Goal: Task Accomplishment & Management: Complete application form

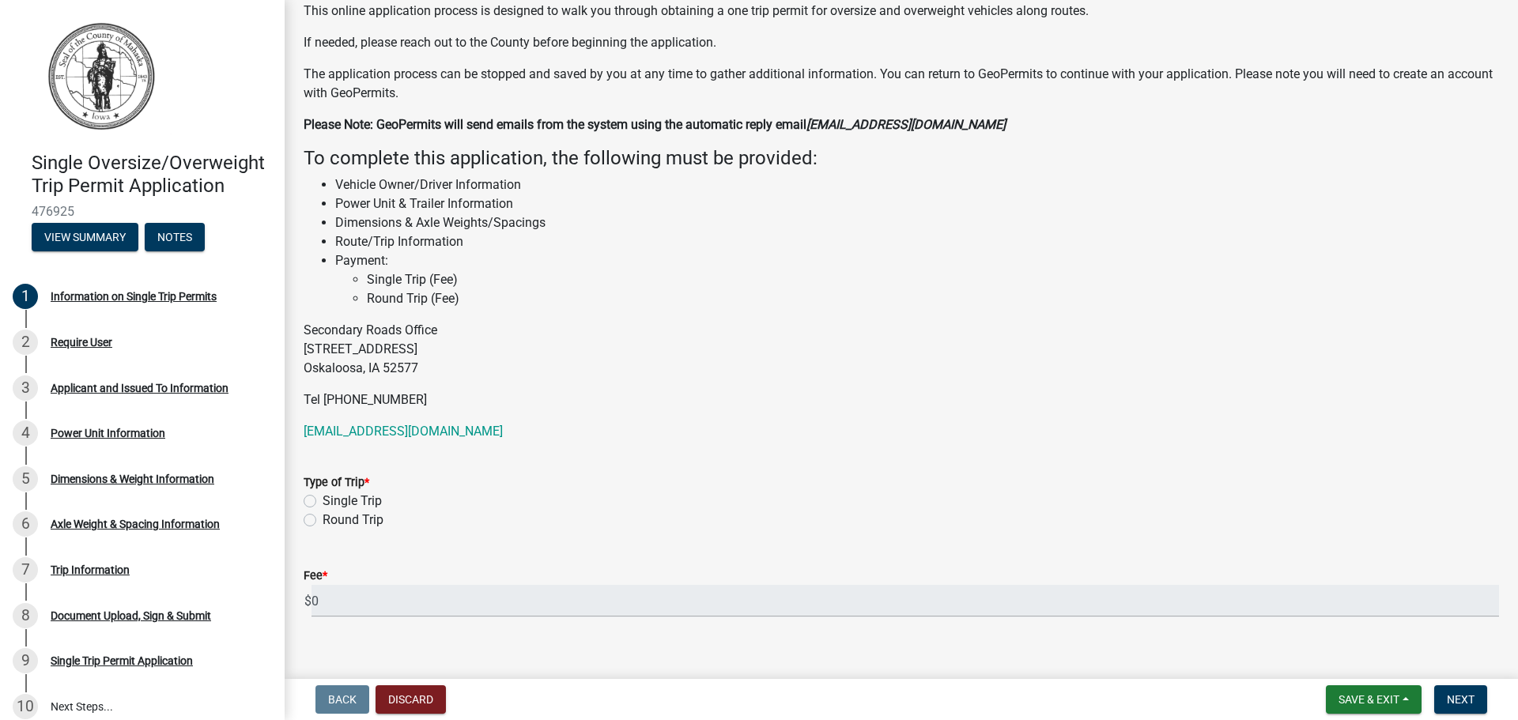
scroll to position [141, 0]
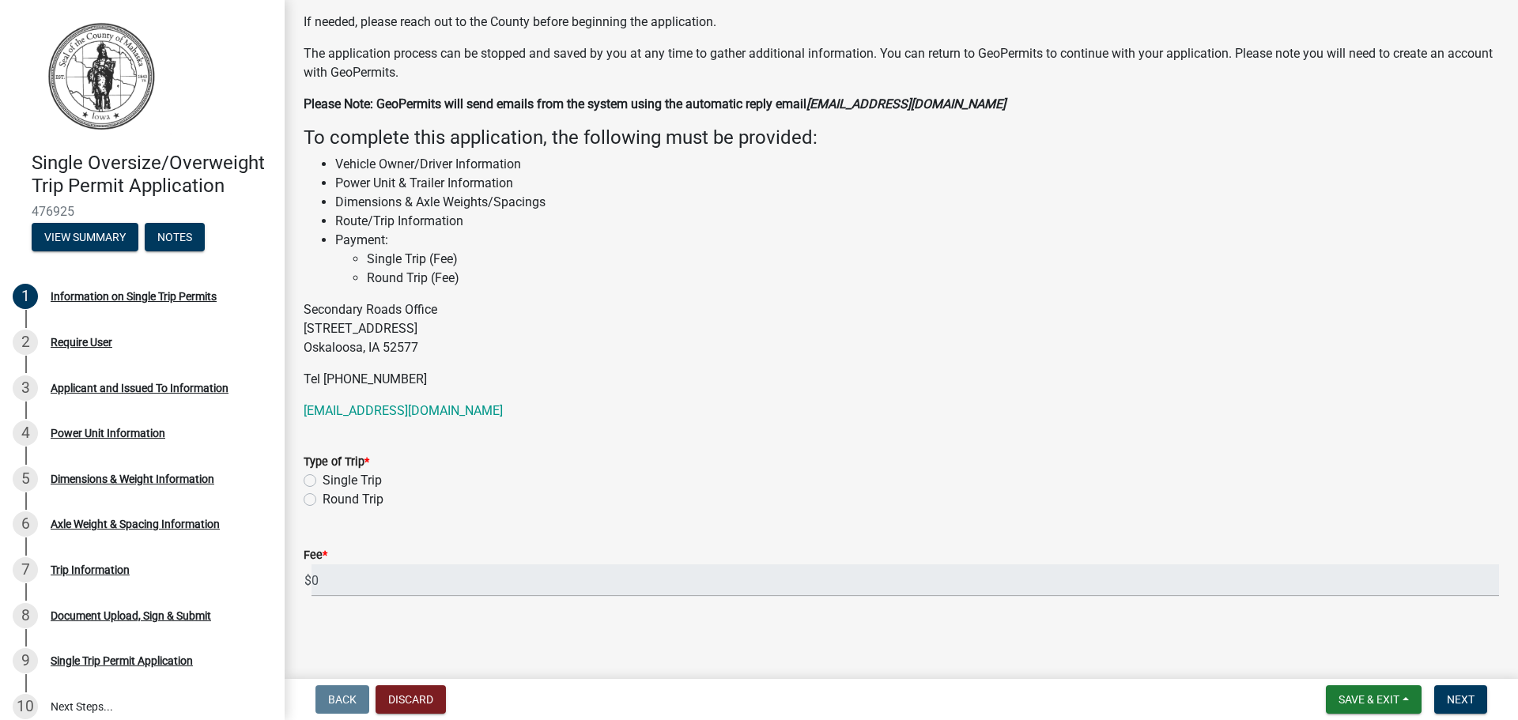
click at [323, 479] on label "Single Trip" at bounding box center [352, 480] width 59 height 19
click at [323, 479] on input "Single Trip" at bounding box center [328, 476] width 10 height 10
radio input "true"
click at [1460, 697] on span "Next" at bounding box center [1461, 699] width 28 height 13
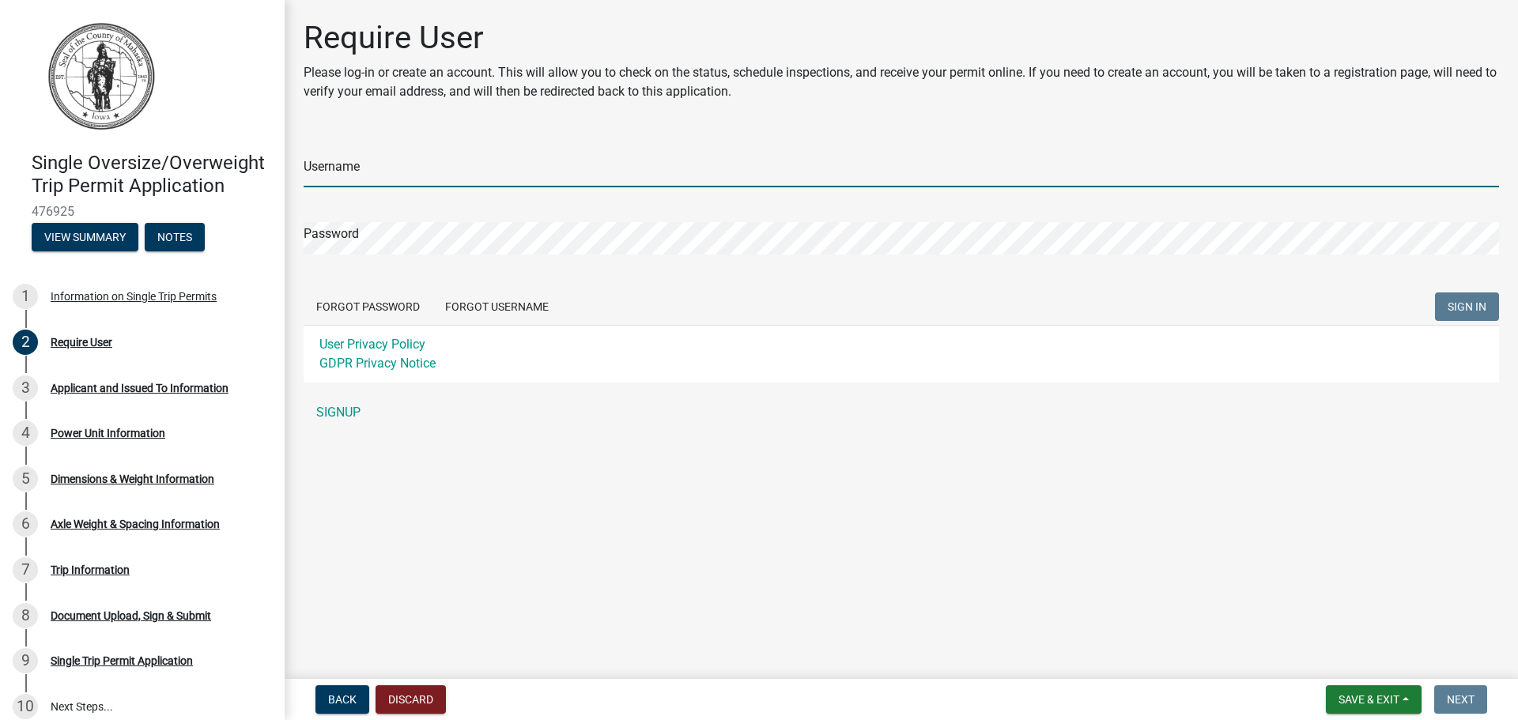
type input "Permits4Ullc"
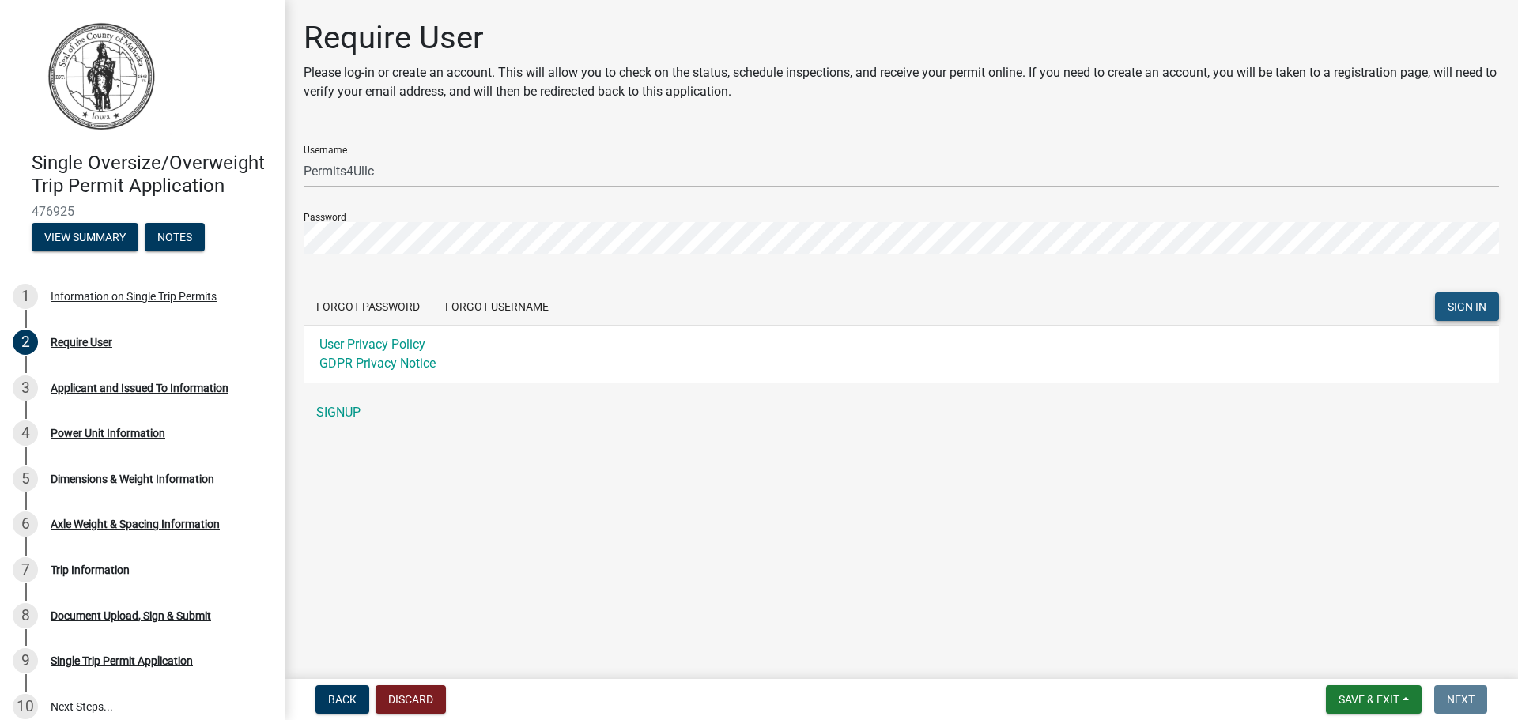
click at [1468, 307] on span "SIGN IN" at bounding box center [1467, 306] width 39 height 13
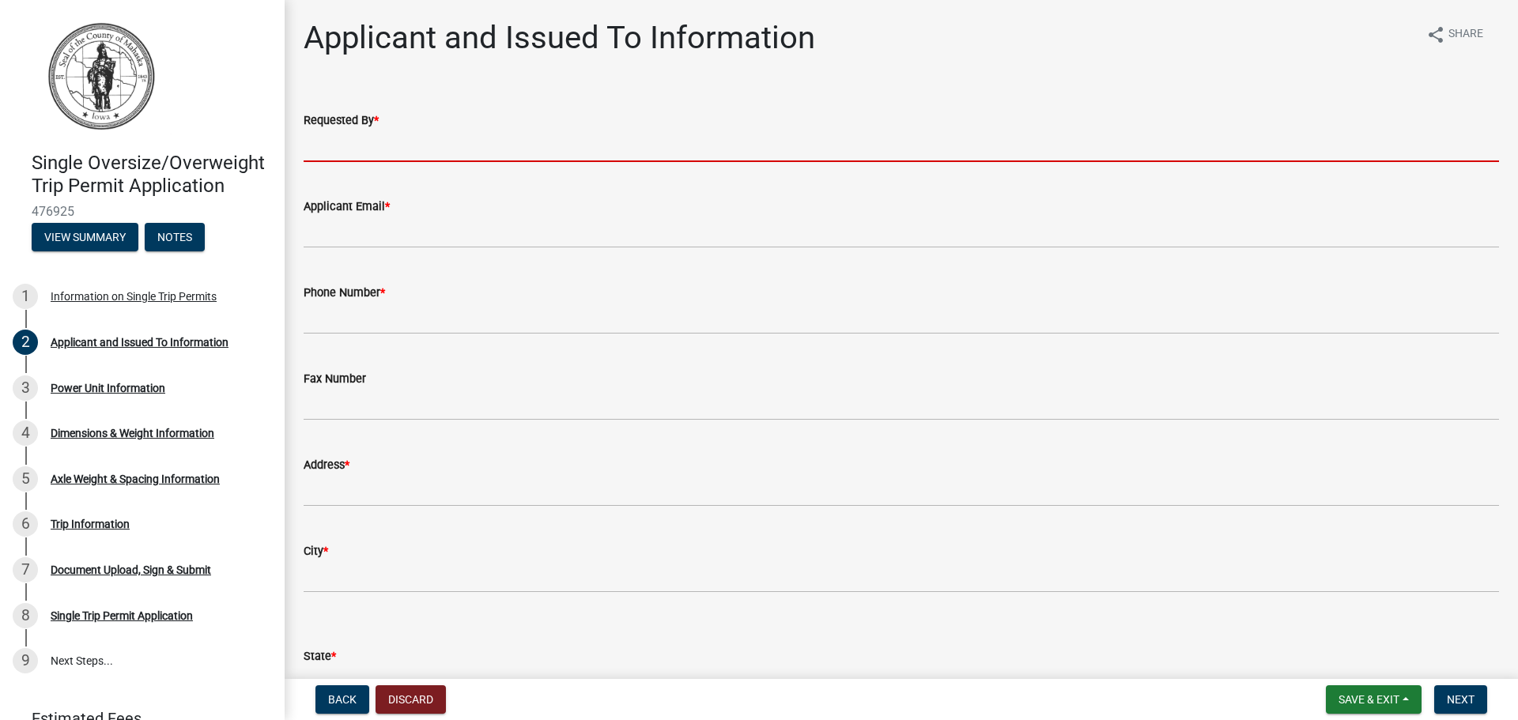
click at [387, 150] on input "Requested By *" at bounding box center [902, 146] width 1196 height 32
type input "[PERSON_NAME]"
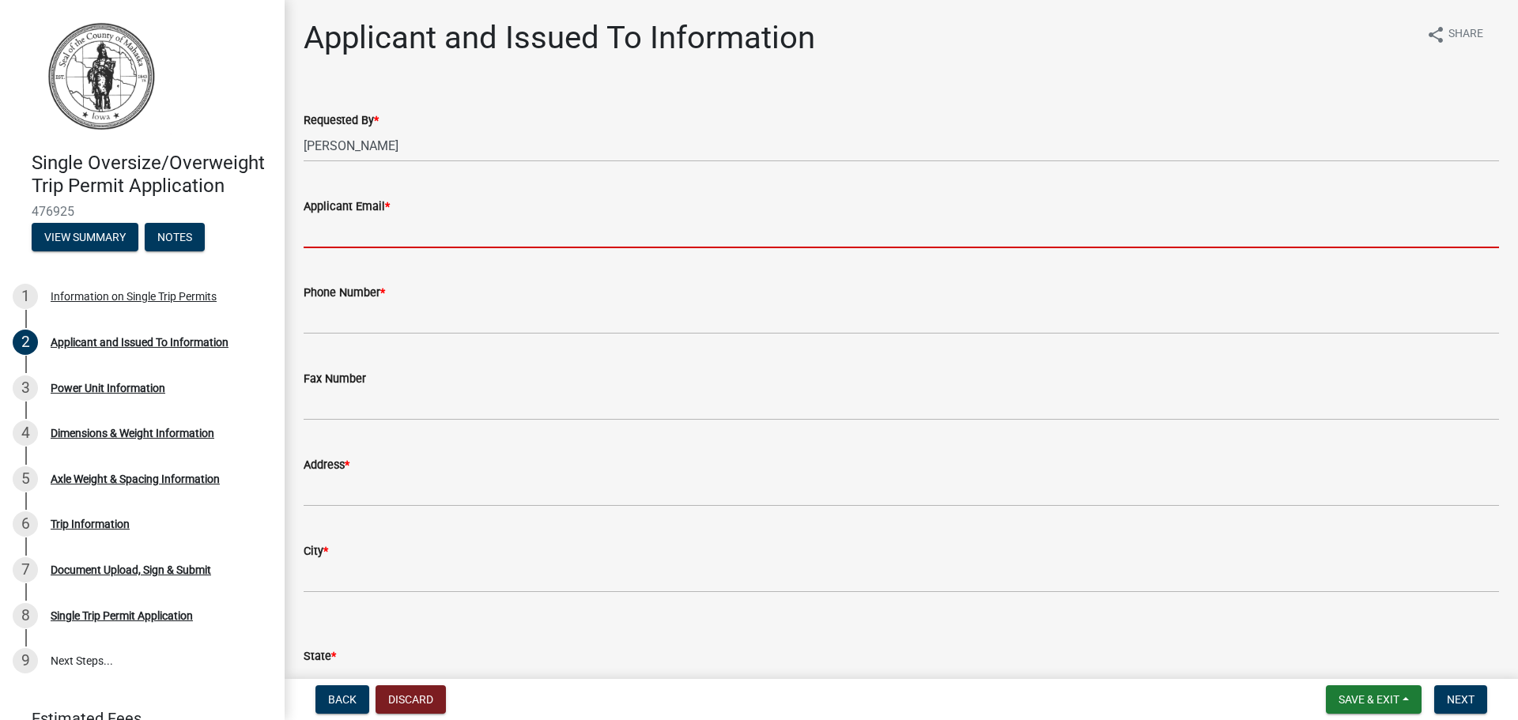
click at [343, 237] on input "Applicant Email *" at bounding box center [902, 232] width 1196 height 32
type input "[EMAIL_ADDRESS][DOMAIN_NAME]"
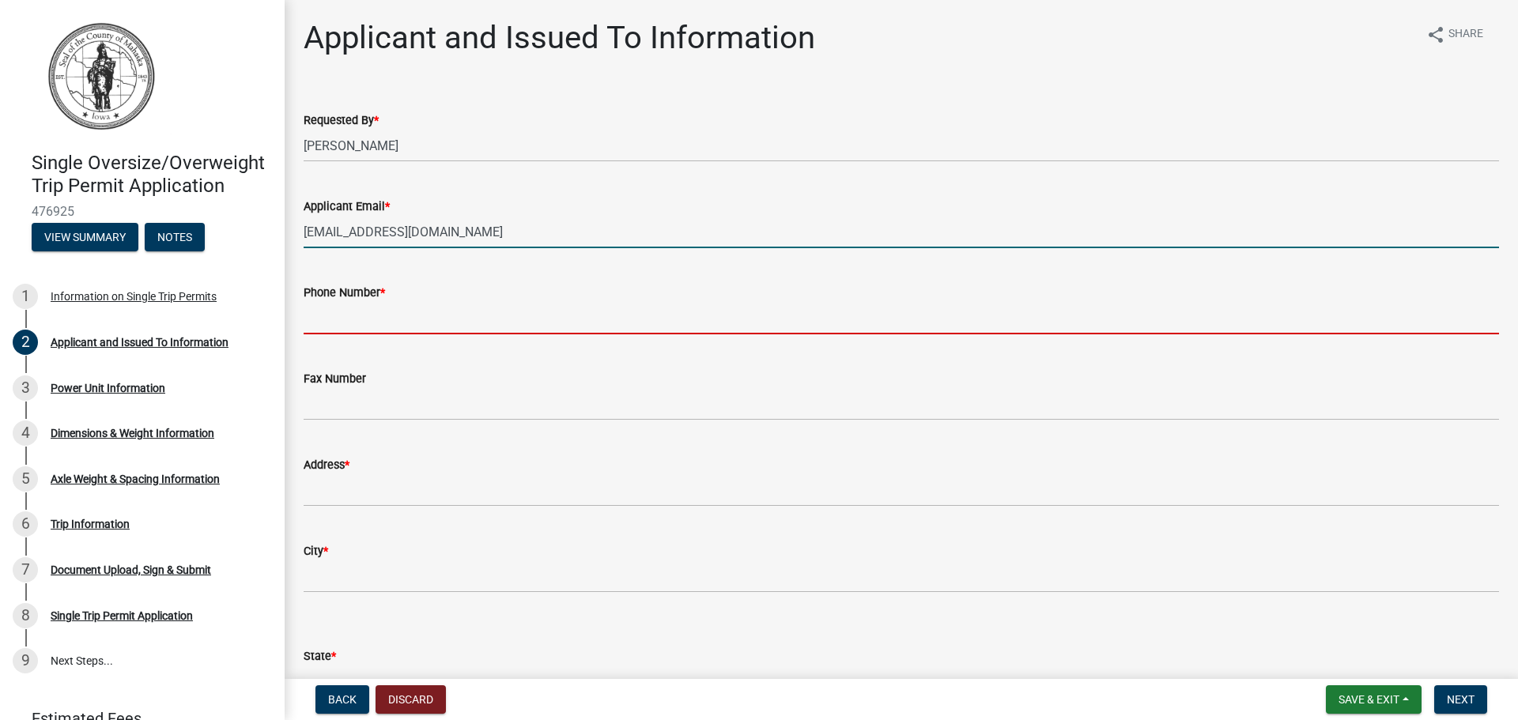
type input "4029398220"
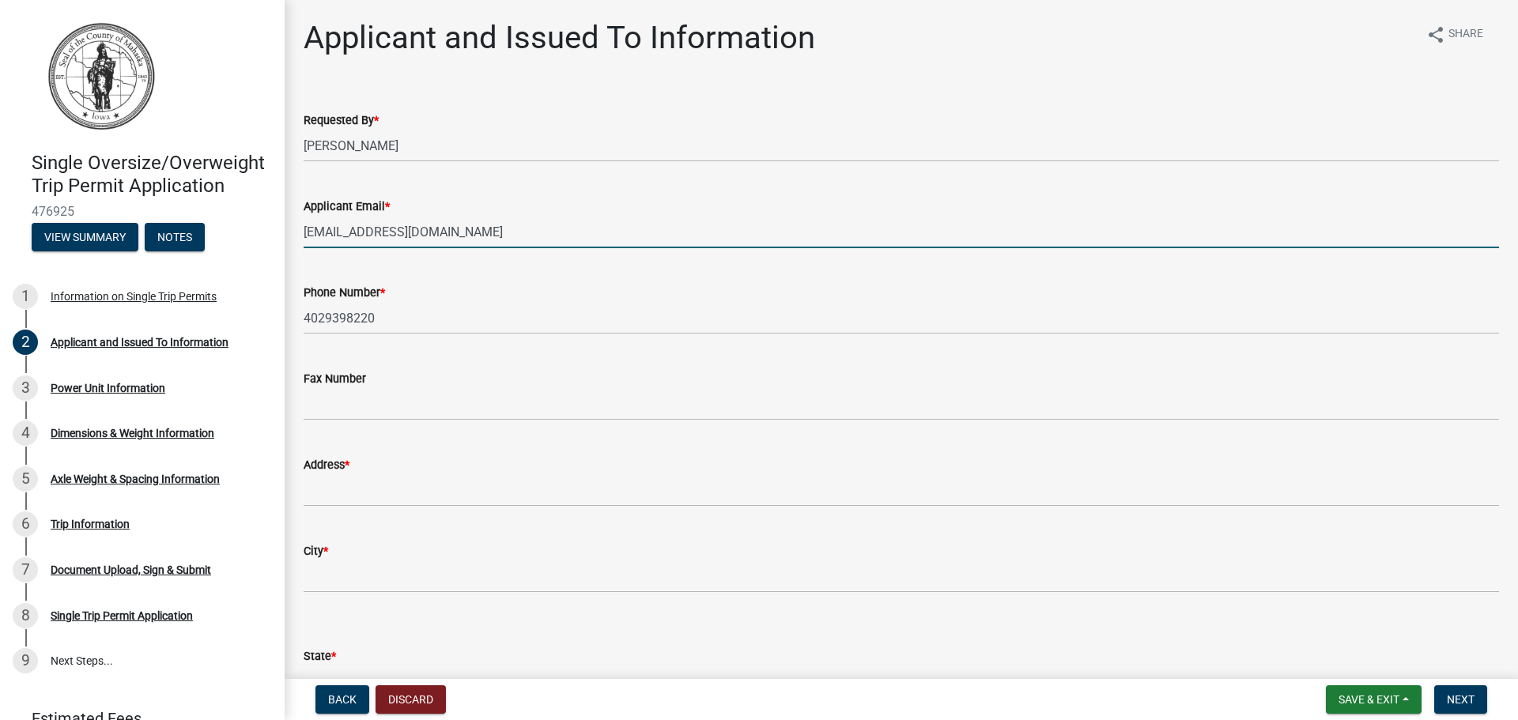
type input "[STREET_ADDRESS]"
type input "[GEOGRAPHIC_DATA]"
select select "dd567fd1-8c44-499c-ad74-b3c139780673"
type input "68752"
select select "dd567fd1-8c44-499c-ad74-b3c139780673"
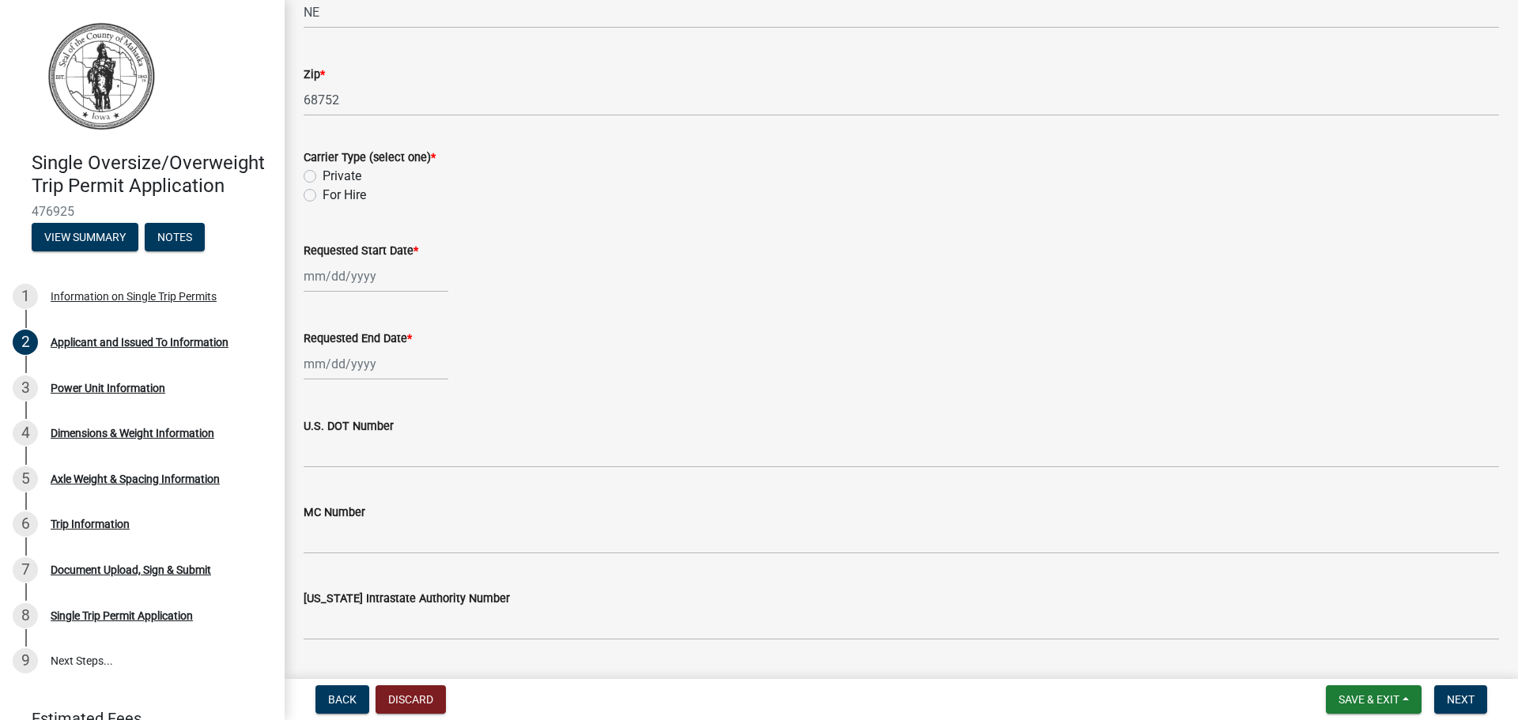
scroll to position [712, 0]
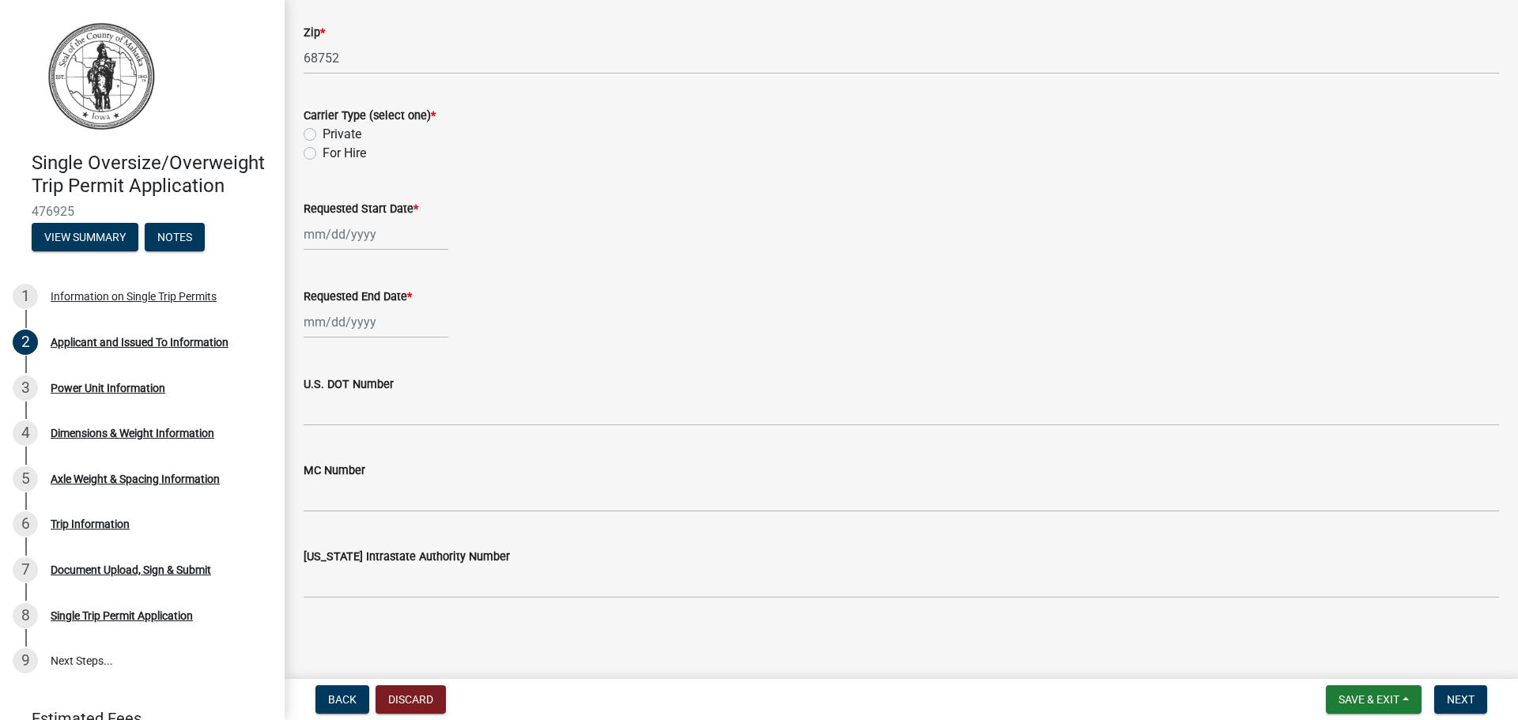
click at [323, 135] on label "Private" at bounding box center [342, 134] width 39 height 19
click at [323, 135] on input "Private" at bounding box center [328, 130] width 10 height 10
radio input "true"
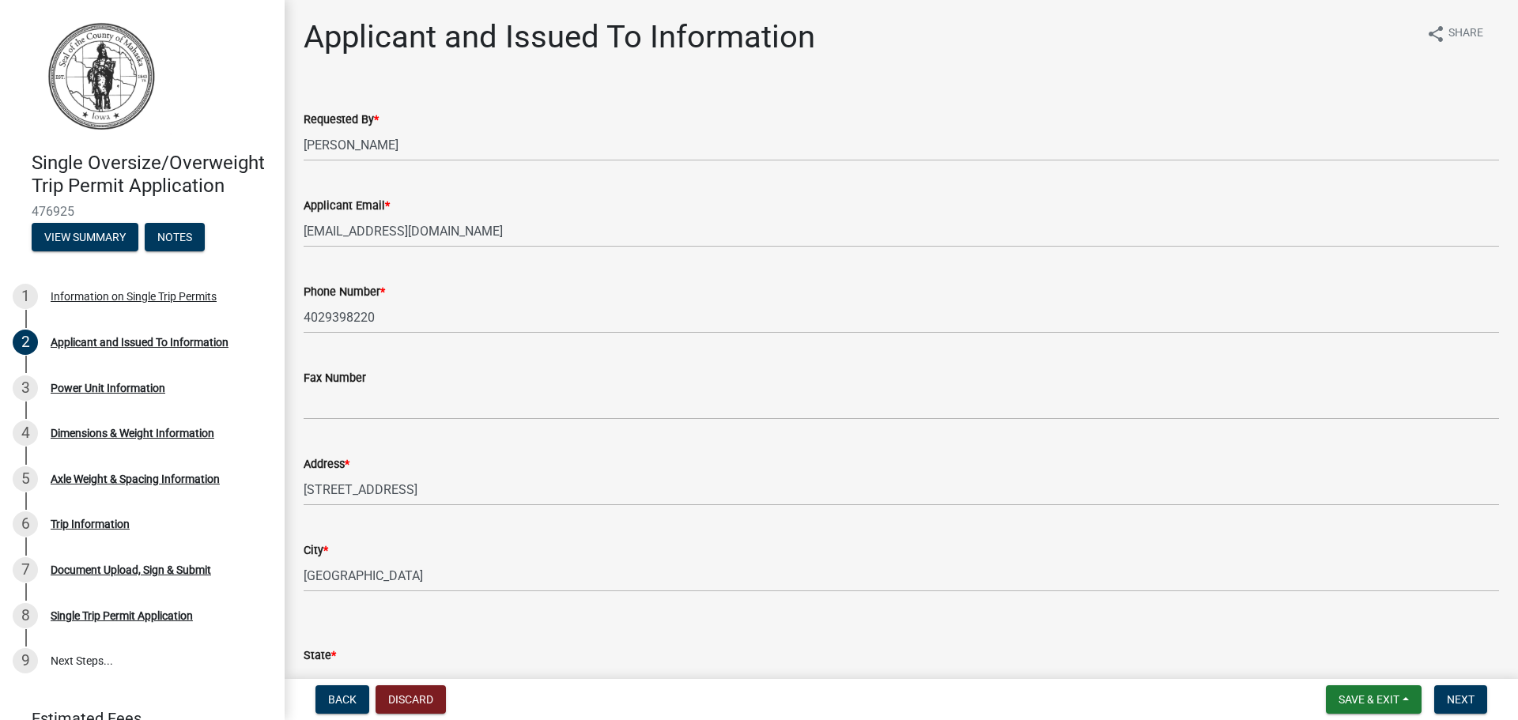
scroll to position [0, 0]
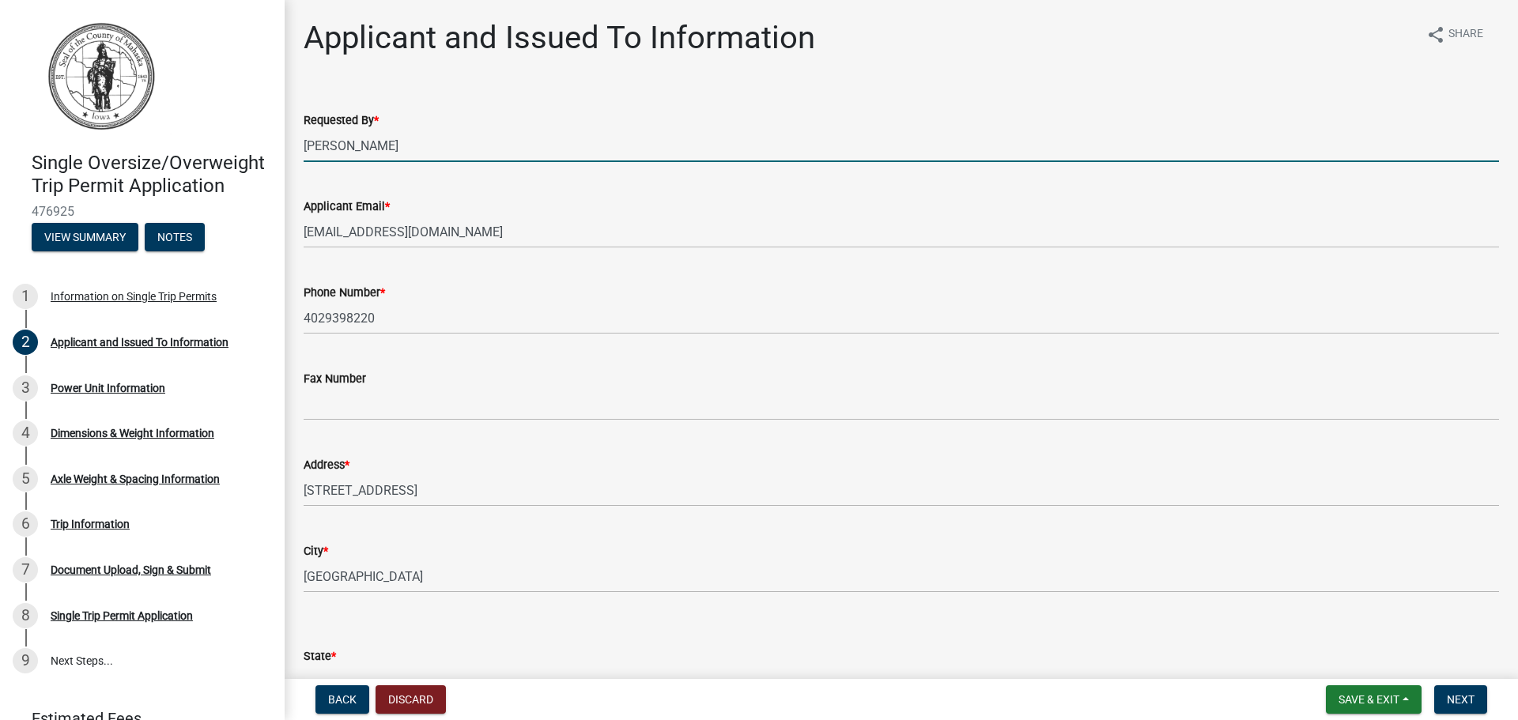
click at [442, 141] on input "[PERSON_NAME]" at bounding box center [902, 146] width 1196 height 32
type input "[PERSON_NAME] for [PERSON_NAME] [US_STATE] TANK CO"
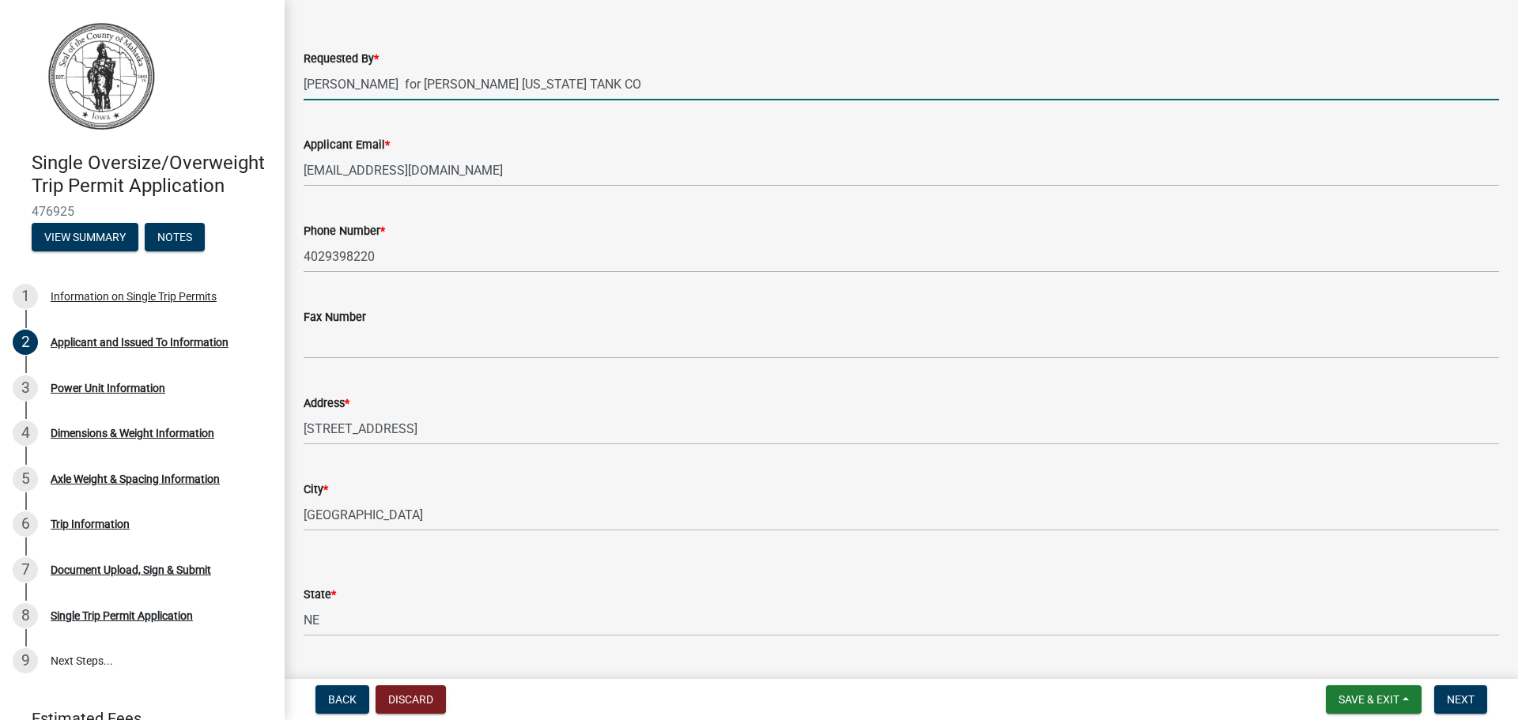
scroll to position [237, 0]
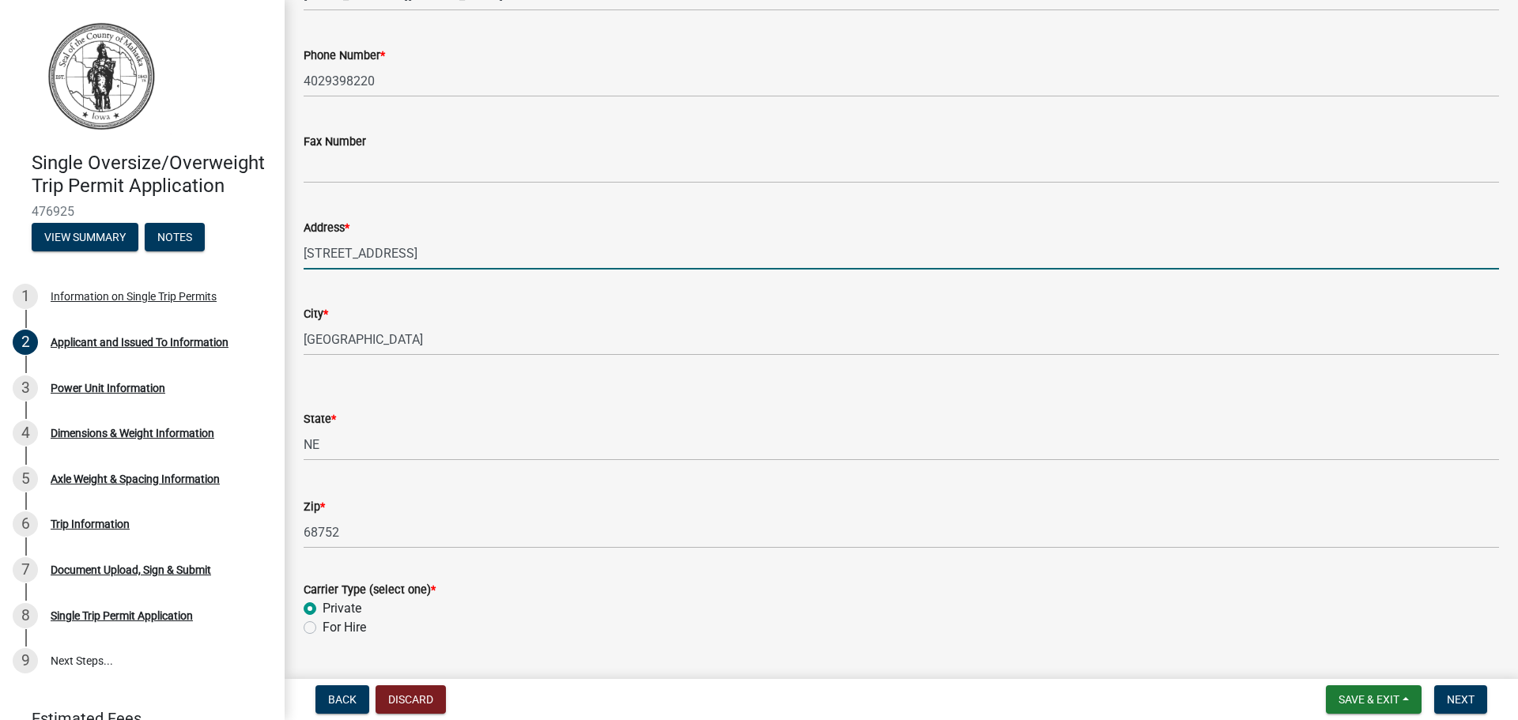
click at [403, 266] on input "[STREET_ADDRESS]" at bounding box center [902, 253] width 1196 height 32
type input "[STREET_ADDRESS][PERSON_NAME]"
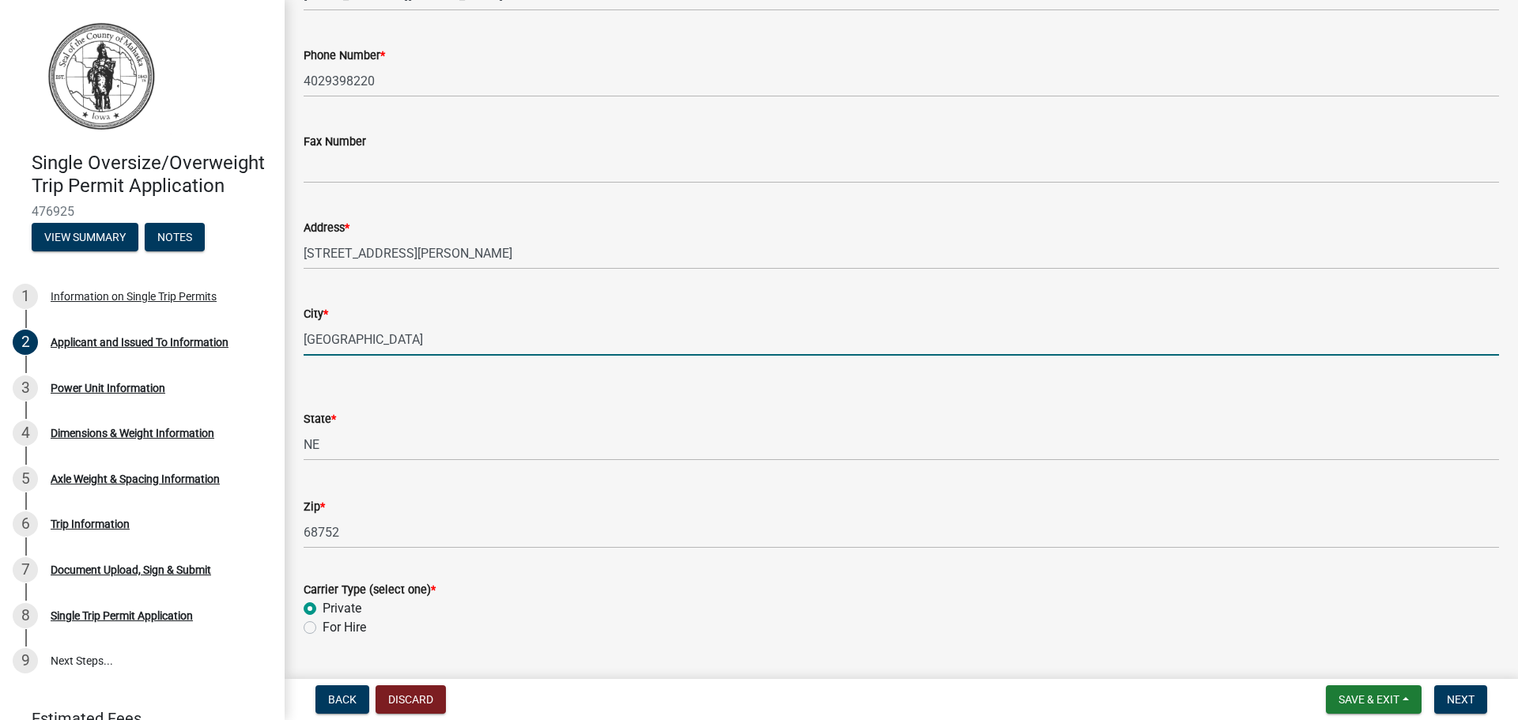
click at [441, 338] on input "[GEOGRAPHIC_DATA]" at bounding box center [902, 339] width 1196 height 32
type input "M"
type input "BUSHNELL"
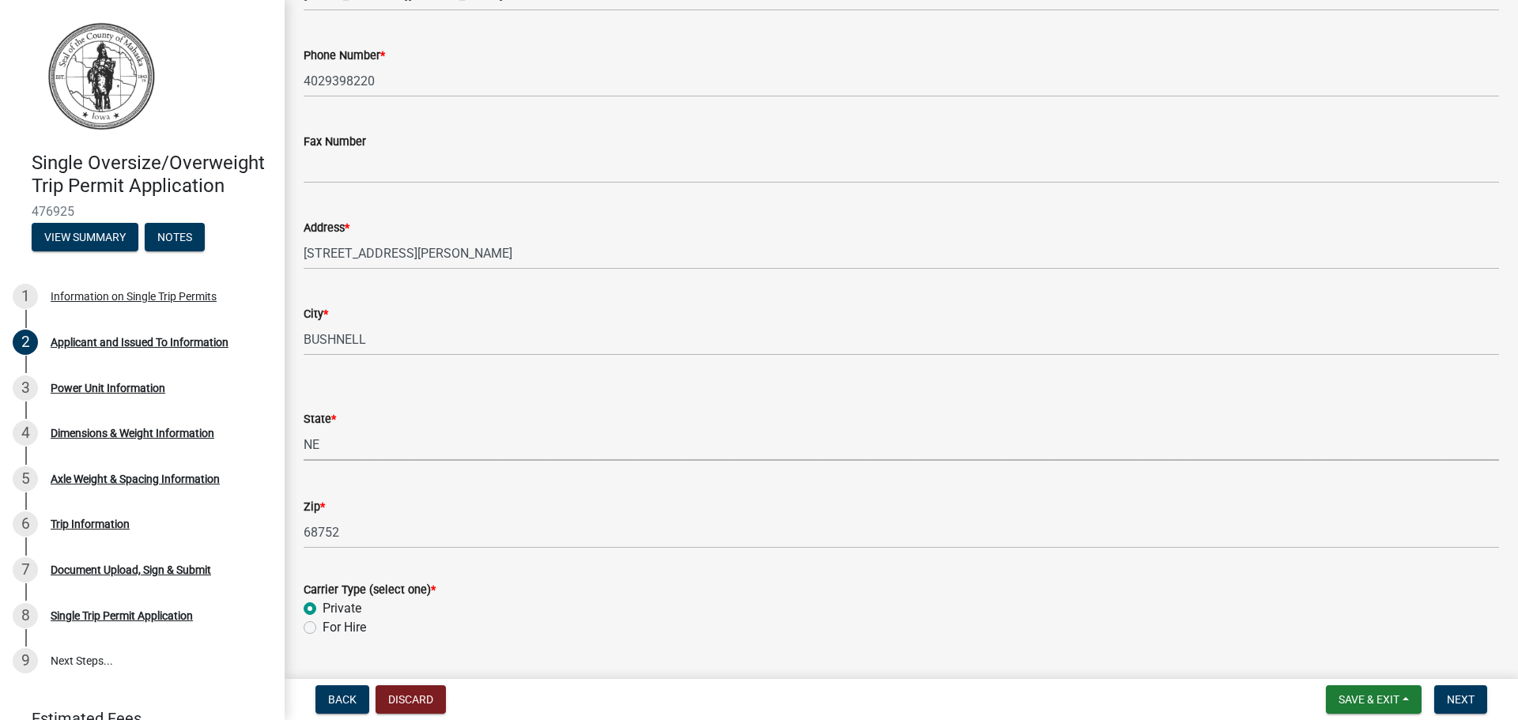
click at [356, 448] on select "Select Item... AL AK AZ AR CA CO CT DE FL [GEOGRAPHIC_DATA] HI ID IL IN IA [GEO…" at bounding box center [902, 445] width 1196 height 32
click at [304, 429] on select "Select Item... AL AK AZ AR CA CO CT DE FL [GEOGRAPHIC_DATA] HI ID IL IN IA [GEO…" at bounding box center [902, 445] width 1196 height 32
select select "2d308f47-5c2f-49fc-b7ab-440c0e553406"
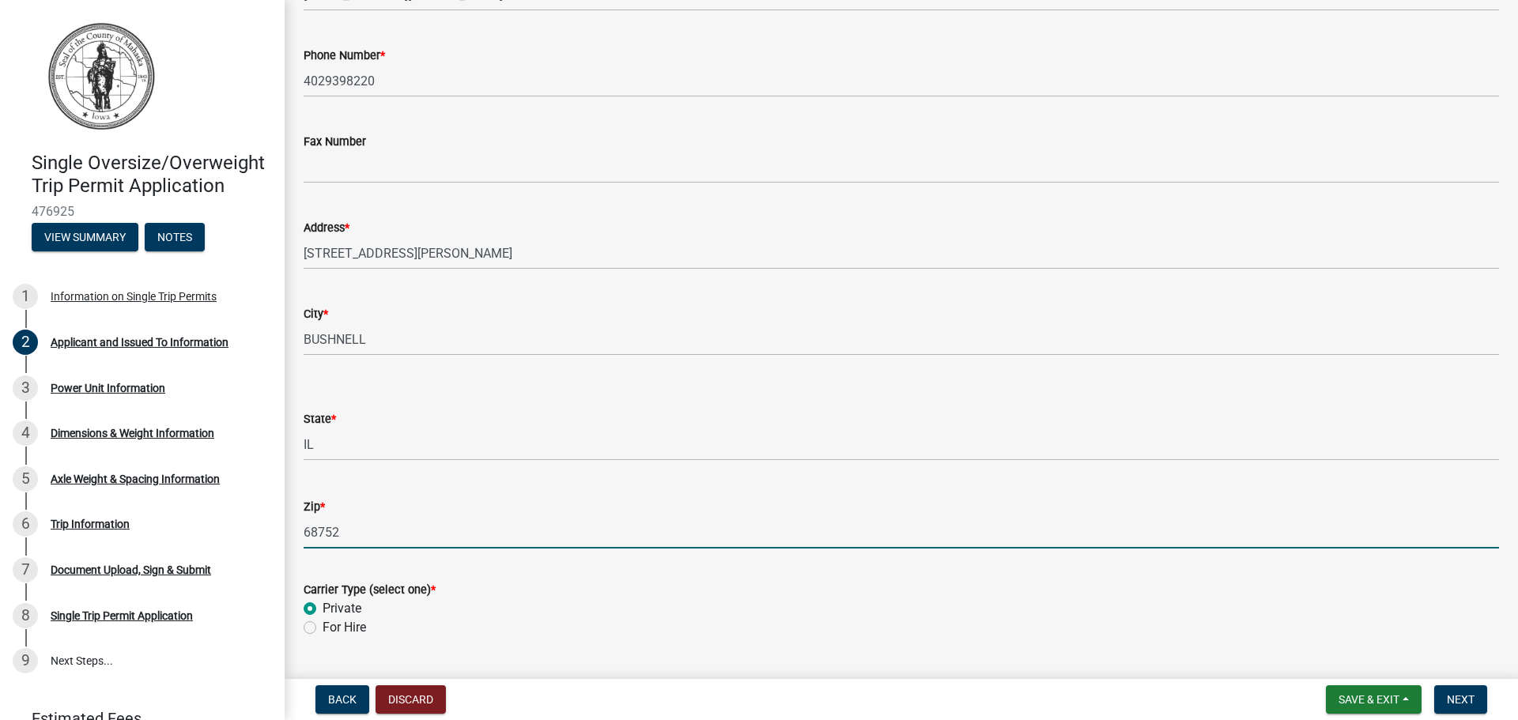
click at [382, 531] on input "68752" at bounding box center [902, 532] width 1196 height 32
type input "6"
type input "61422"
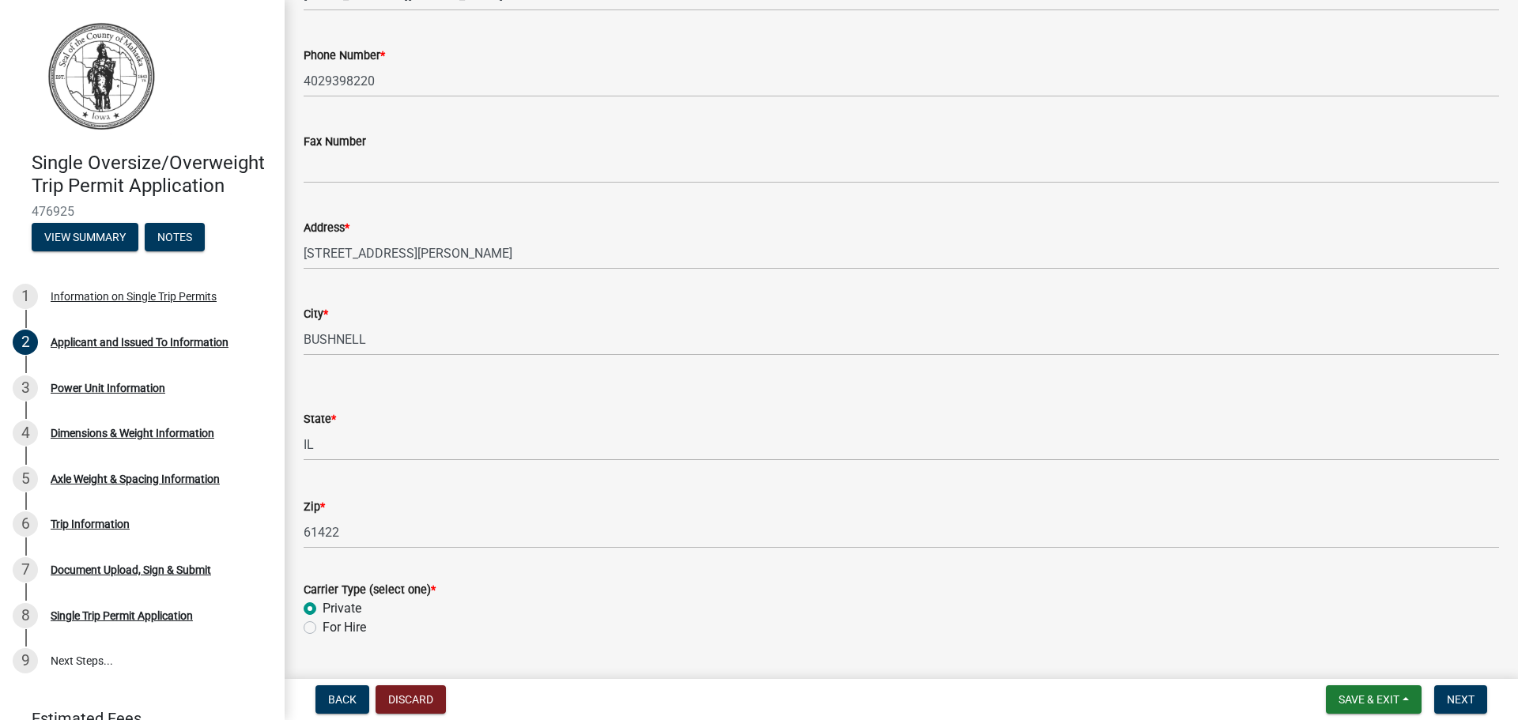
click at [323, 608] on label "Private" at bounding box center [342, 608] width 39 height 19
click at [323, 608] on input "Private" at bounding box center [328, 604] width 10 height 10
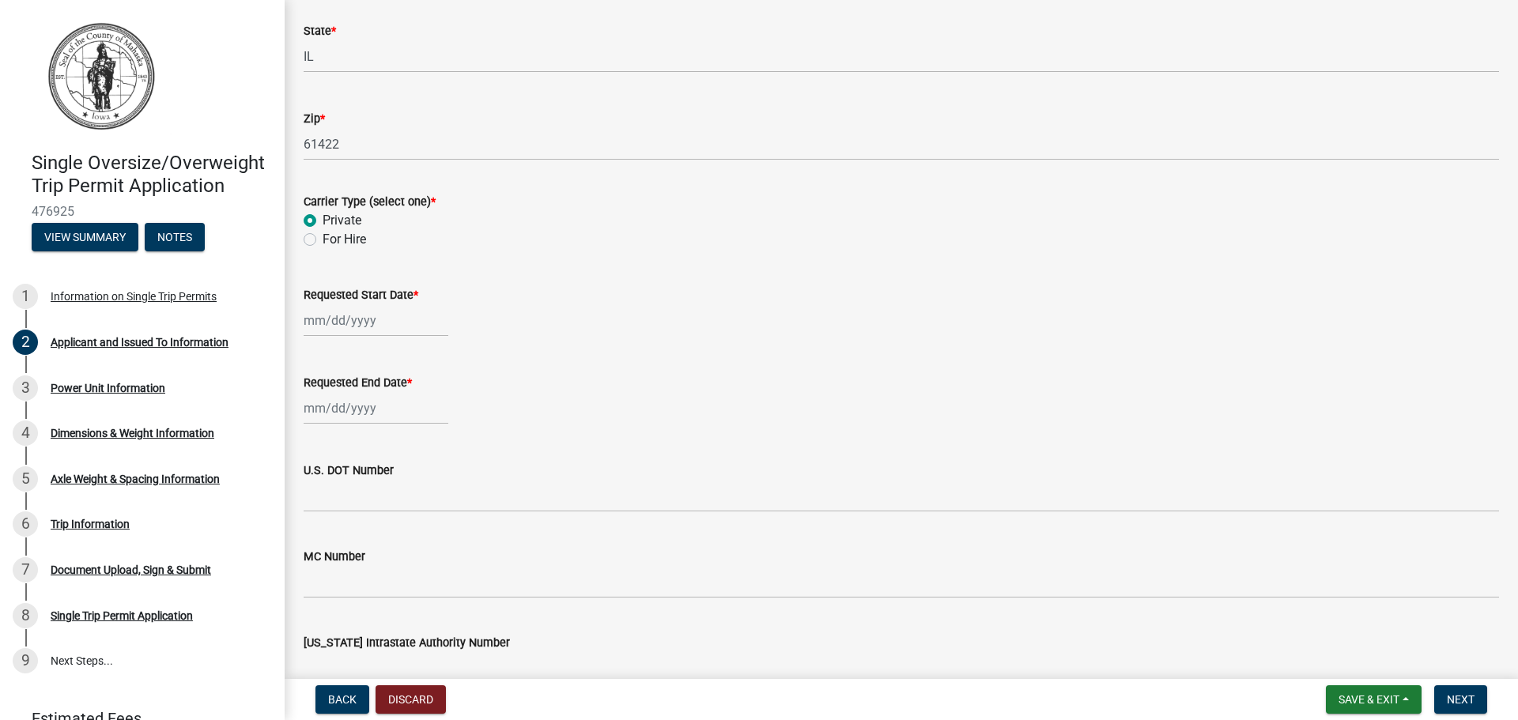
scroll to position [633, 0]
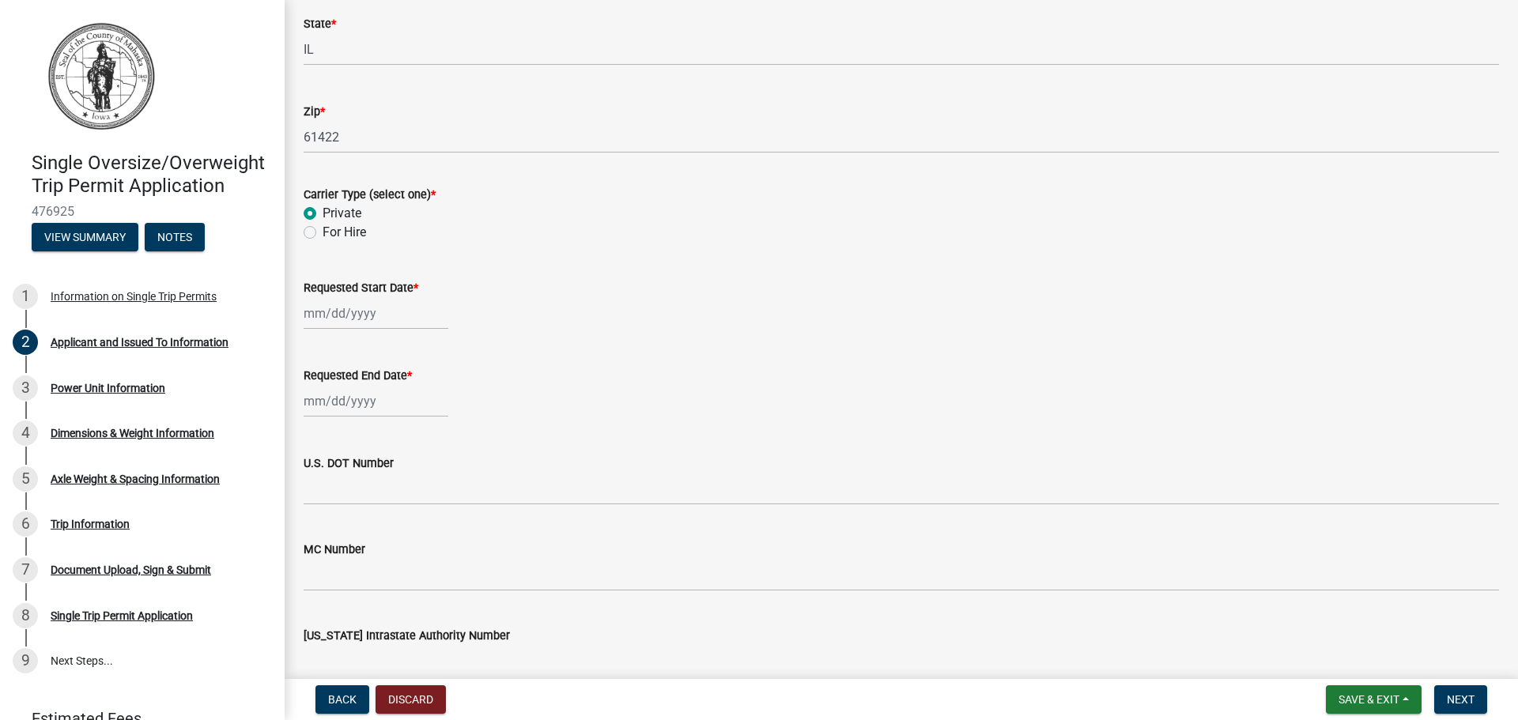
select select "9"
select select "2025"
click at [410, 313] on input "Requested Start Date *" at bounding box center [376, 313] width 145 height 32
click at [321, 445] on div "15" at bounding box center [319, 448] width 25 height 25
type input "[DATE]"
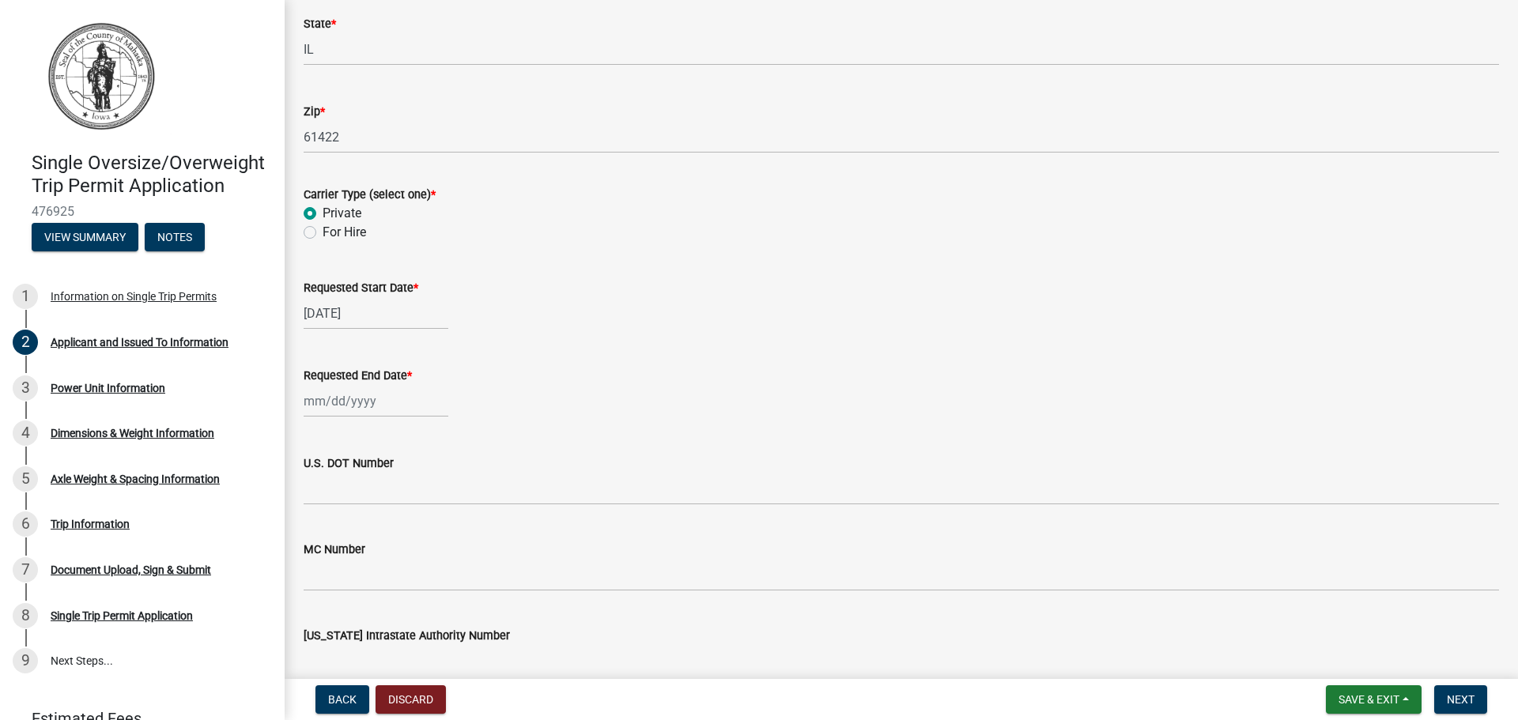
select select "9"
select select "2025"
click at [312, 399] on input "Requested End Date *" at bounding box center [376, 401] width 145 height 32
click at [444, 535] on div "20" at bounding box center [445, 535] width 25 height 25
type input "[DATE]"
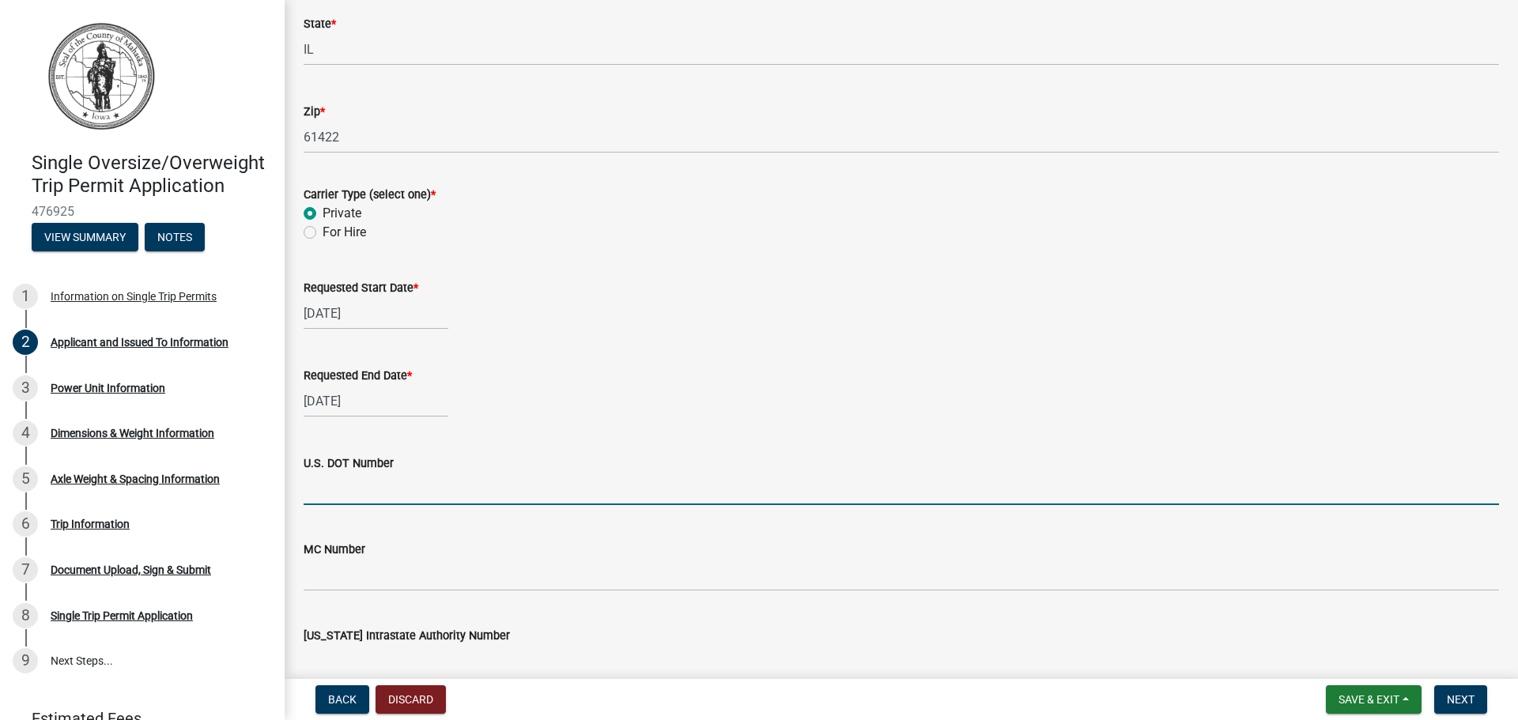
click at [327, 482] on input "U.S. DOT Number" at bounding box center [902, 489] width 1196 height 32
type input "71472"
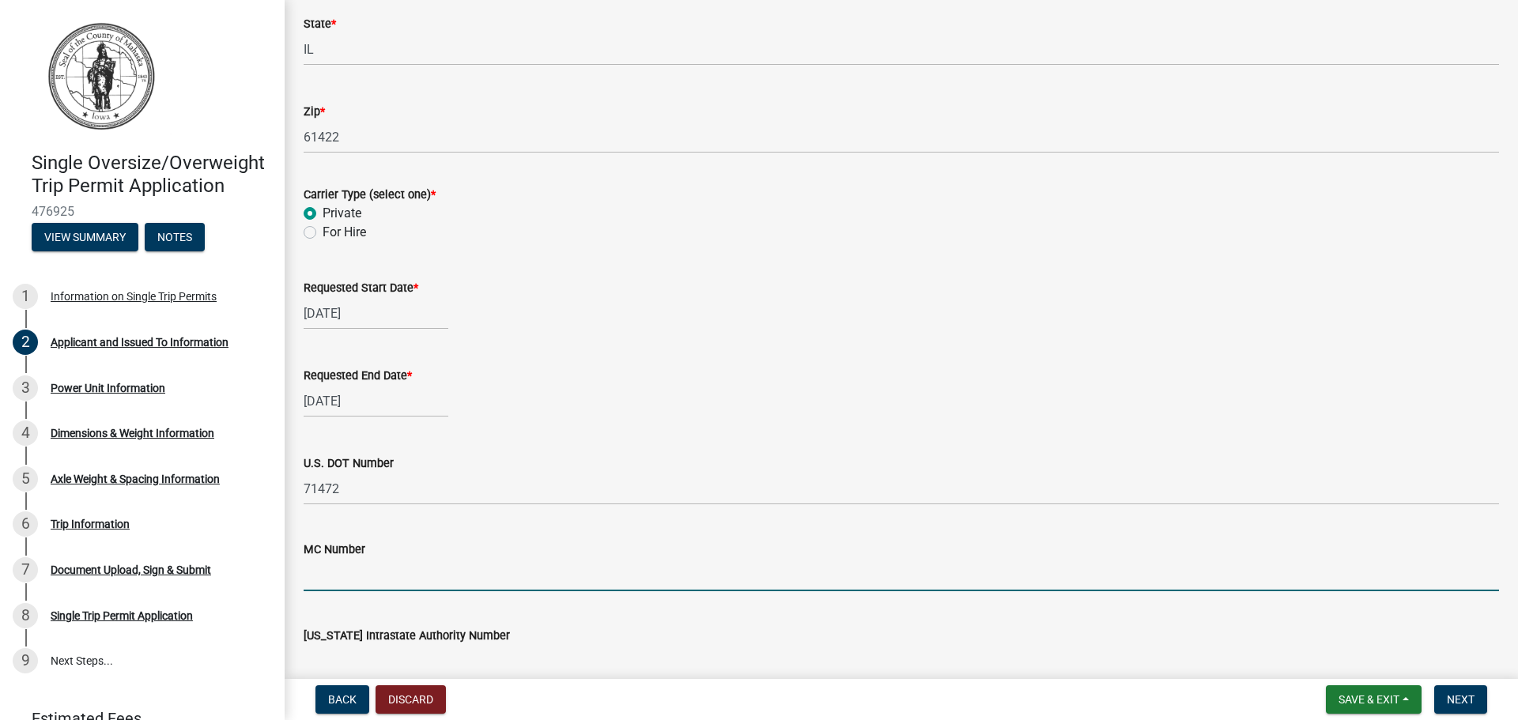
click at [336, 578] on input "MC Number" at bounding box center [902, 575] width 1196 height 32
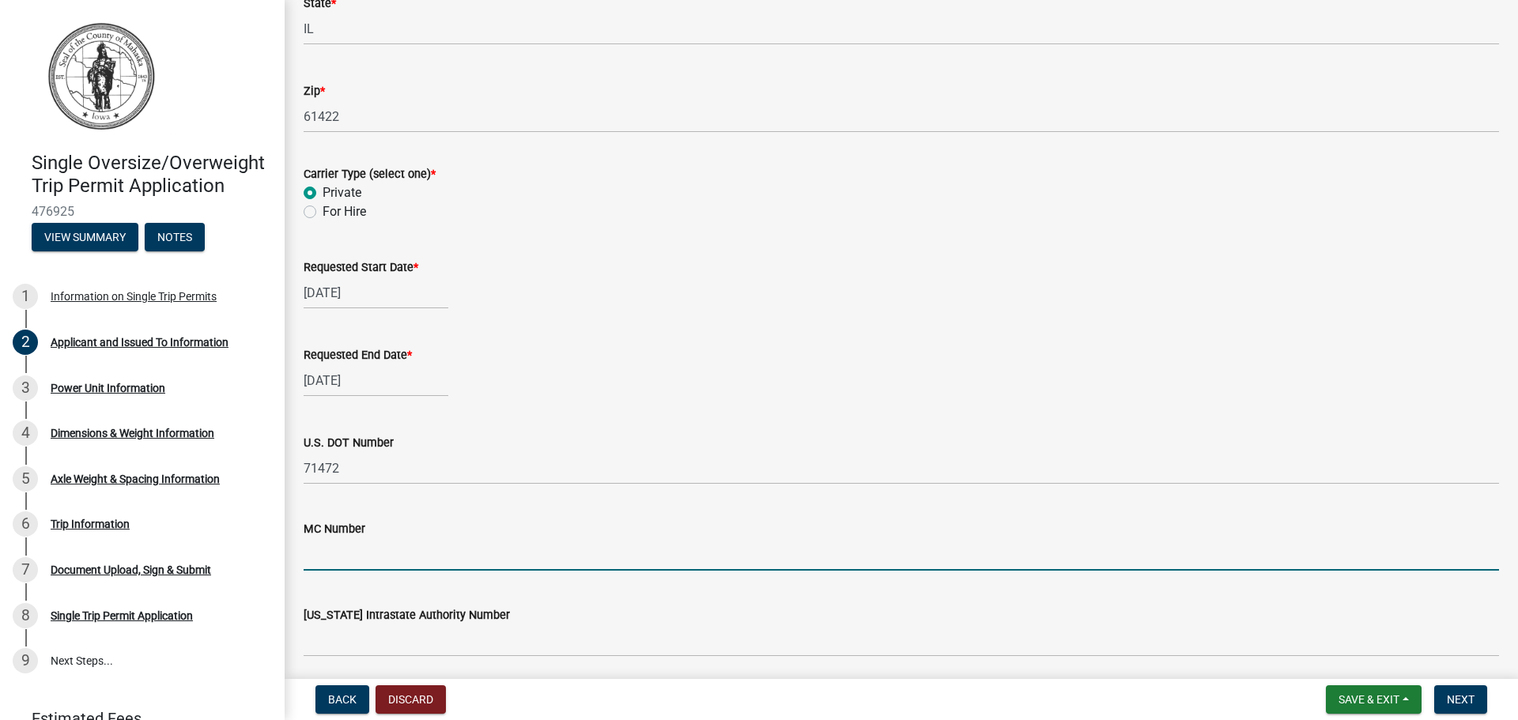
scroll to position [712, 0]
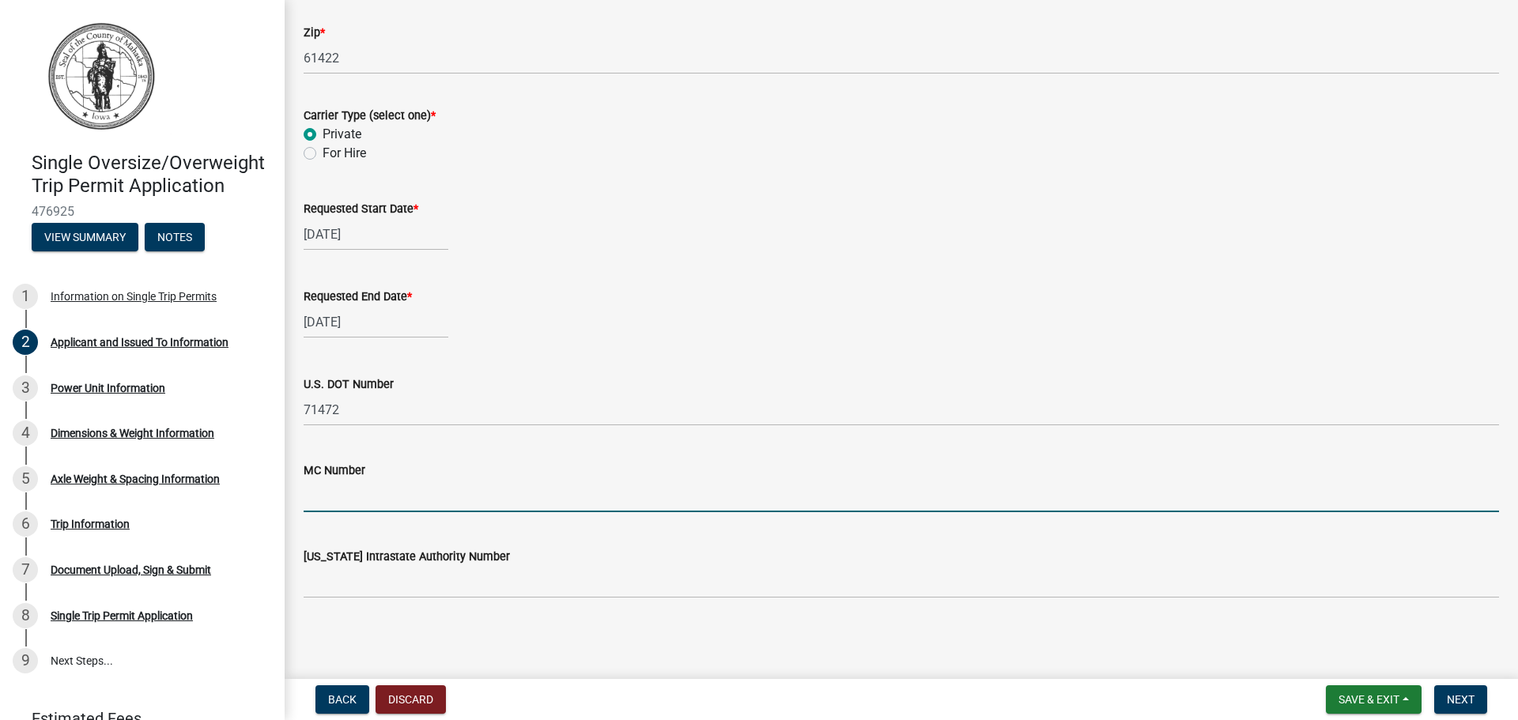
click at [331, 497] on input "MC Number" at bounding box center [902, 496] width 1196 height 32
click at [329, 503] on input "MC Number" at bounding box center [902, 496] width 1196 height 32
click at [326, 498] on input "MC Number" at bounding box center [902, 496] width 1196 height 32
type input "p"
type input "PRIVATE"
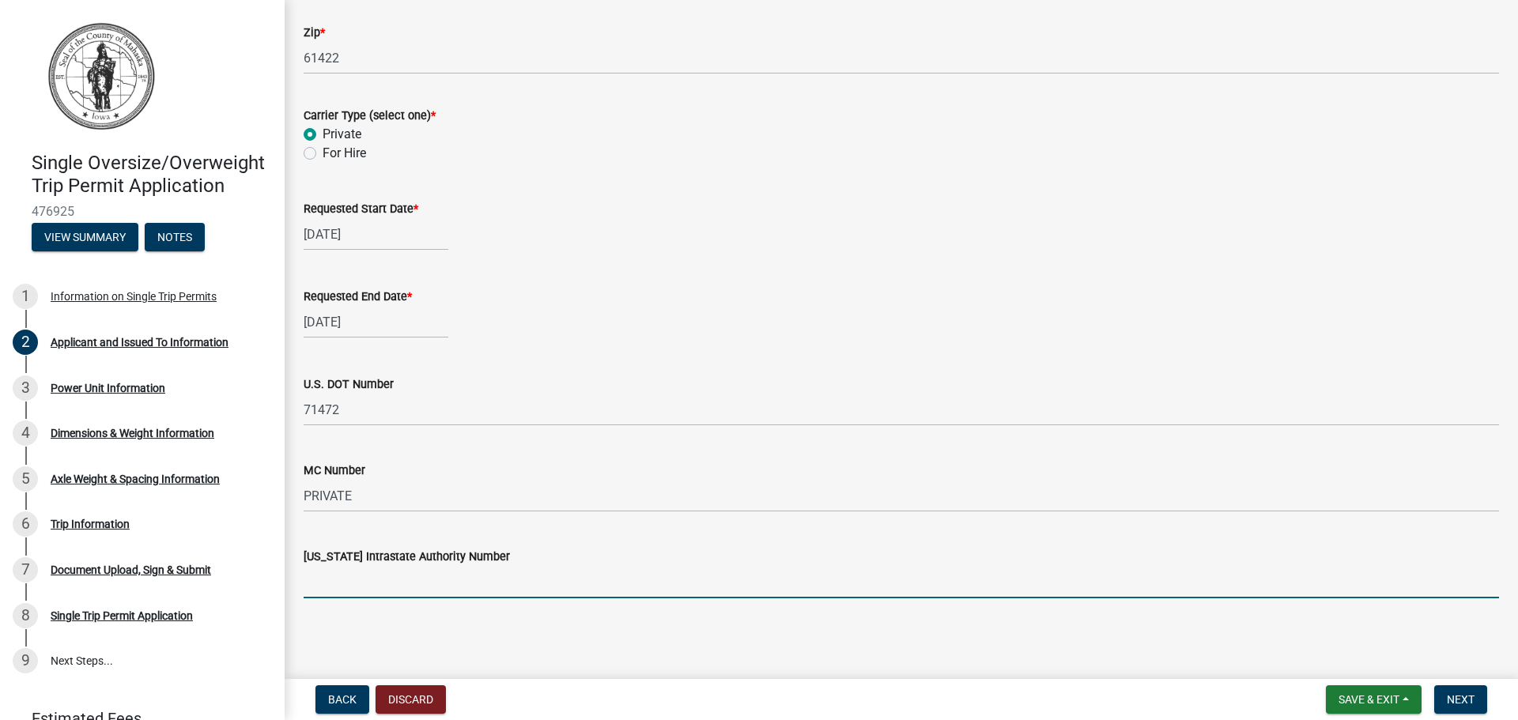
click at [341, 582] on input "[US_STATE] Intrastate Authority Number" at bounding box center [902, 582] width 1196 height 32
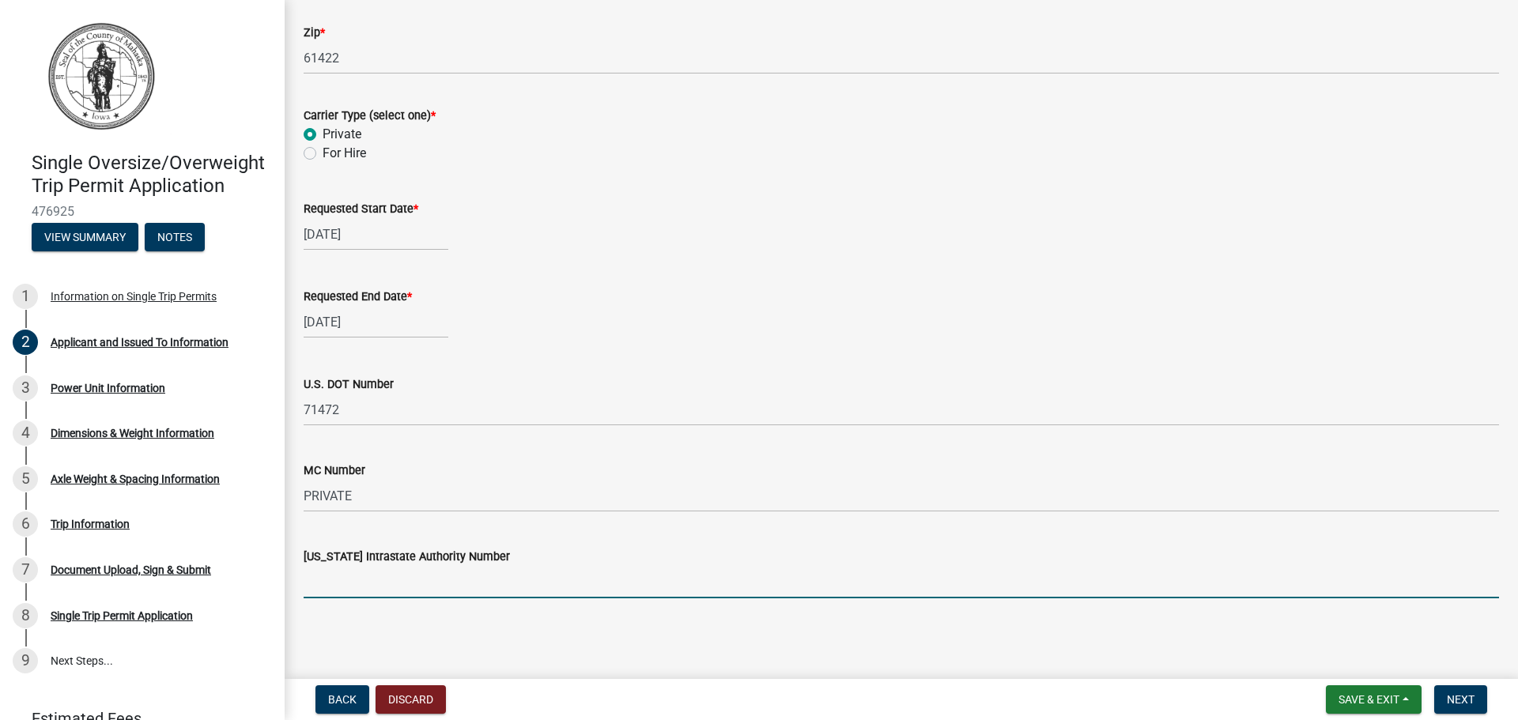
click at [328, 578] on input "[US_STATE] Intrastate Authority Number" at bounding box center [902, 582] width 1196 height 32
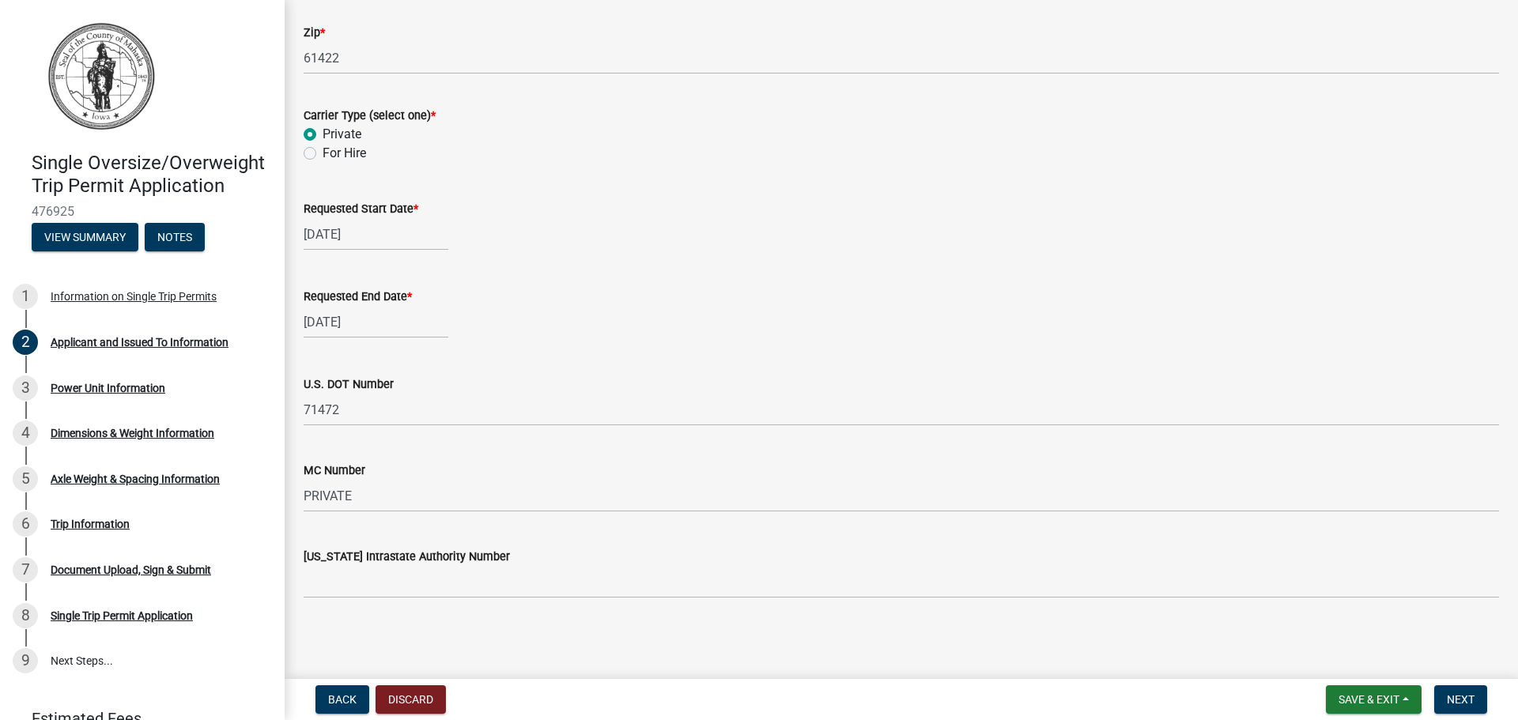
click at [1462, 701] on span "Next" at bounding box center [1461, 699] width 28 height 13
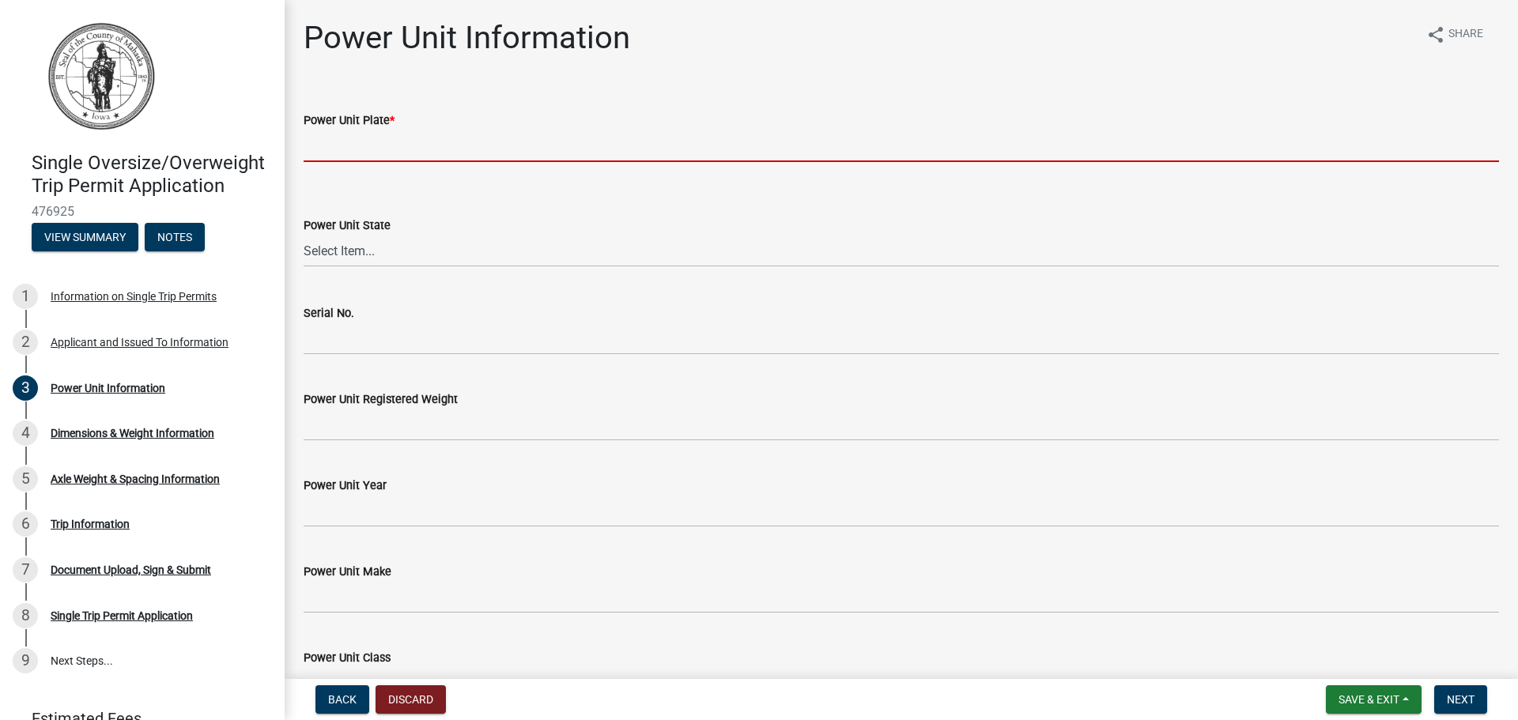
click at [327, 149] on input "Power Unit Plate *" at bounding box center [902, 146] width 1196 height 32
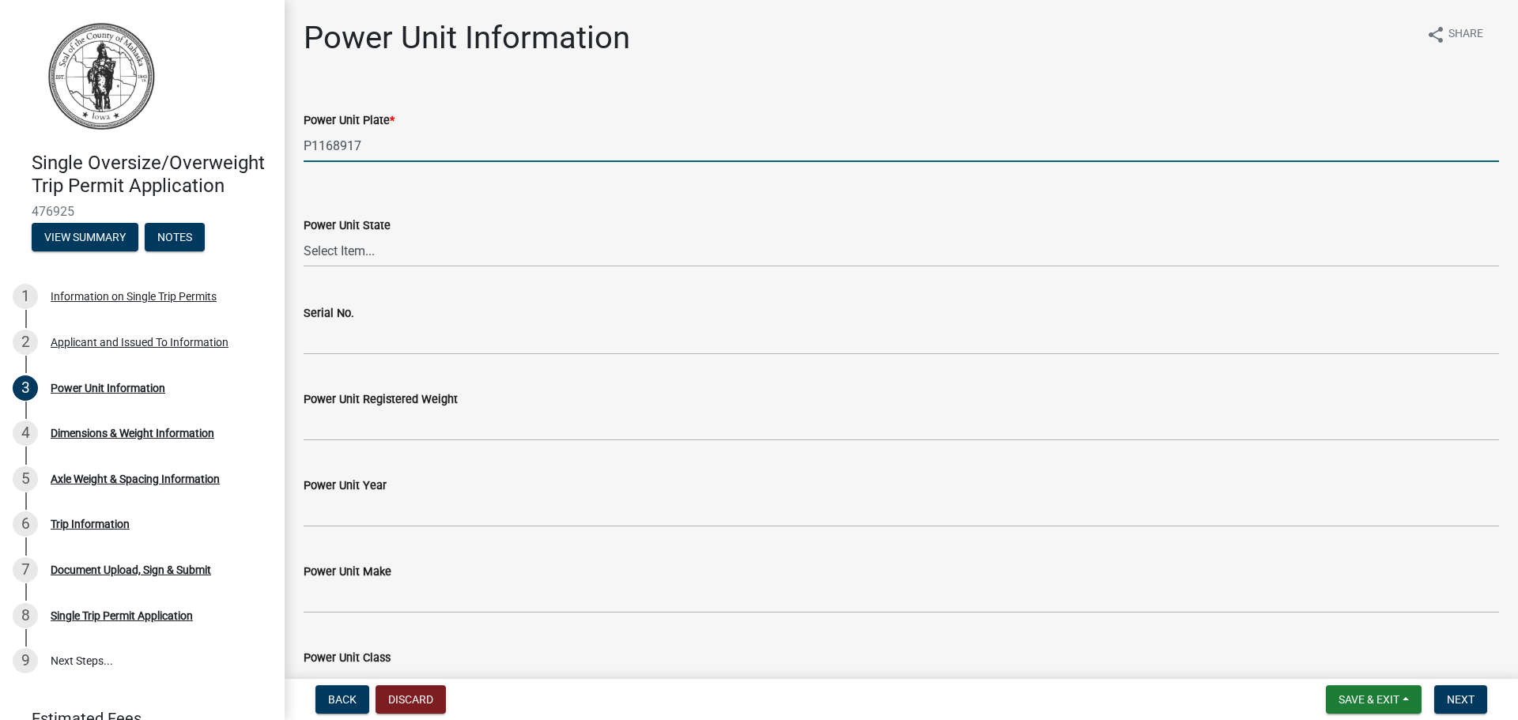
type input "P1168917"
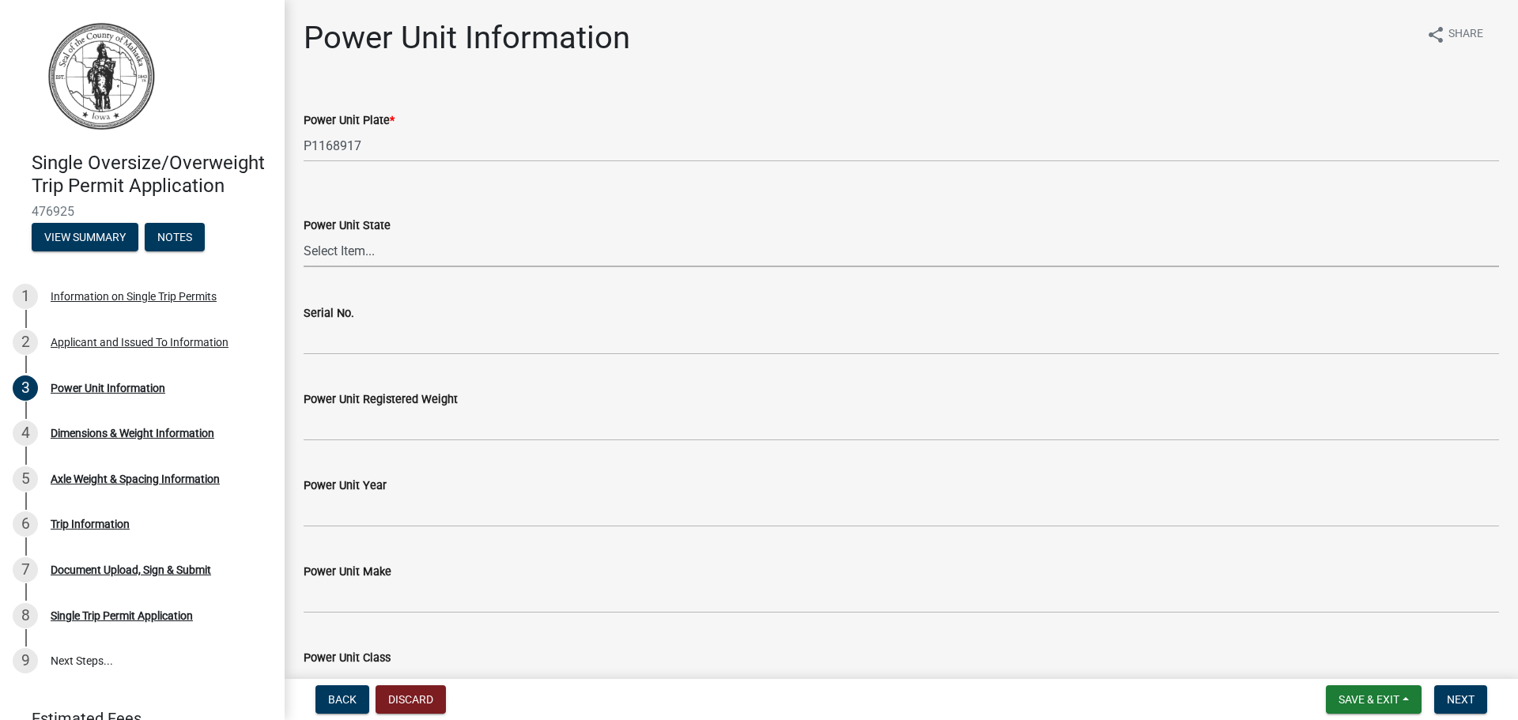
click at [309, 251] on select "Select Item... AL AK AZ AR CA CO CT DE FL [GEOGRAPHIC_DATA] HI ID IL IN IA [GEO…" at bounding box center [902, 251] width 1196 height 32
click at [304, 235] on select "Select Item... AL AK AZ AR CA CO CT DE FL [GEOGRAPHIC_DATA] HI ID IL IN IA [GEO…" at bounding box center [902, 251] width 1196 height 32
select select "2d308f47-5c2f-49fc-b7ab-440c0e553406"
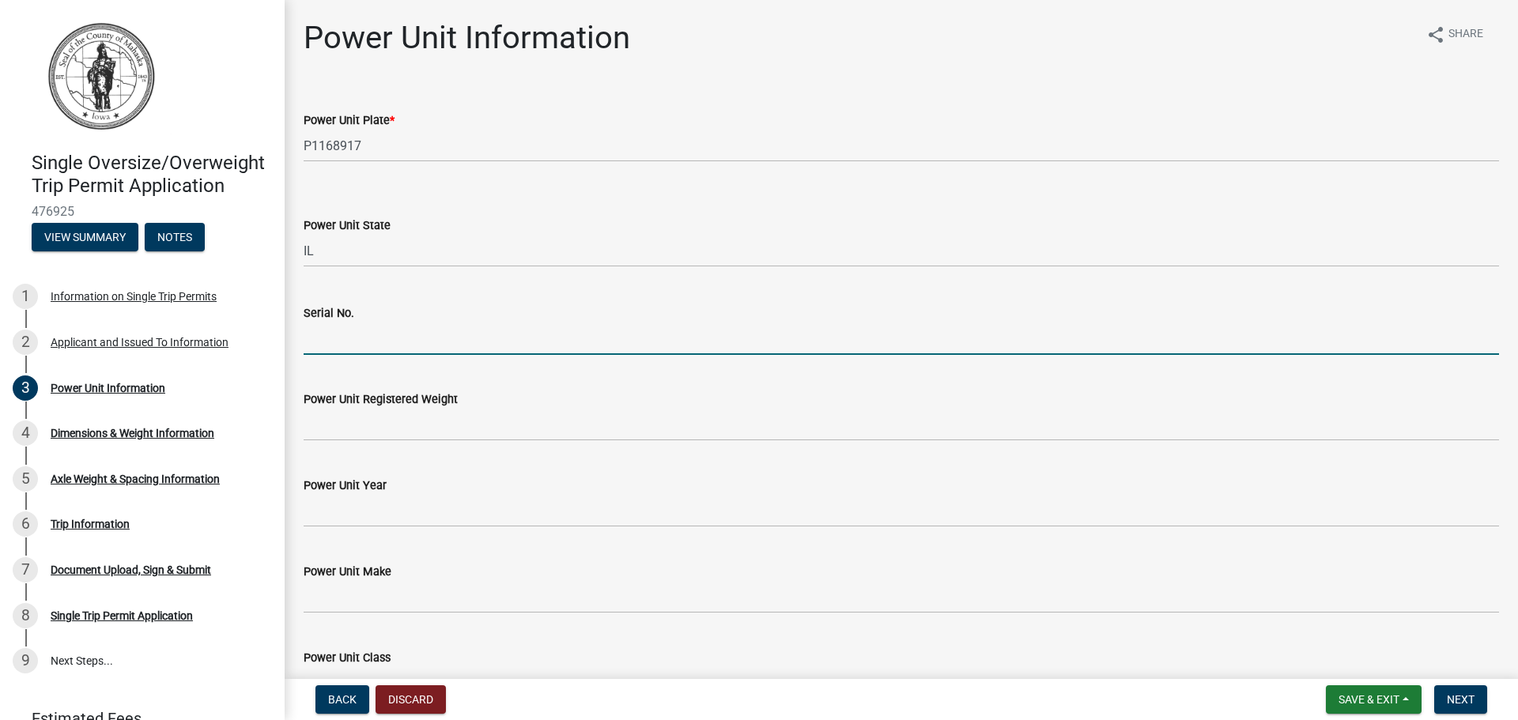
click at [323, 340] on input "Serial No." at bounding box center [902, 339] width 1196 height 32
type input "16X043"
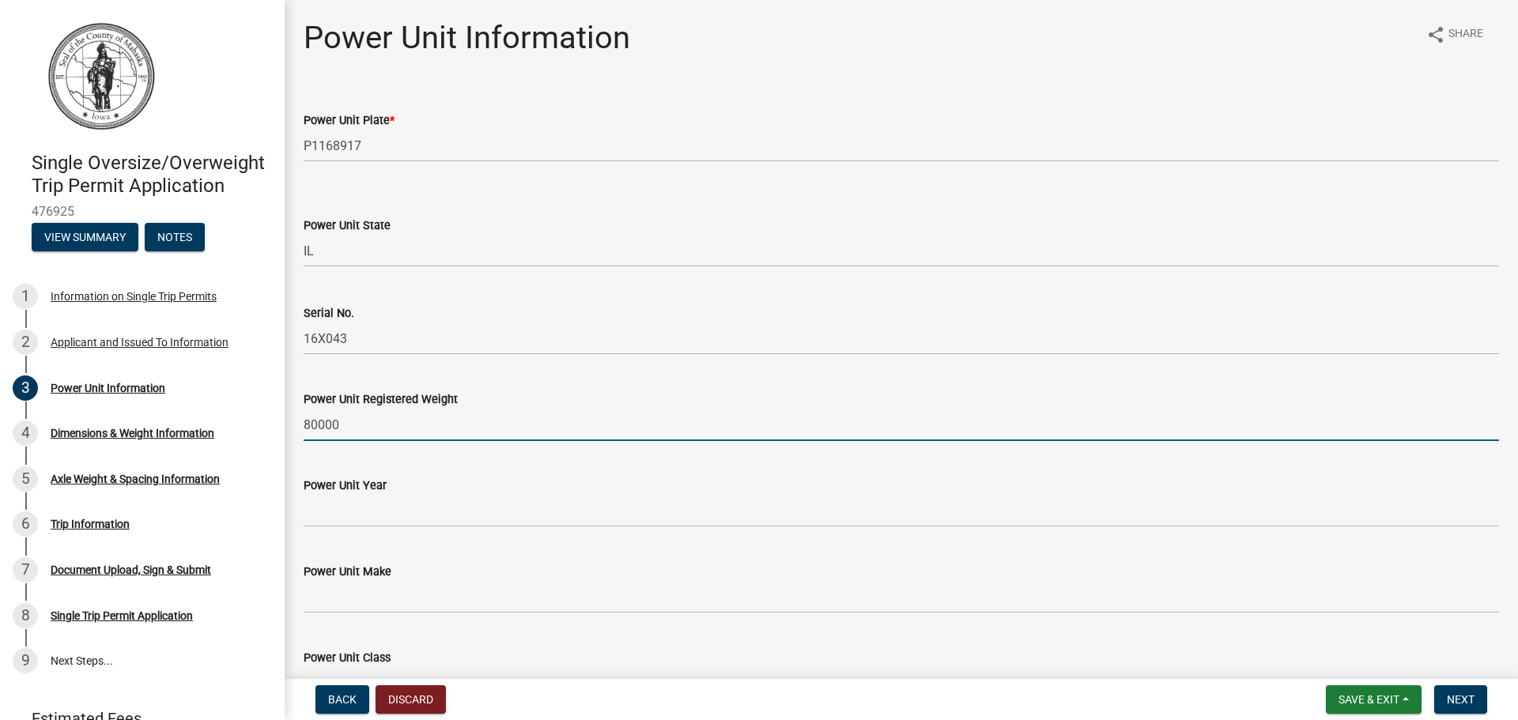
type input "80000"
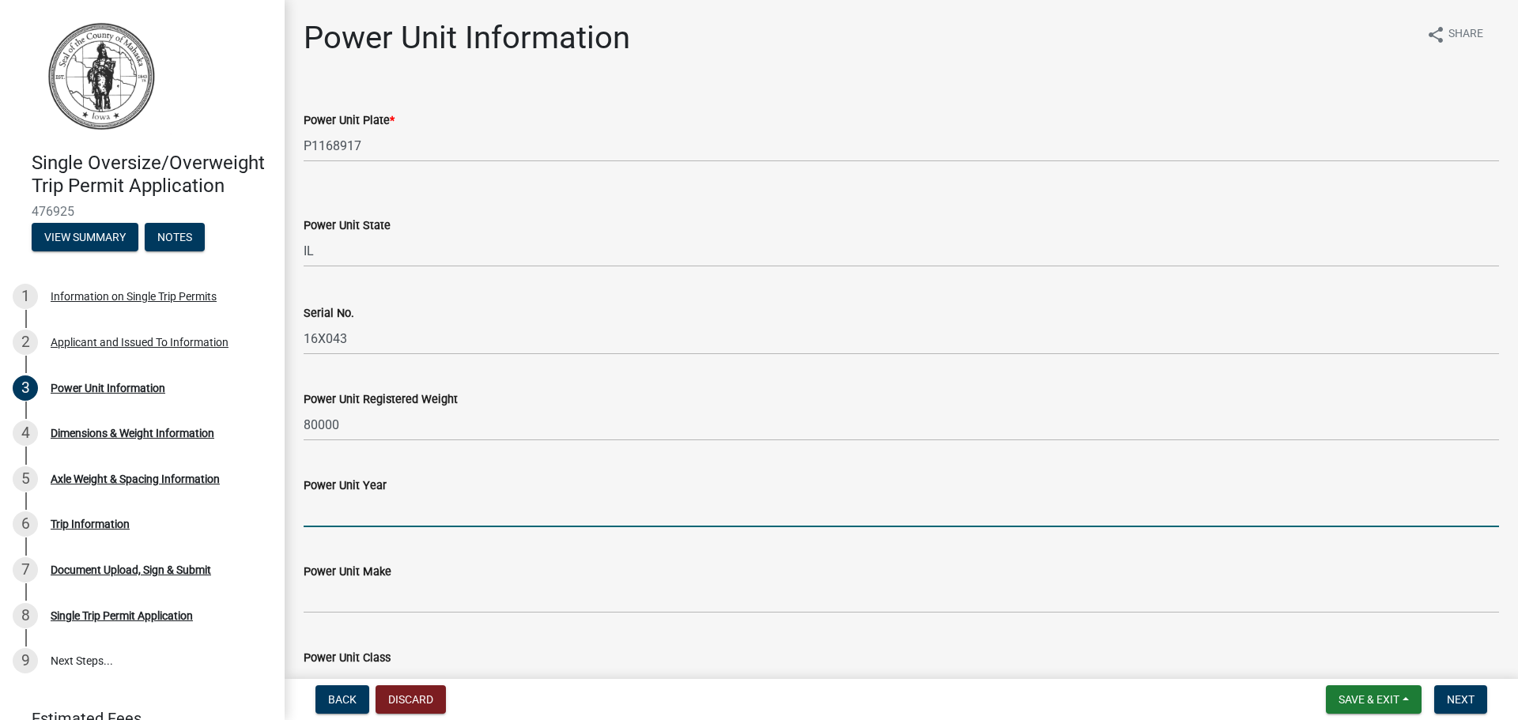
click at [323, 511] on input "Power Unit Year" at bounding box center [902, 511] width 1196 height 32
type input "2004"
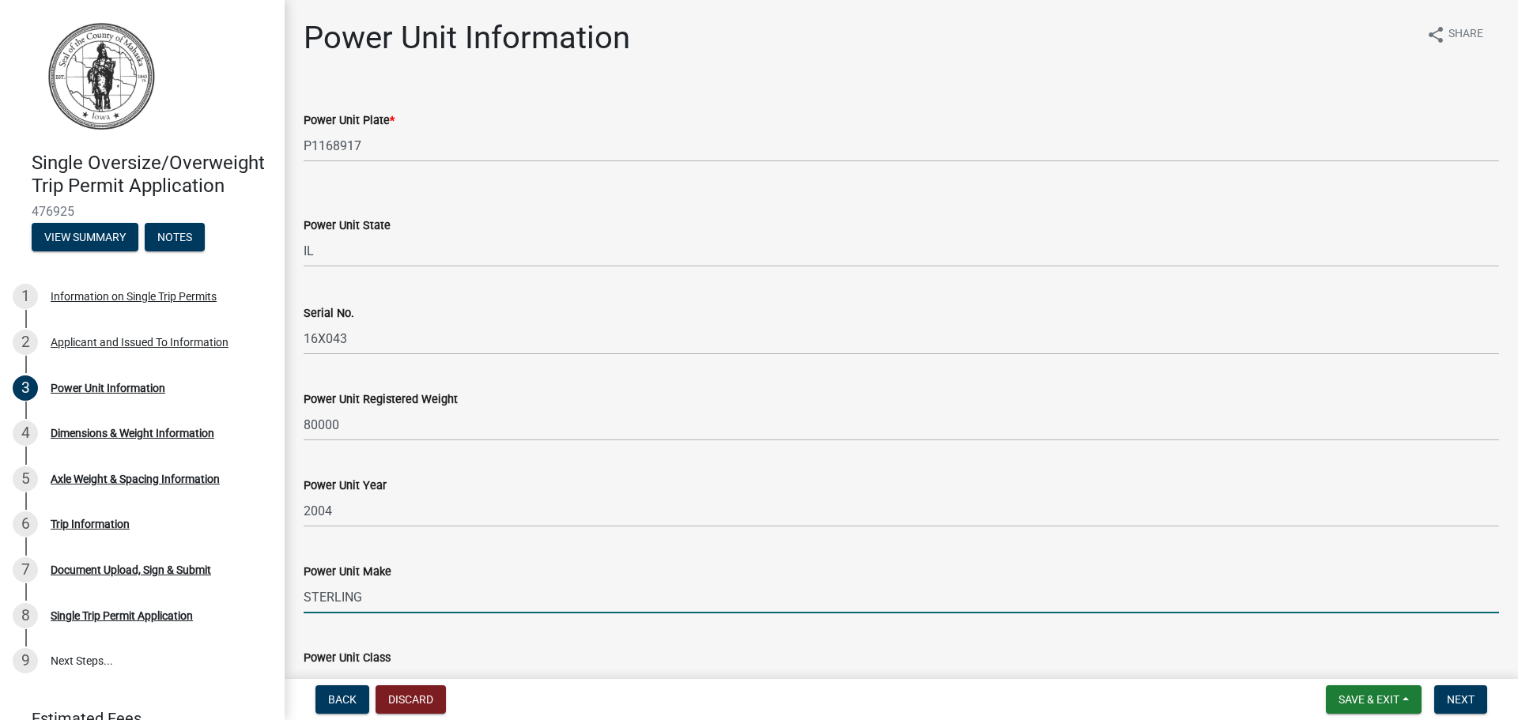
type input "STERLING"
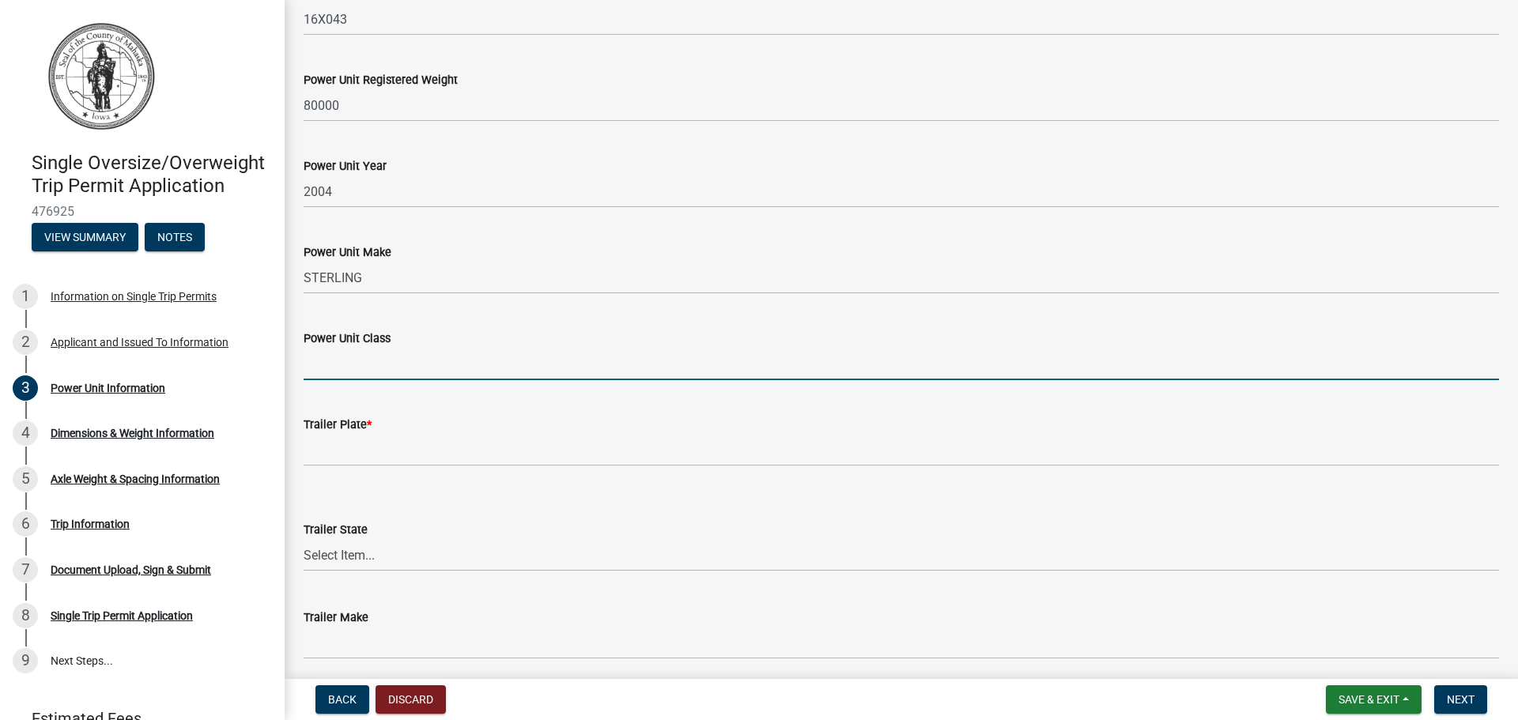
scroll to position [343, 0]
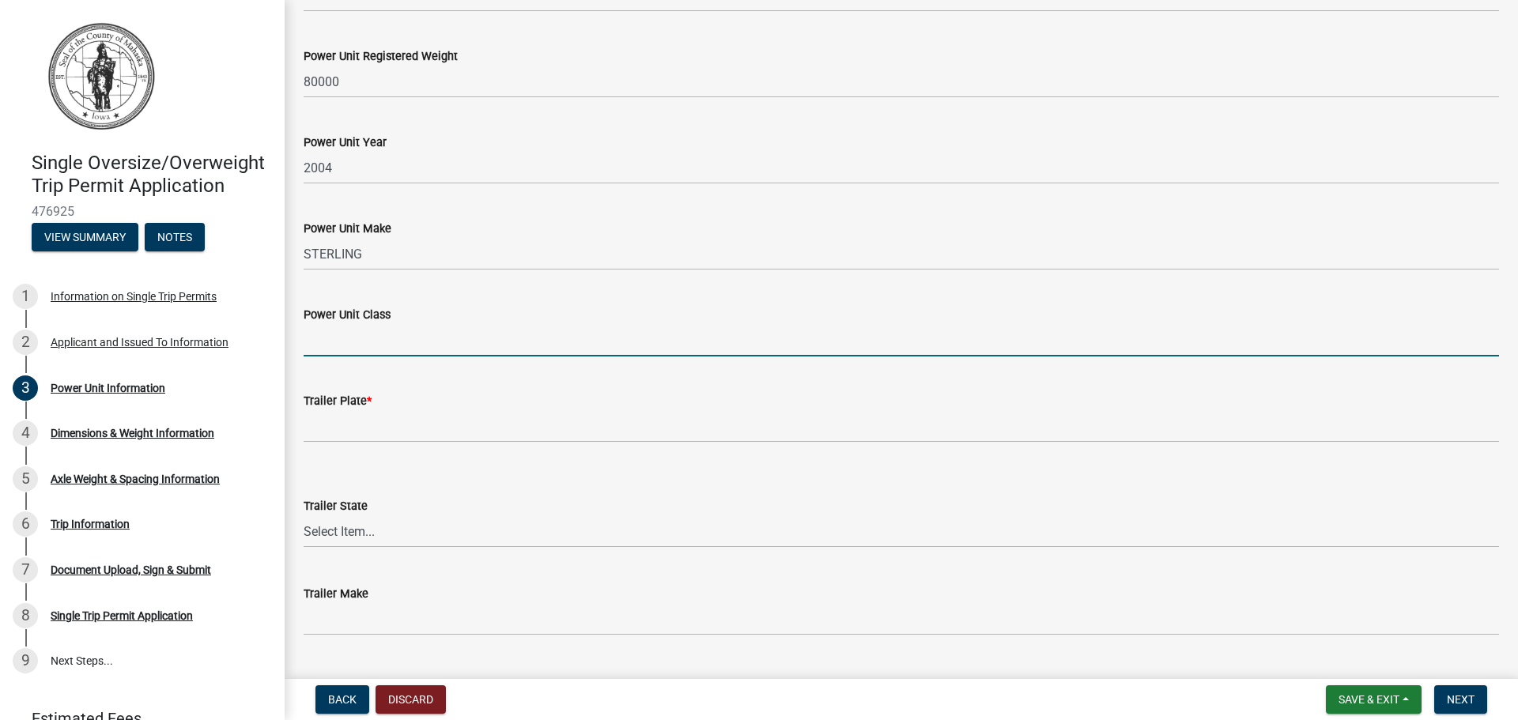
click at [315, 341] on input "Power Unit Class" at bounding box center [902, 340] width 1196 height 32
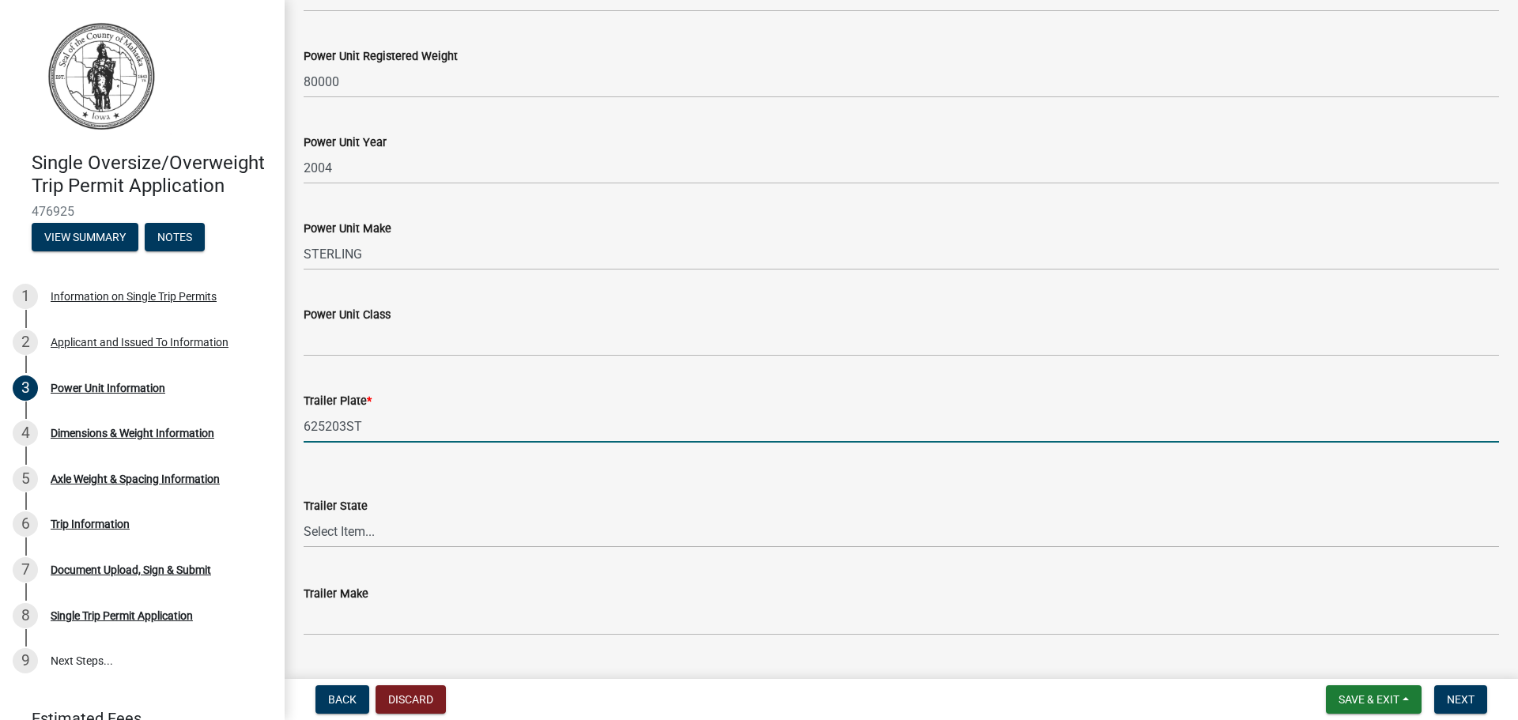
type input "625203ST"
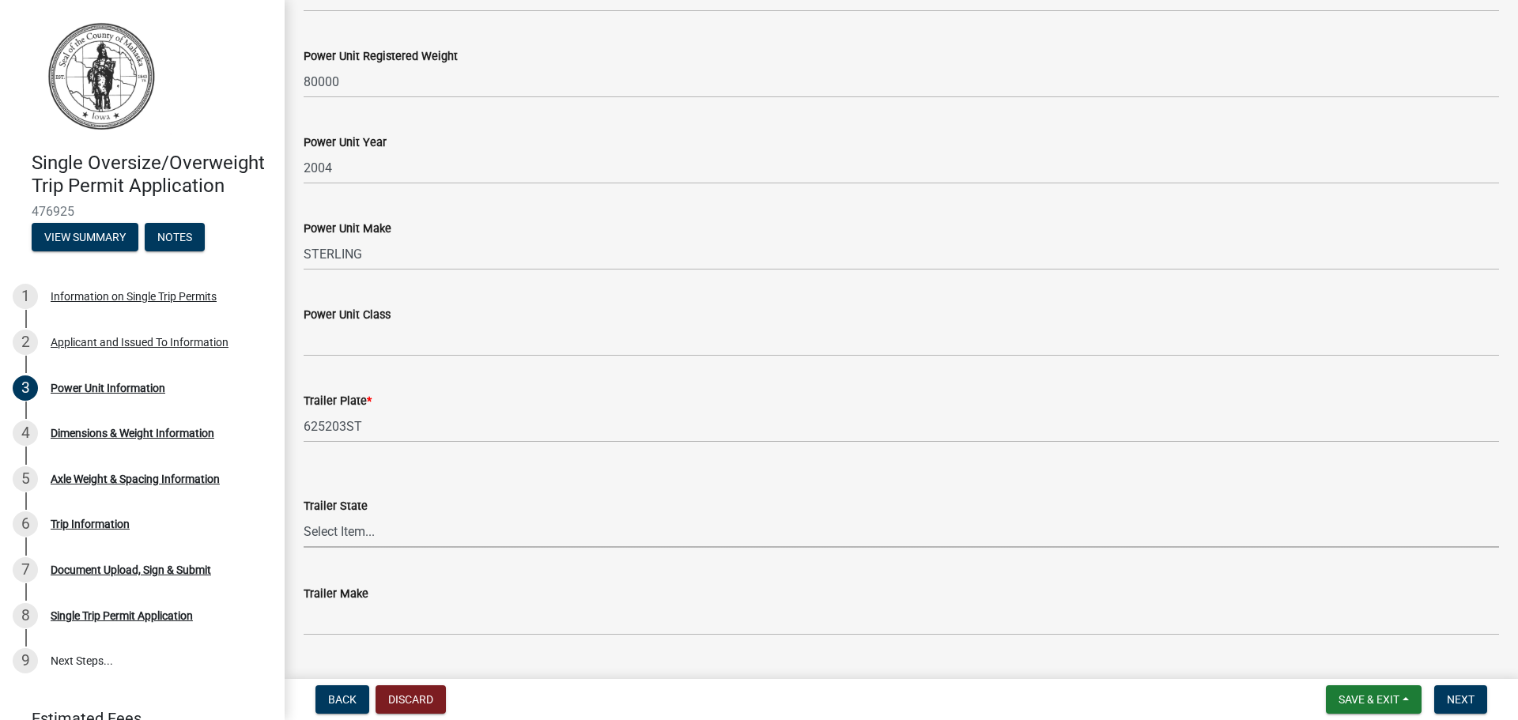
click at [318, 529] on select "Select Item... AL AK AZ AR CA CO CT DE FL [GEOGRAPHIC_DATA] HI ID IL IN IA [GEO…" at bounding box center [902, 532] width 1196 height 32
click at [304, 516] on select "Select Item... AL AK AZ AR CA CO CT DE FL [GEOGRAPHIC_DATA] HI ID IL IN IA [GEO…" at bounding box center [902, 532] width 1196 height 32
select select "2d308f47-5c2f-49fc-b7ab-440c0e553406"
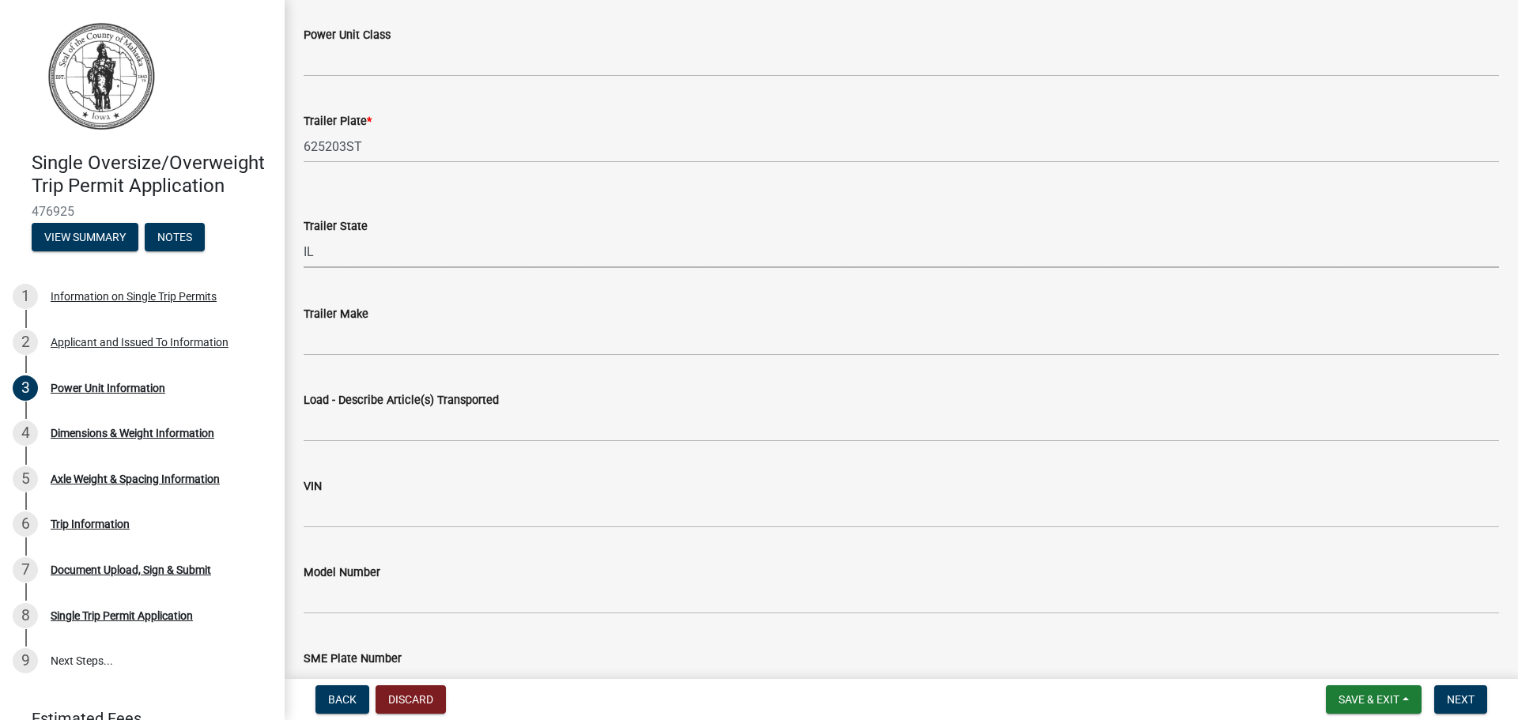
scroll to position [659, 0]
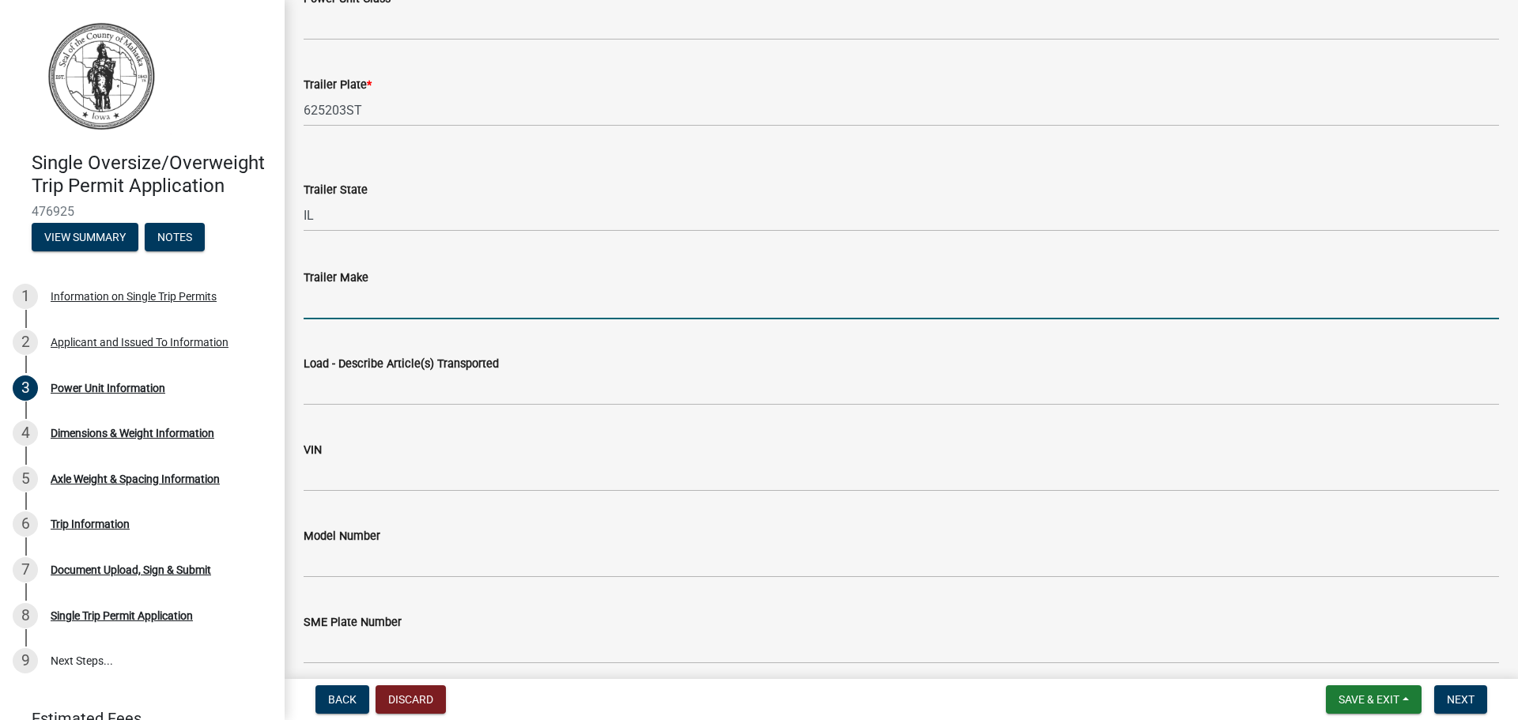
click at [305, 310] on input "Trailer Make" at bounding box center [902, 303] width 1196 height 32
type input "EAGLE"
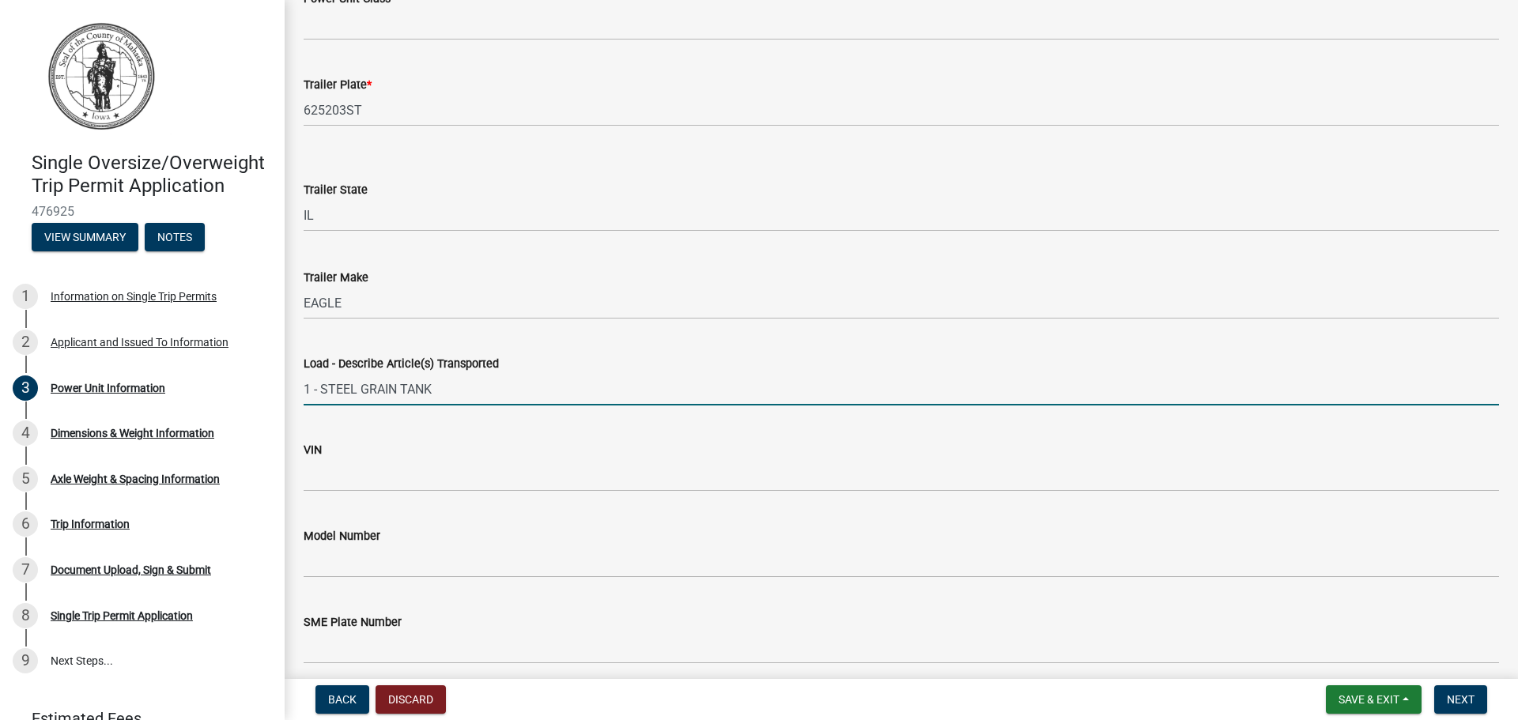
type input "1 - STEEL GRAIN TANK"
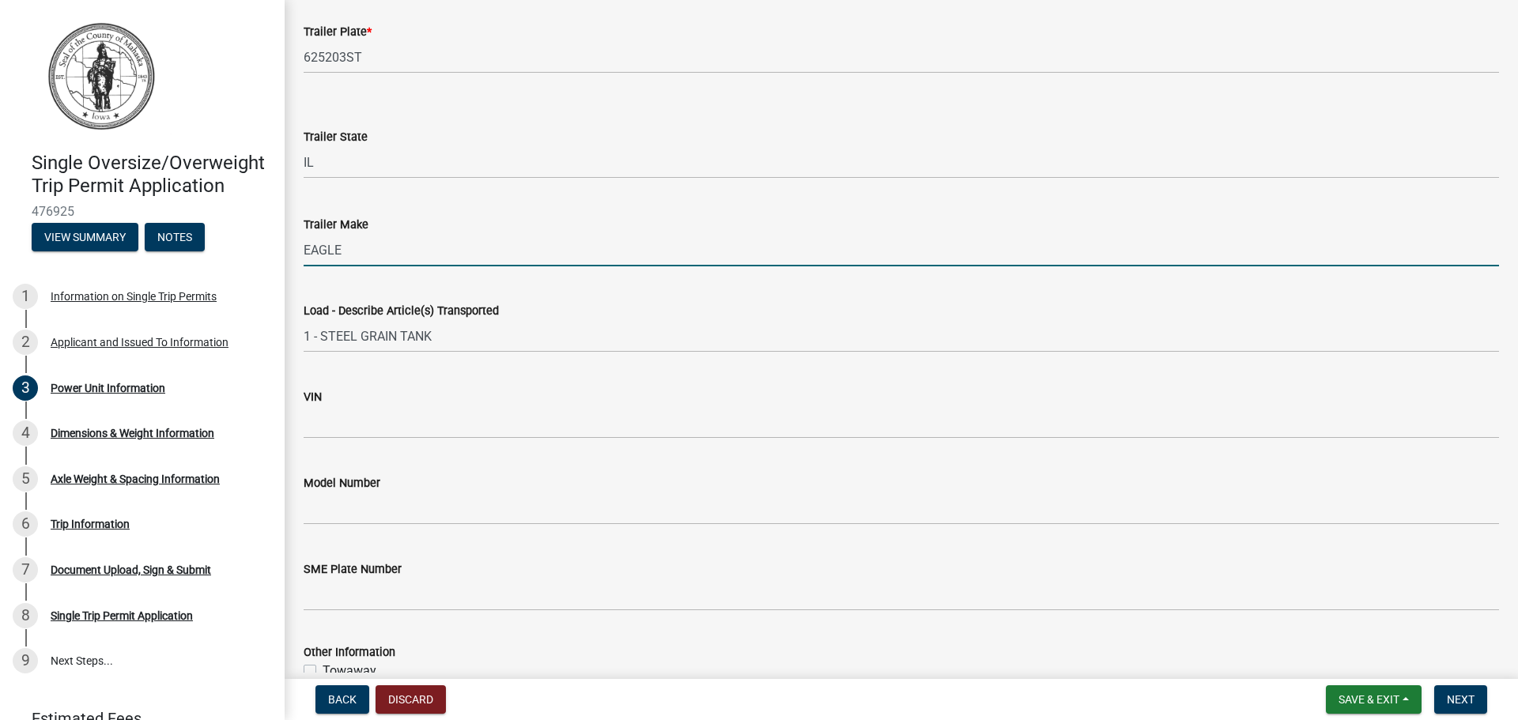
scroll to position [739, 0]
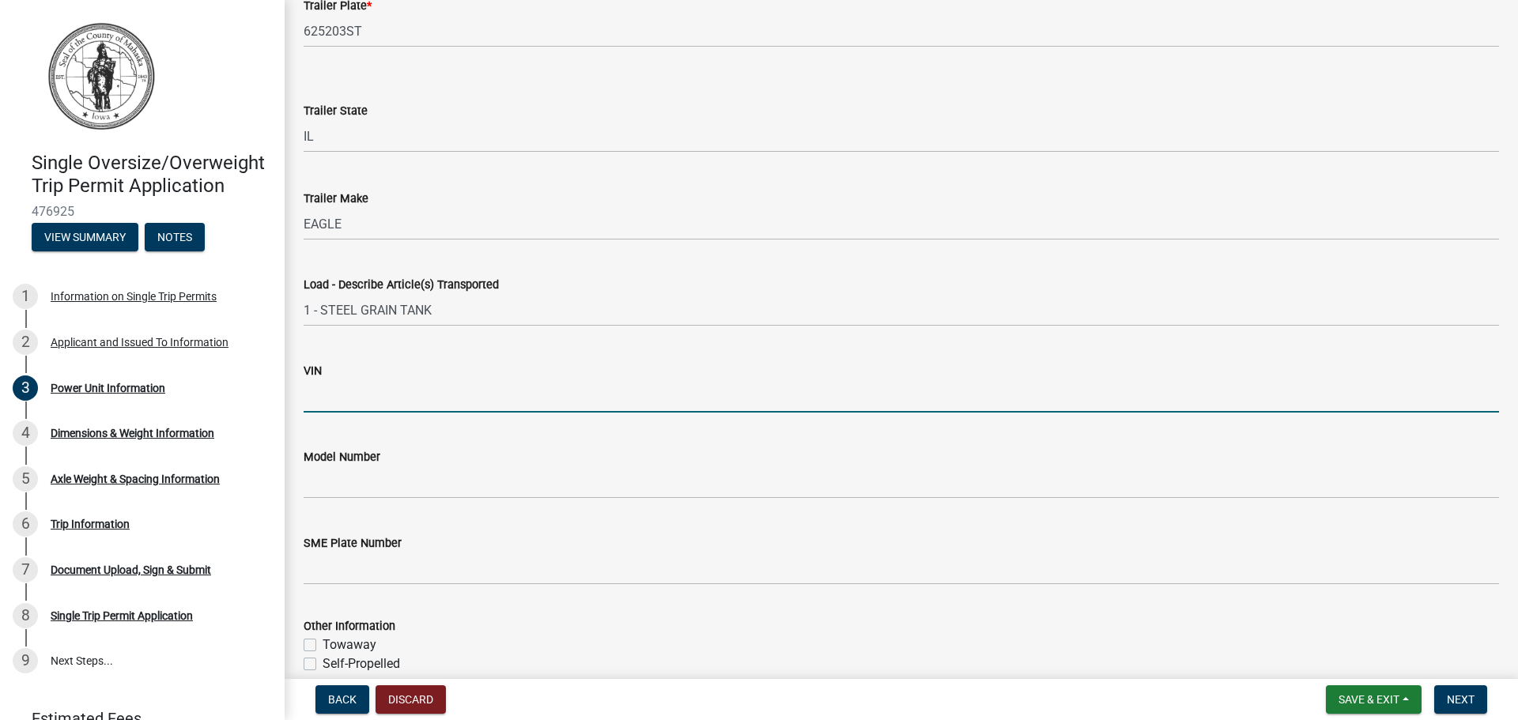
click at [318, 393] on input "VIN" at bounding box center [902, 396] width 1196 height 32
click at [322, 402] on input "VIN" at bounding box center [902, 396] width 1196 height 32
type input "16X042"
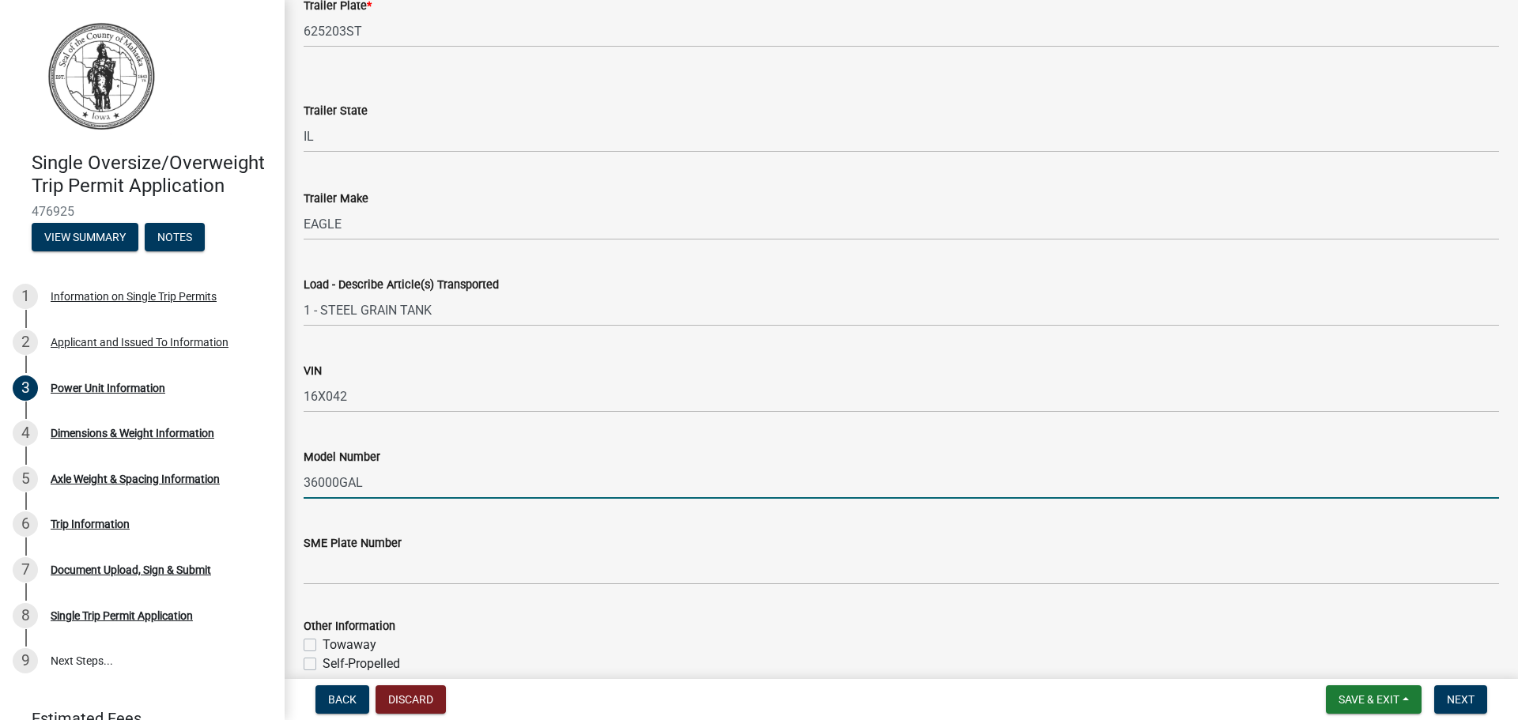
type input "36000GAL"
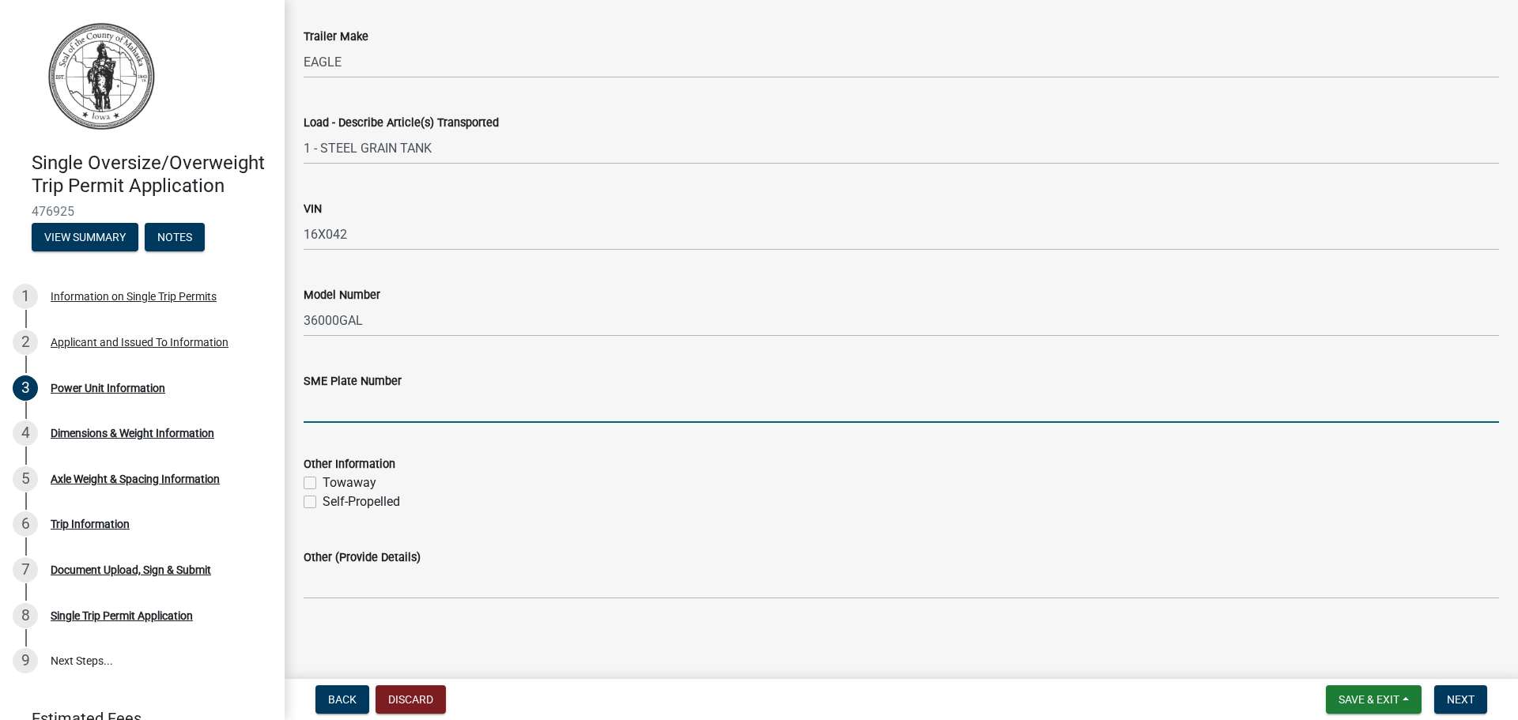
scroll to position [901, 0]
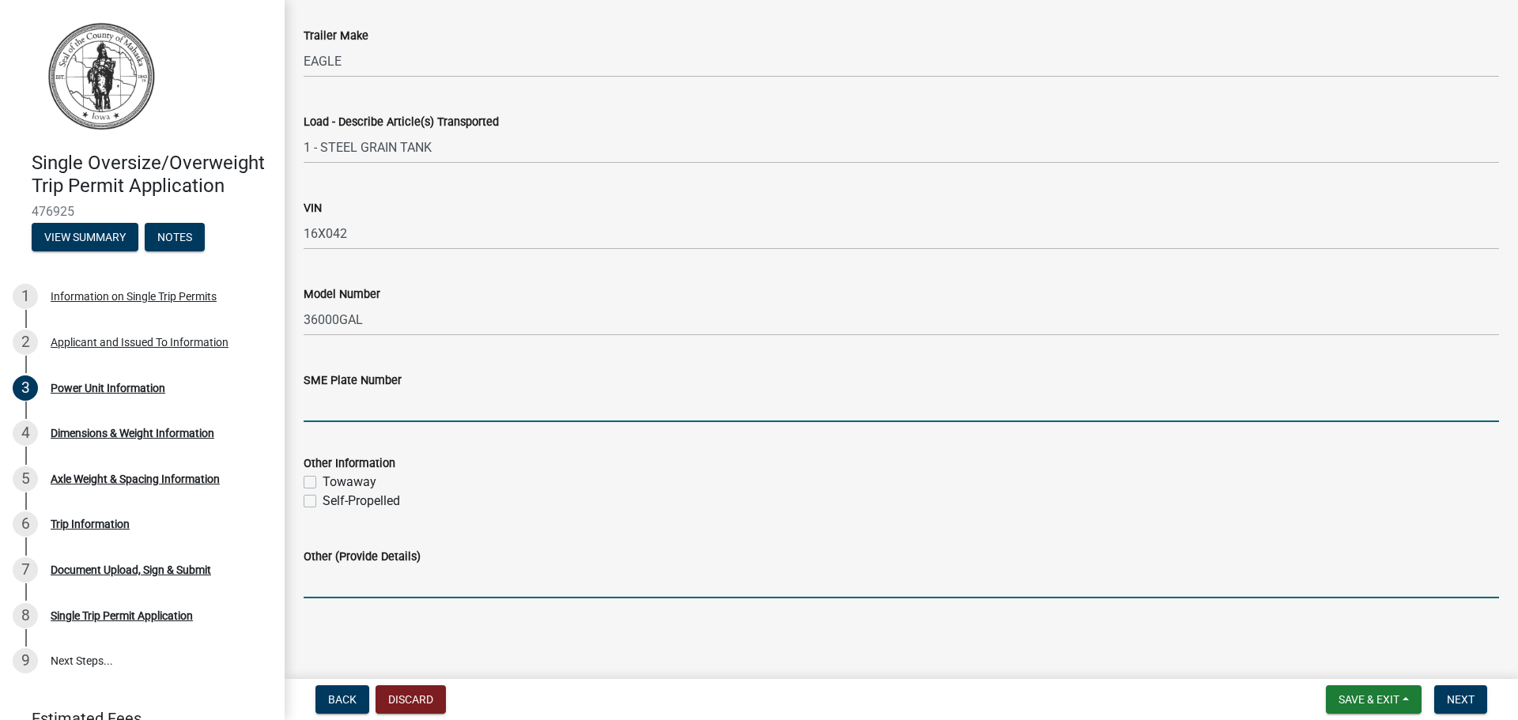
click at [361, 587] on input "Other (Provide Details)" at bounding box center [902, 582] width 1196 height 32
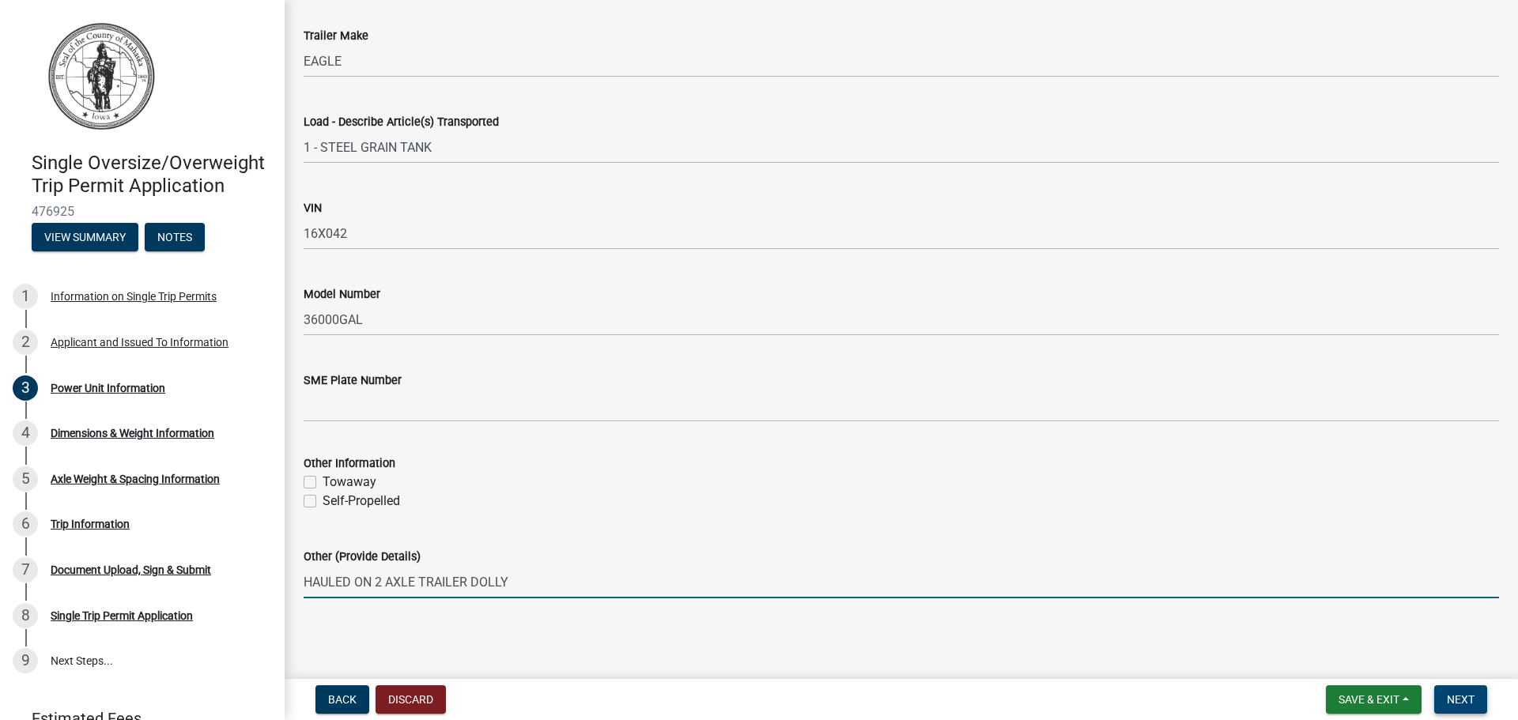
type input "HAULED ON 2 AXLE TRAILER DOLLY"
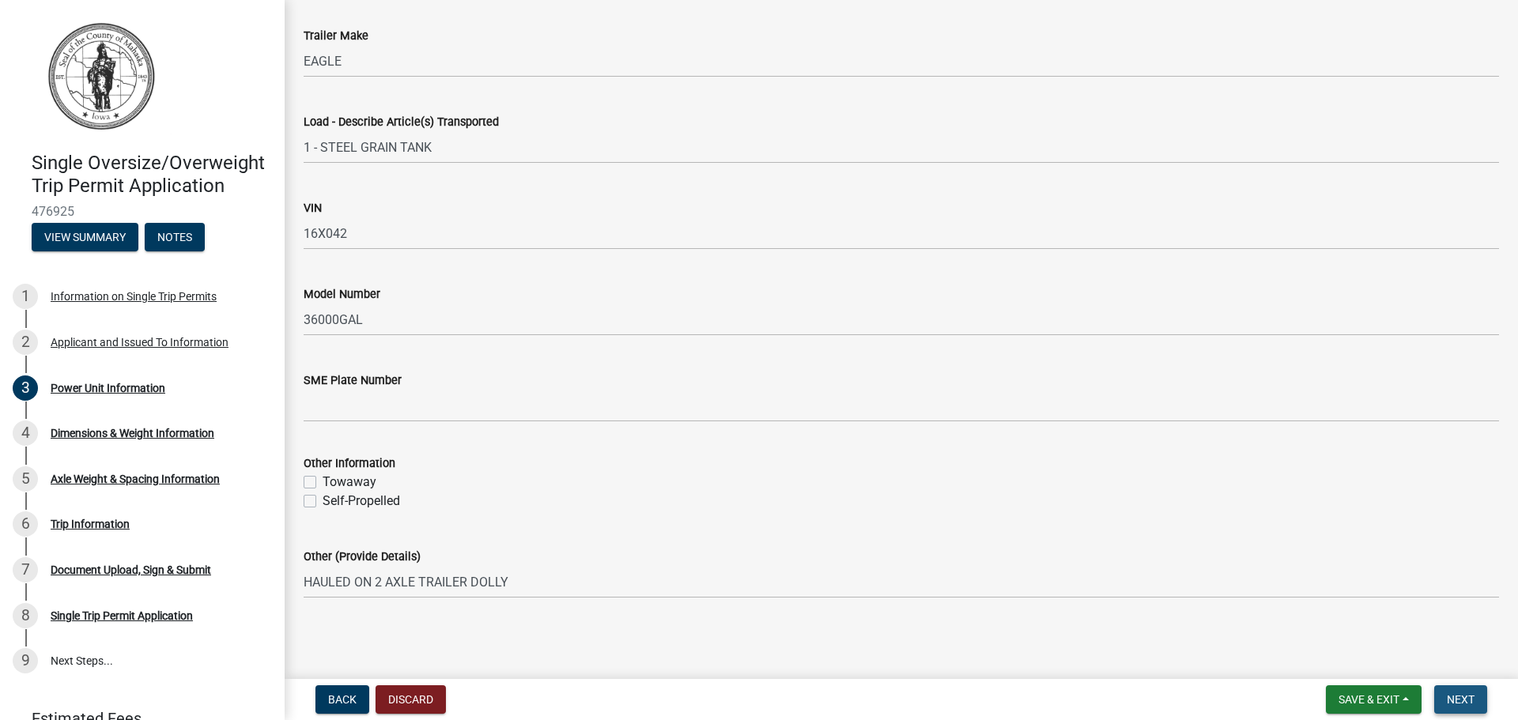
click at [1465, 701] on span "Next" at bounding box center [1461, 699] width 28 height 13
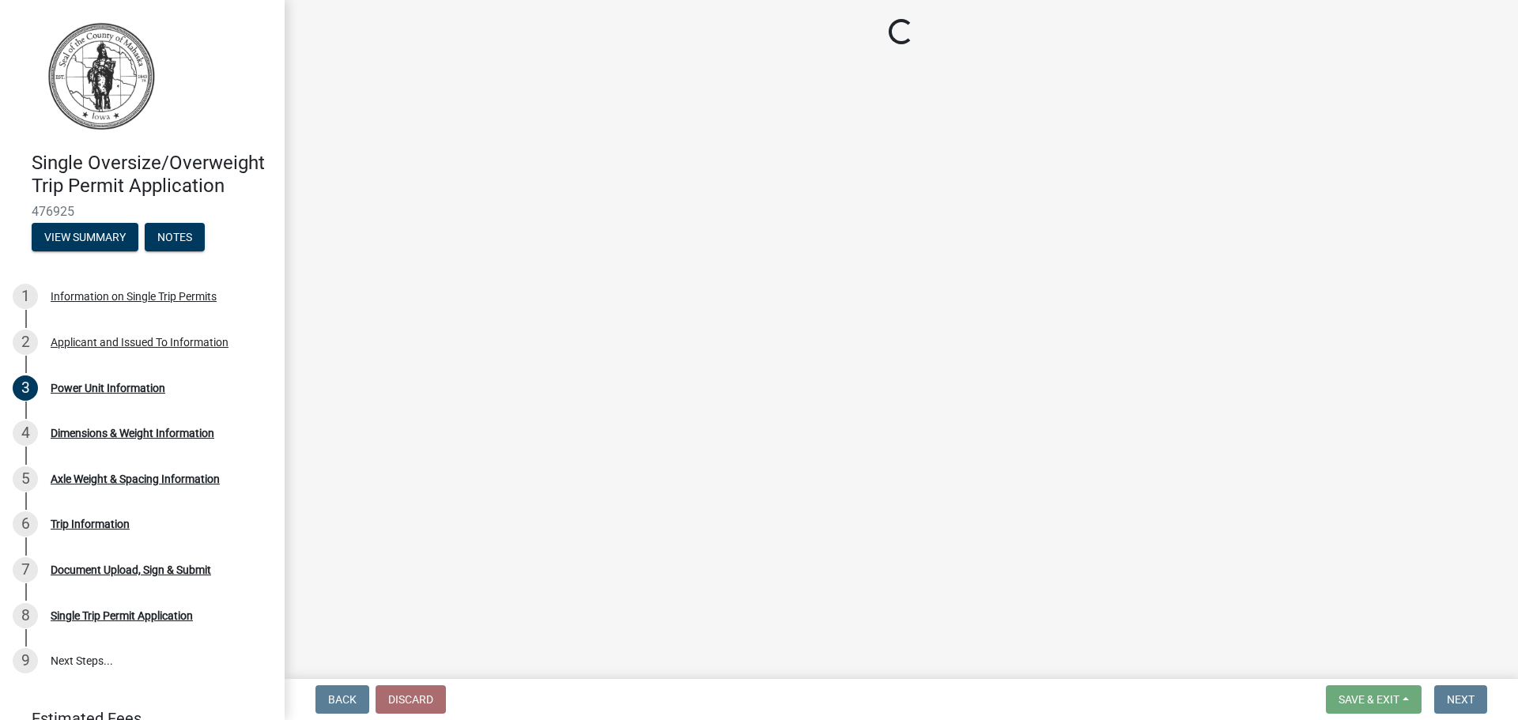
scroll to position [0, 0]
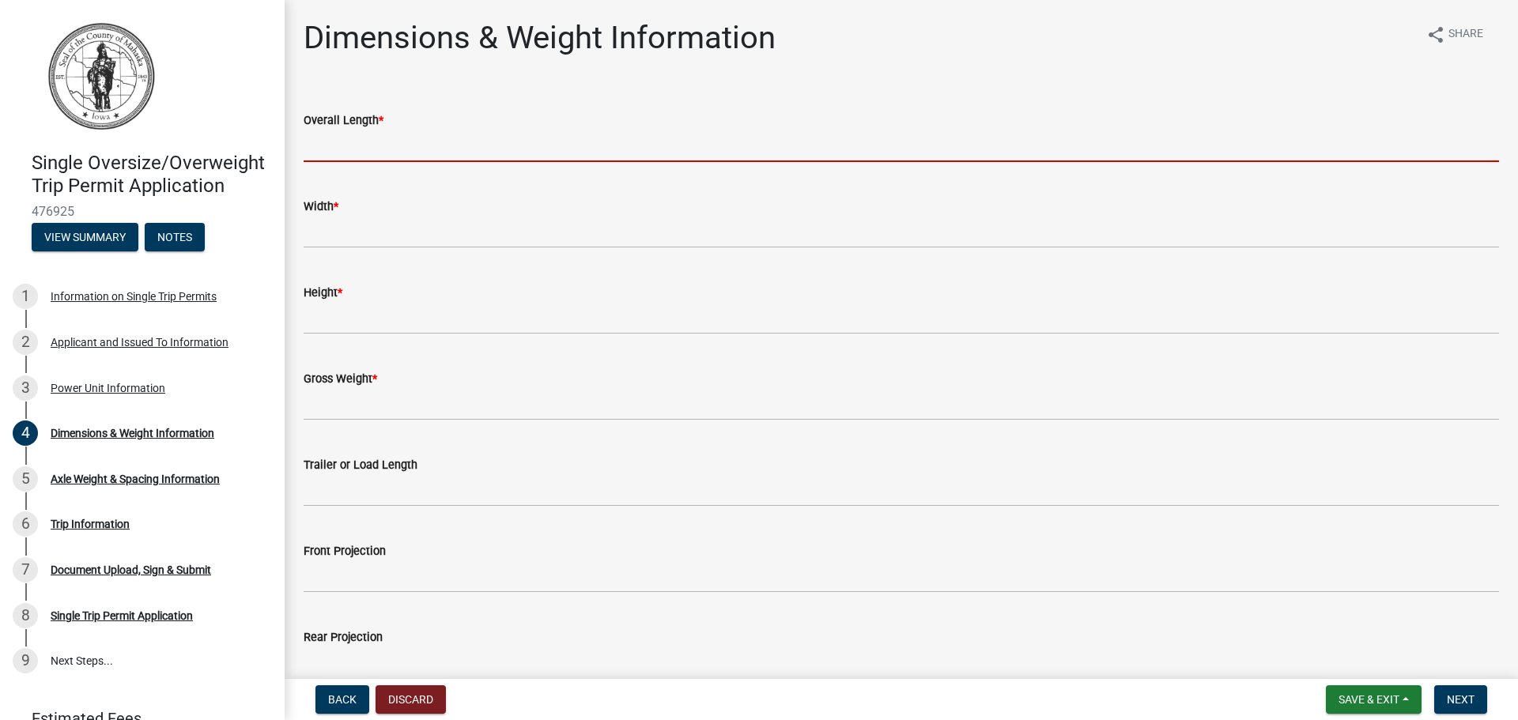
click at [326, 144] on input "Overall Length *" at bounding box center [902, 146] width 1196 height 32
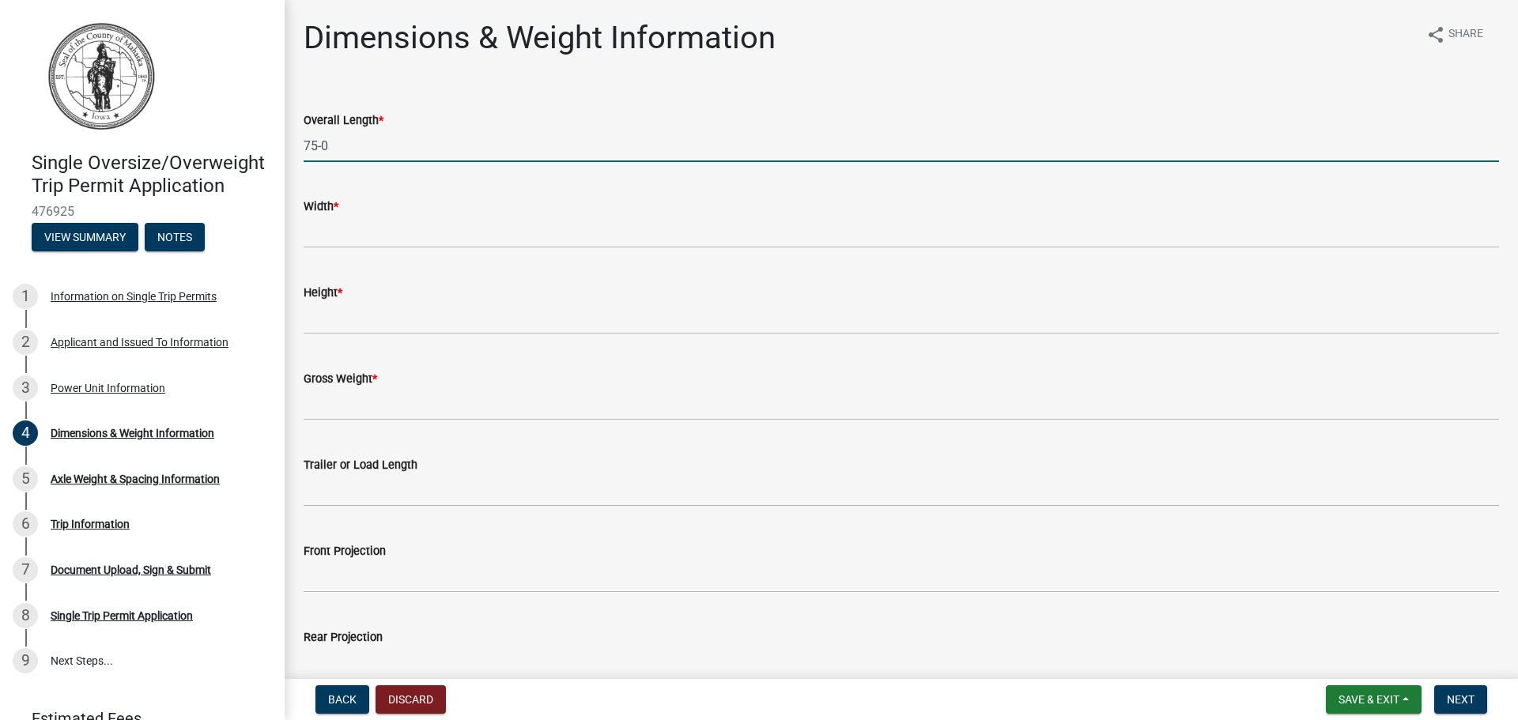
type input "75-0"
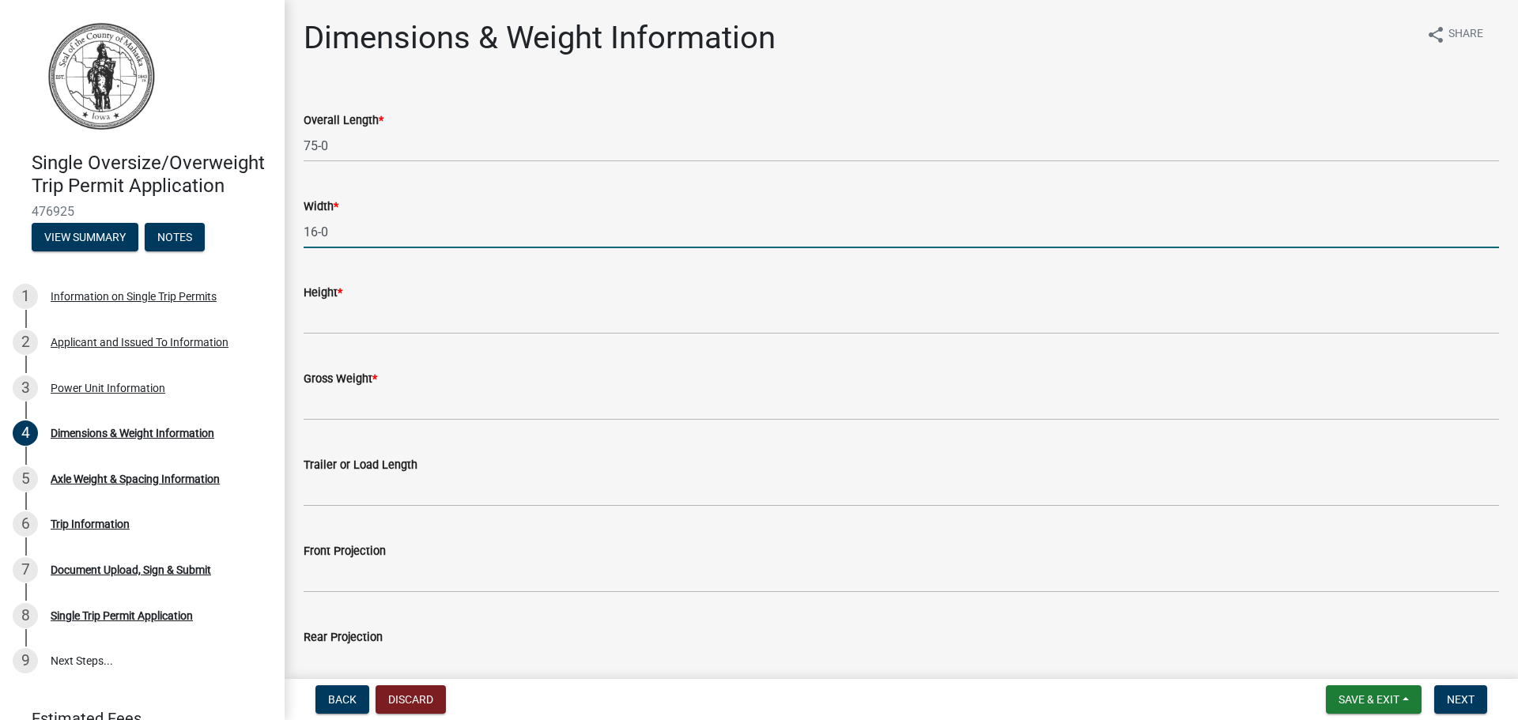
type input "16-0"
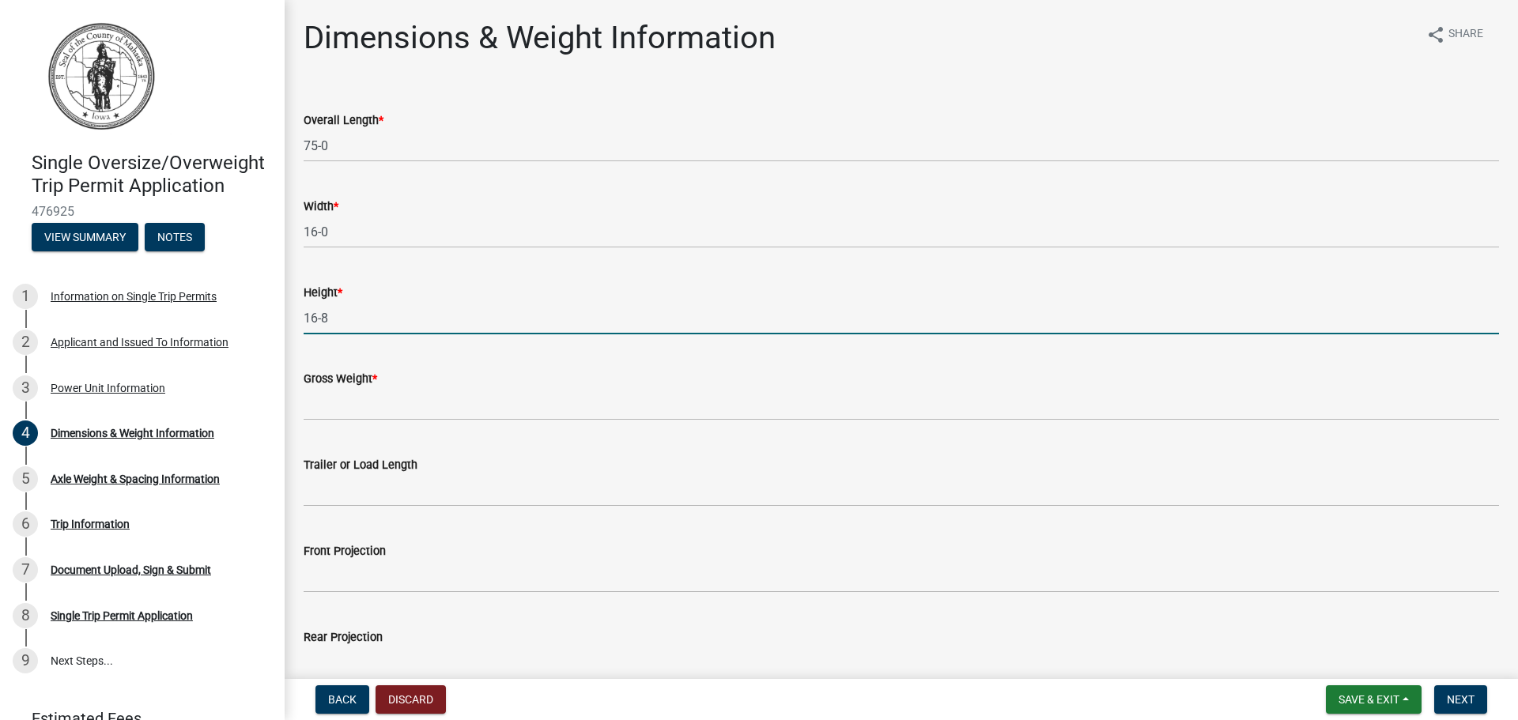
type input "16-8"
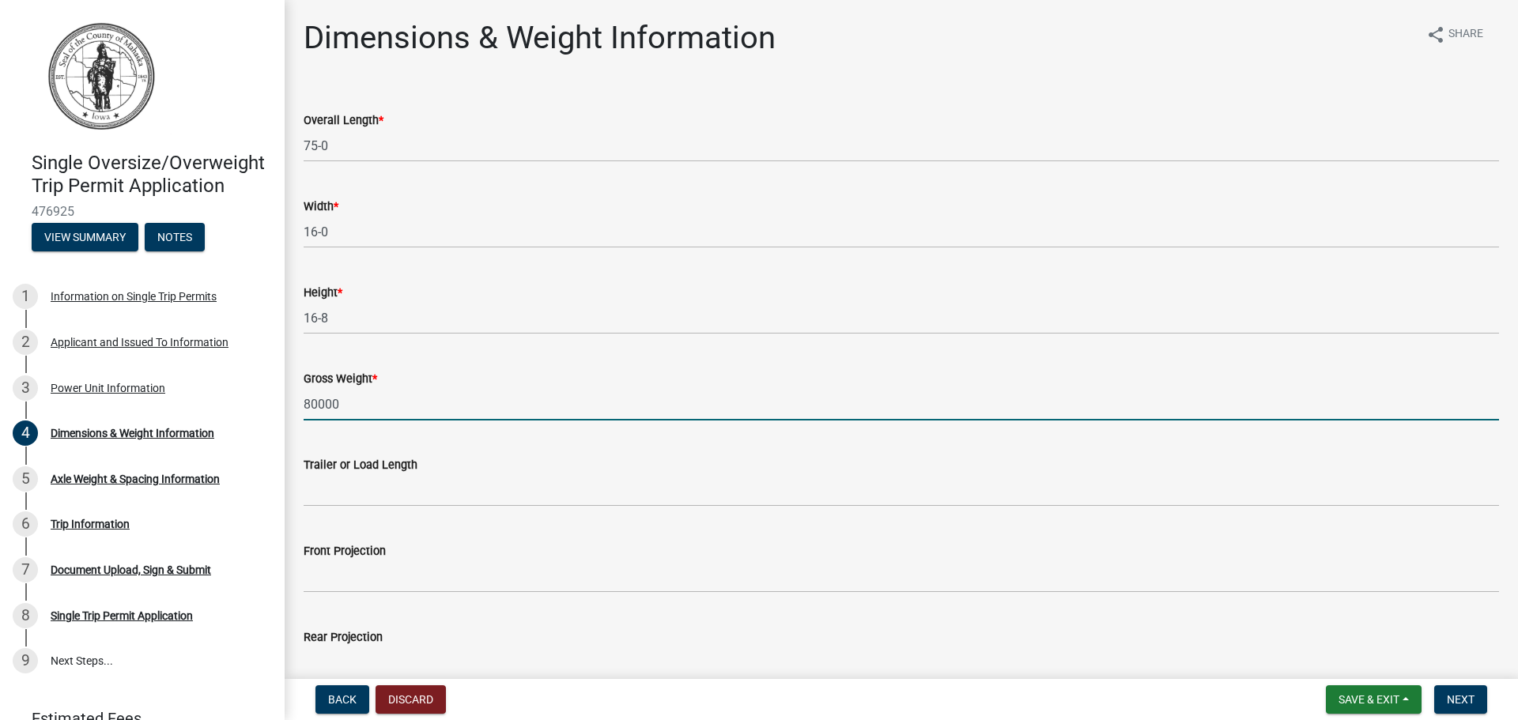
type input "80000"
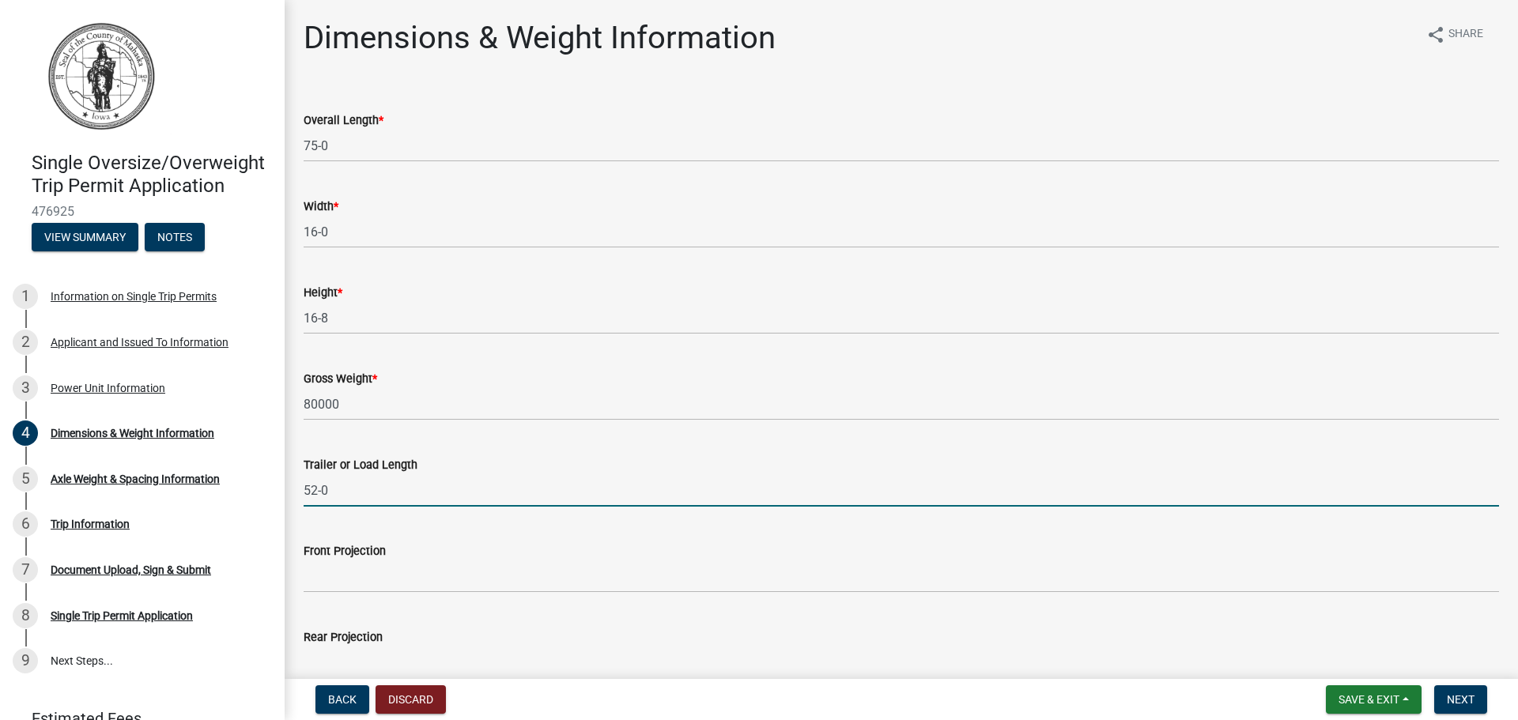
type input "52-0"
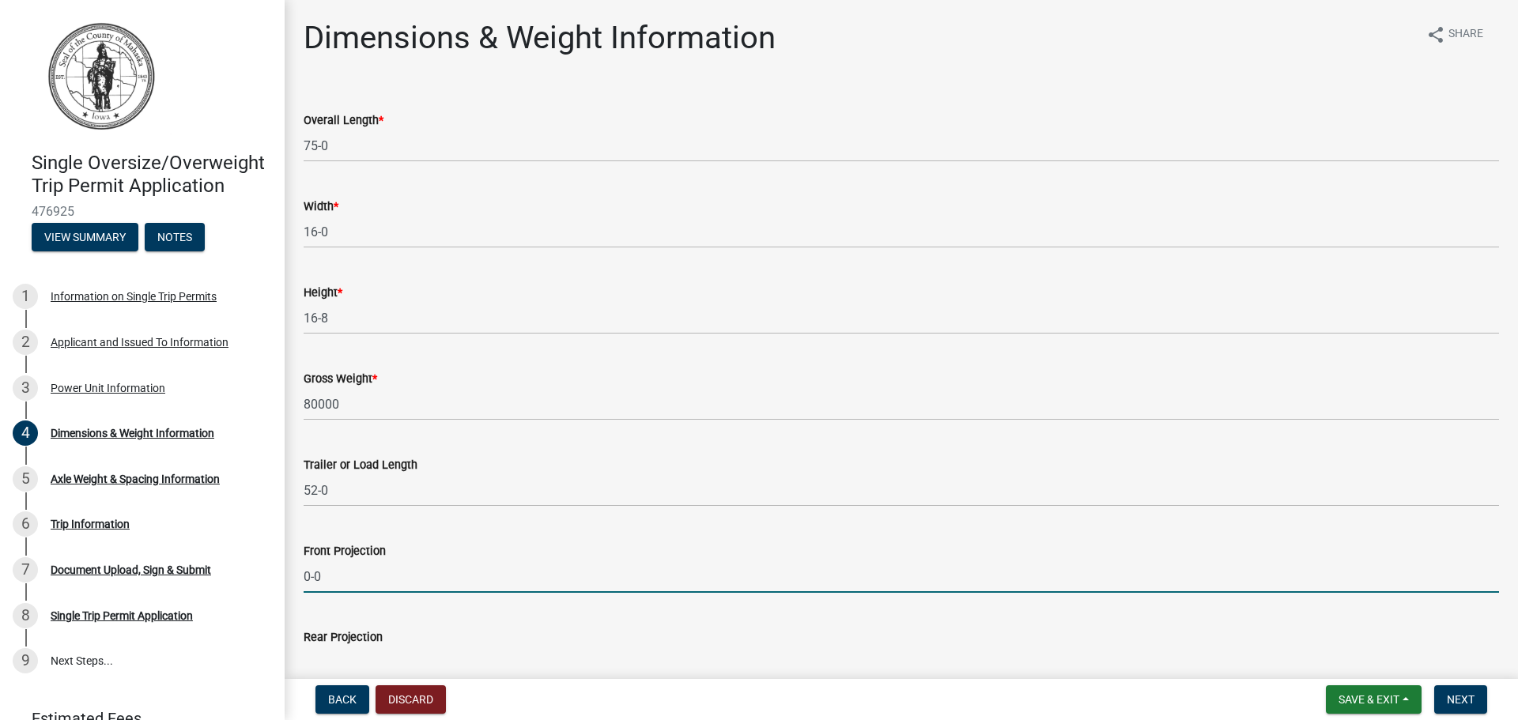
type input "0-0"
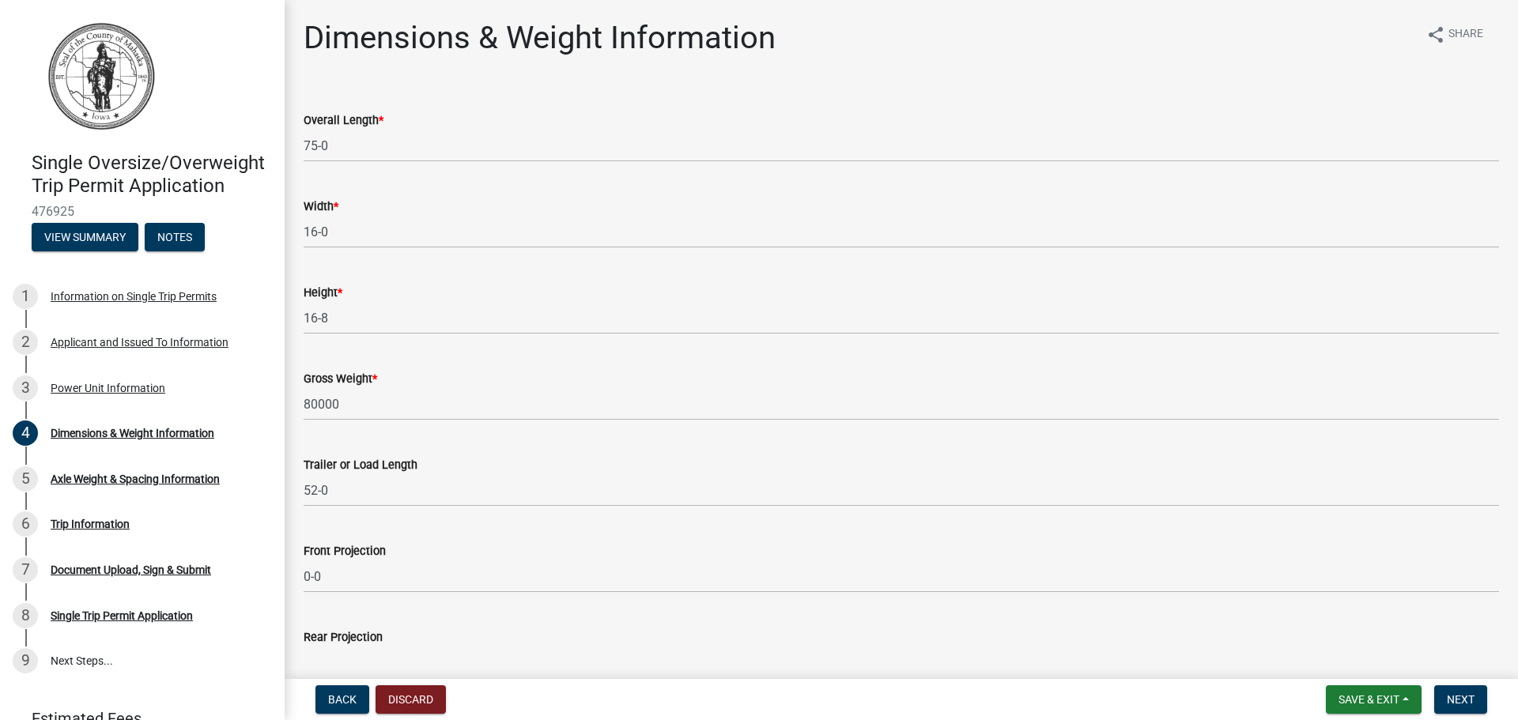
scroll to position [6, 0]
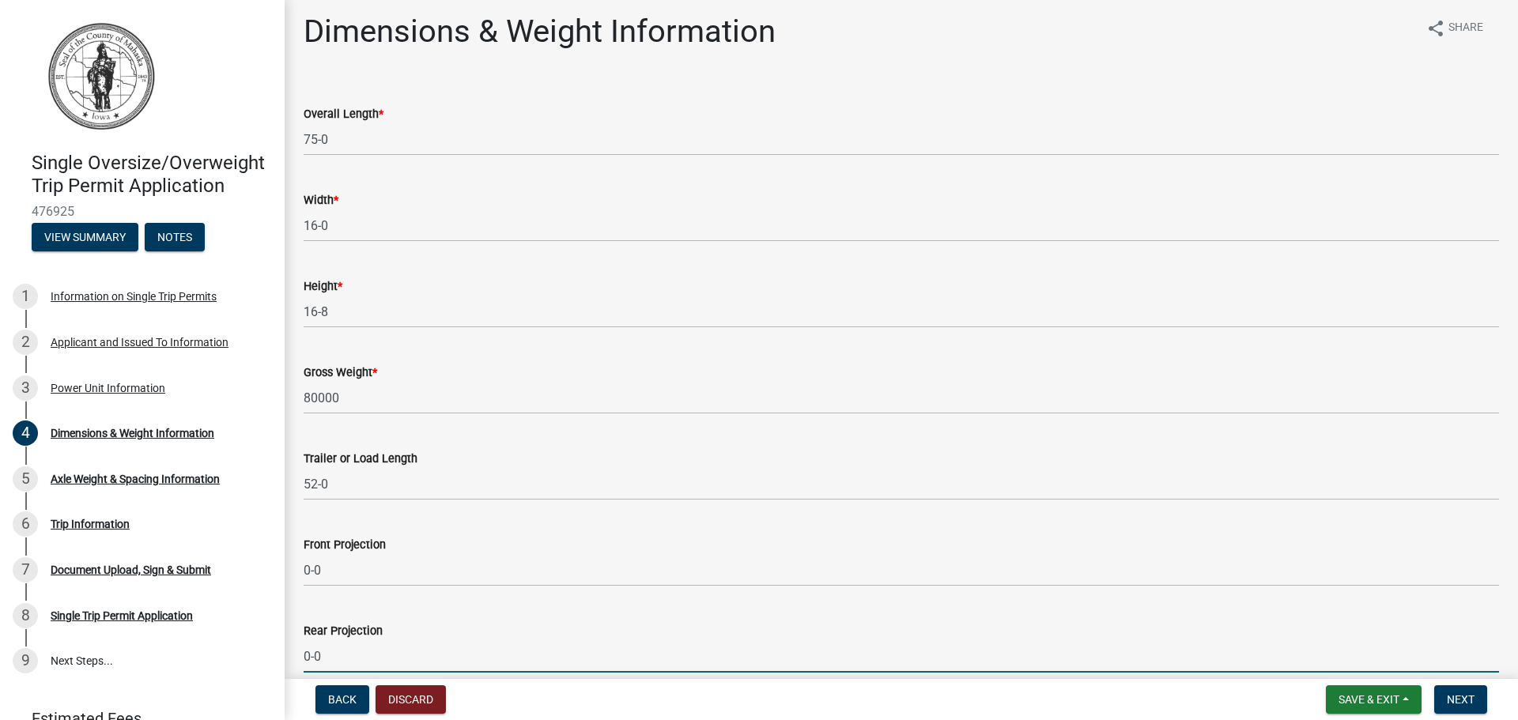
type input "0-0"
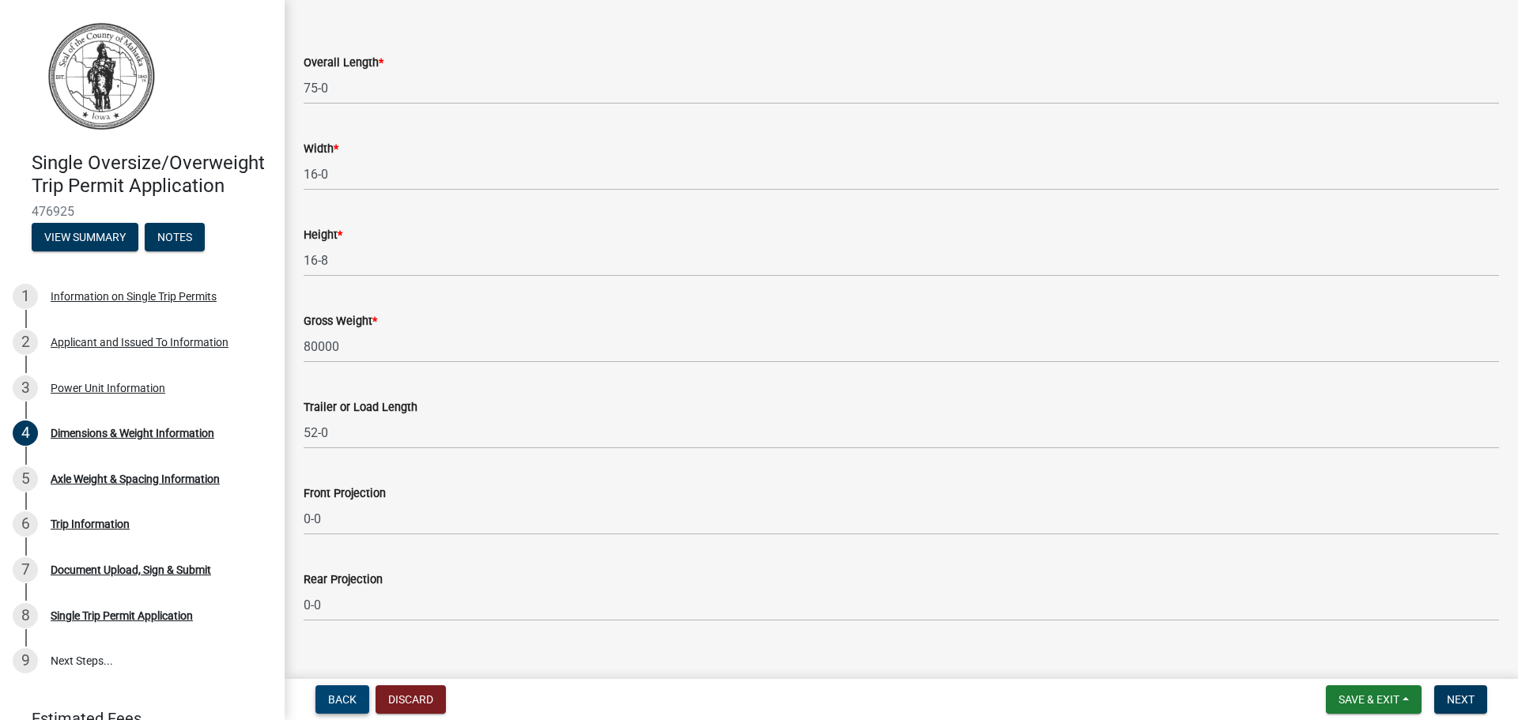
scroll to position [81, 0]
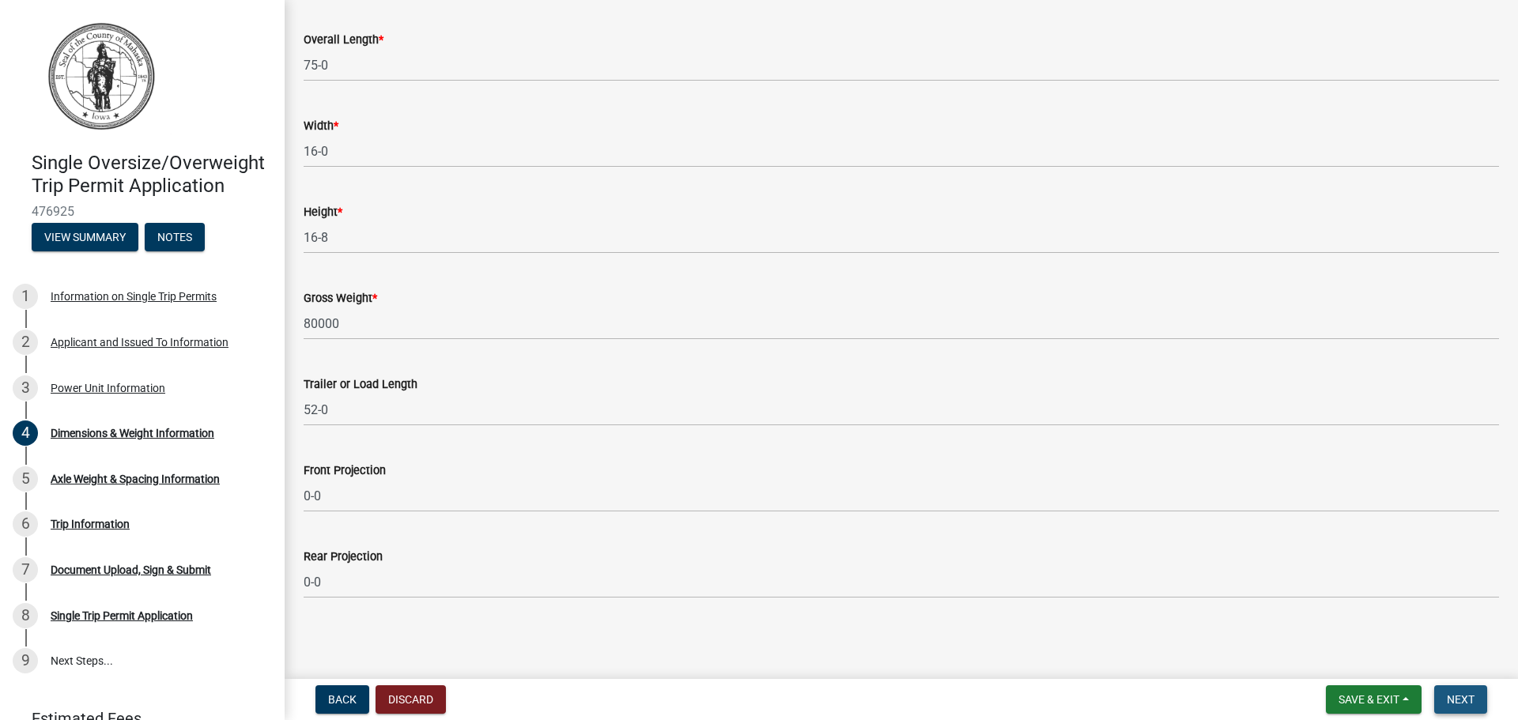
click at [1459, 697] on span "Next" at bounding box center [1461, 699] width 28 height 13
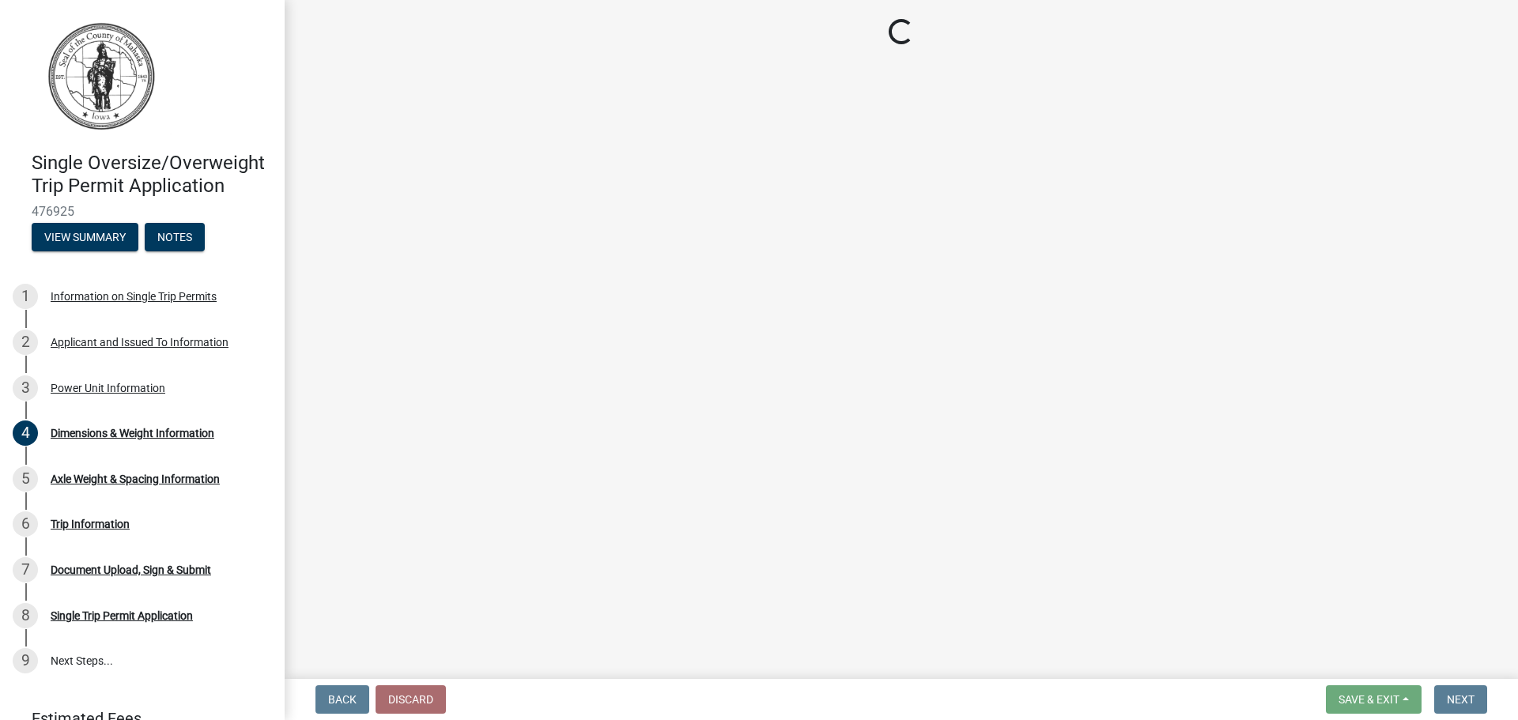
scroll to position [0, 0]
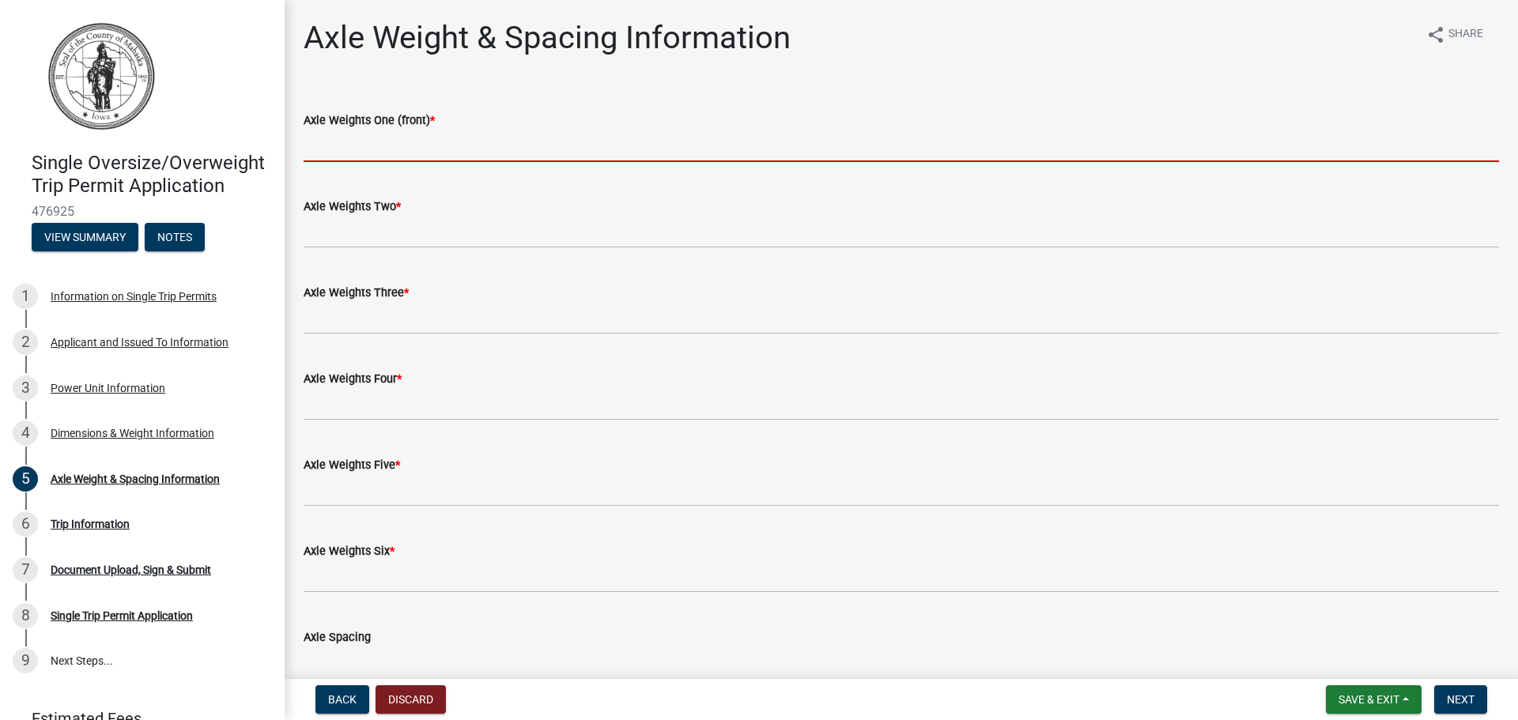
click at [414, 142] on input "Axle Weights One (front) *" at bounding box center [902, 146] width 1196 height 32
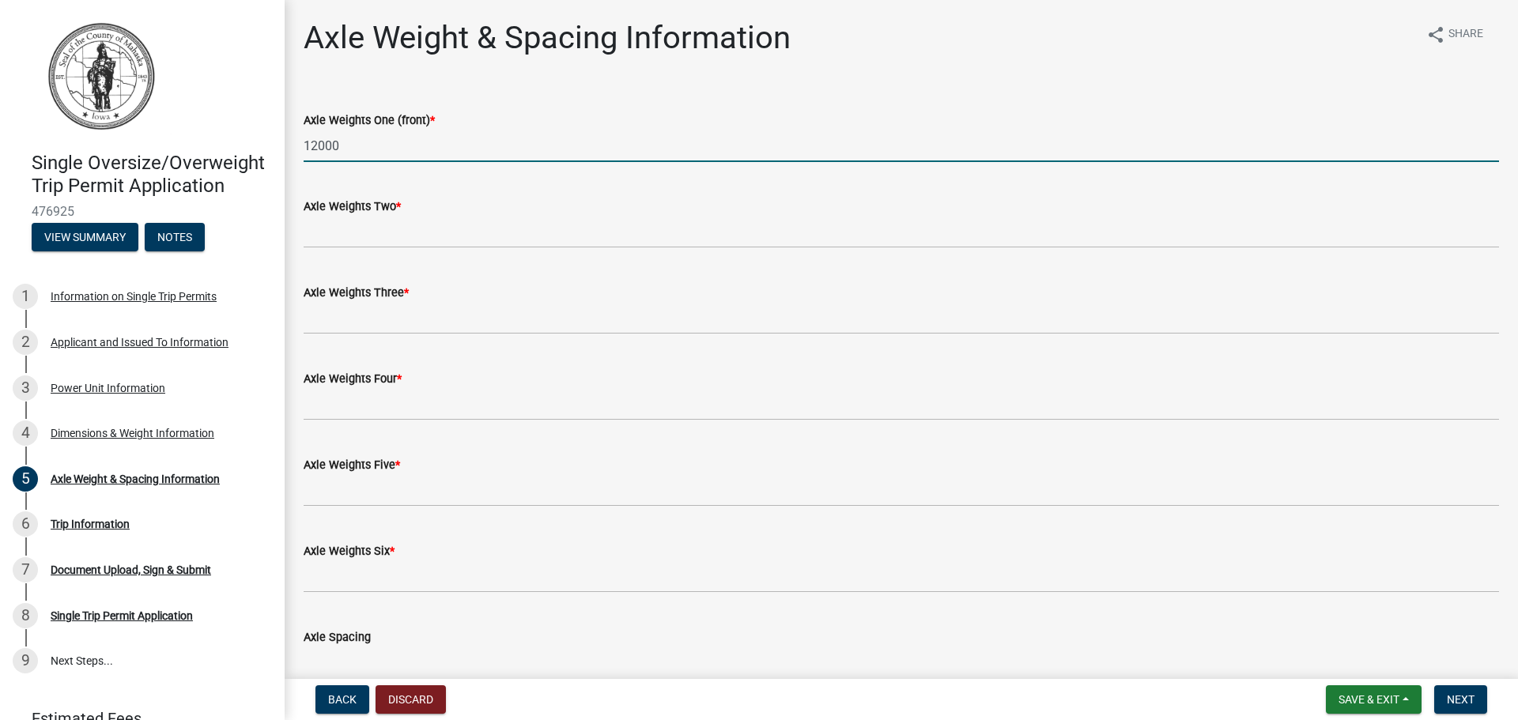
type input "12000"
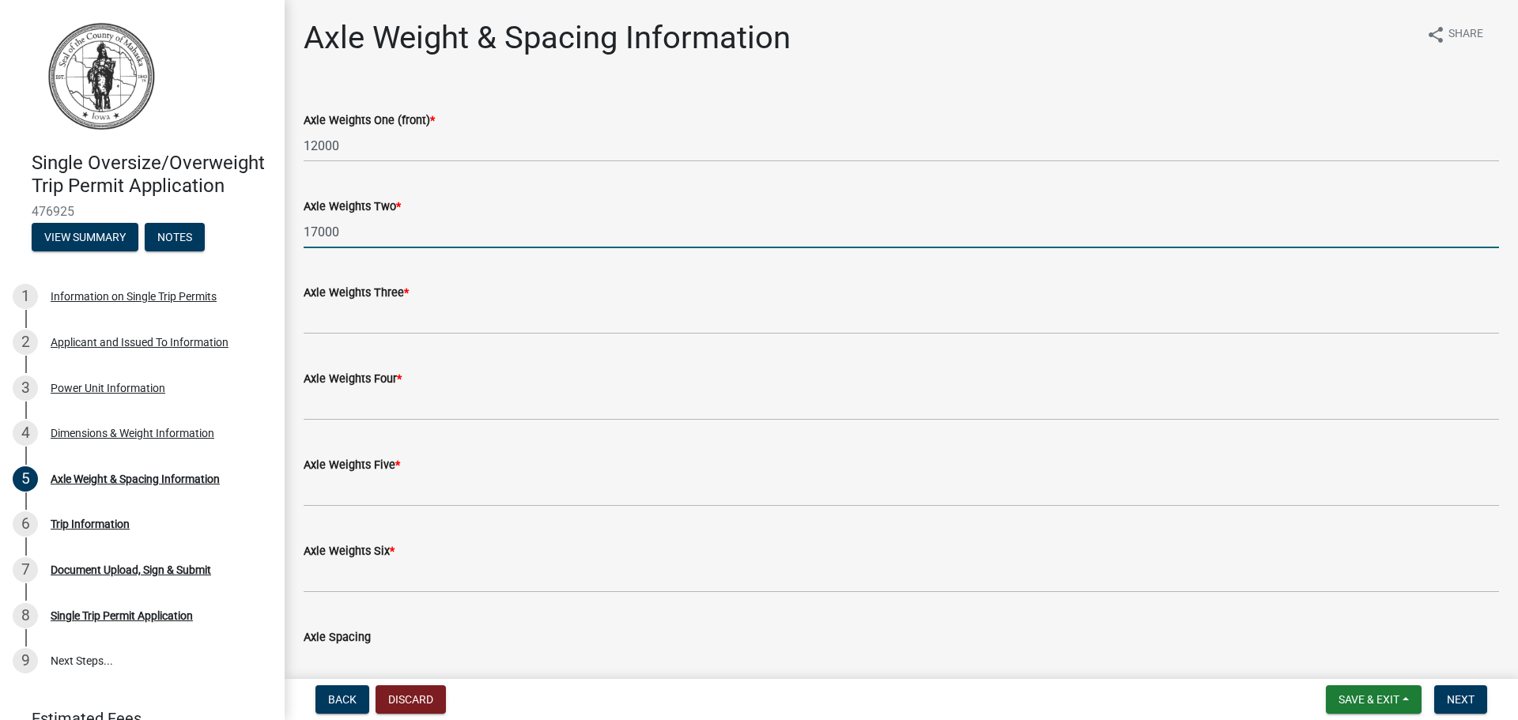
type input "17000"
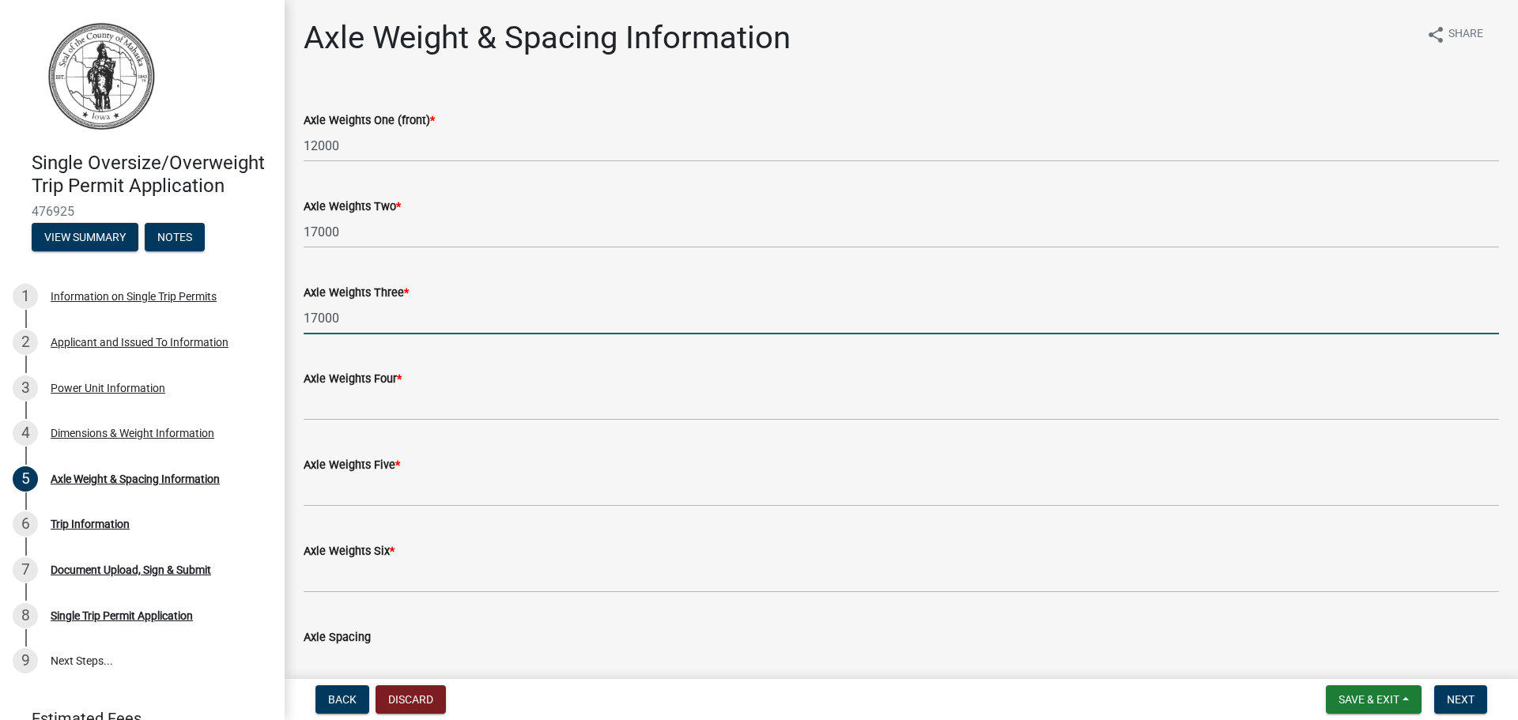
type input "17000"
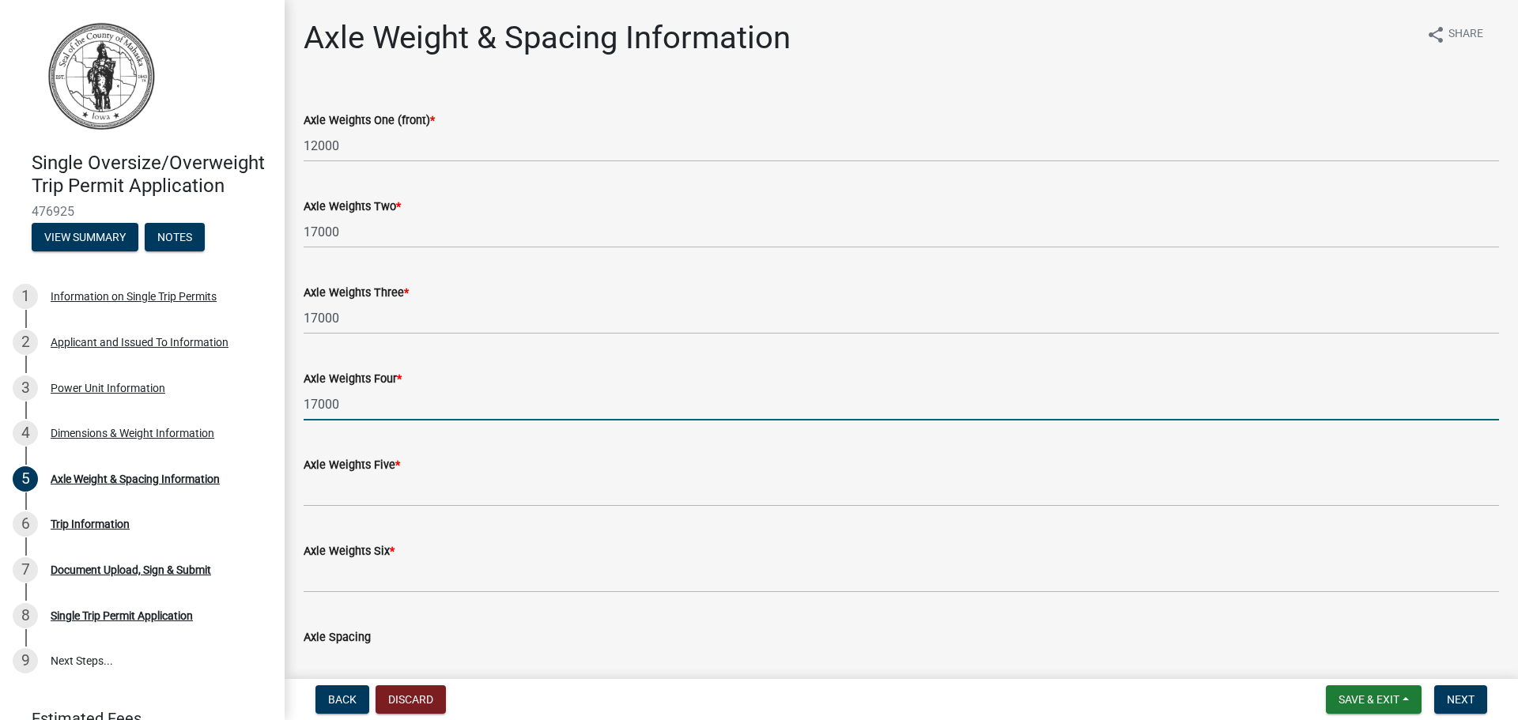
type input "17000"
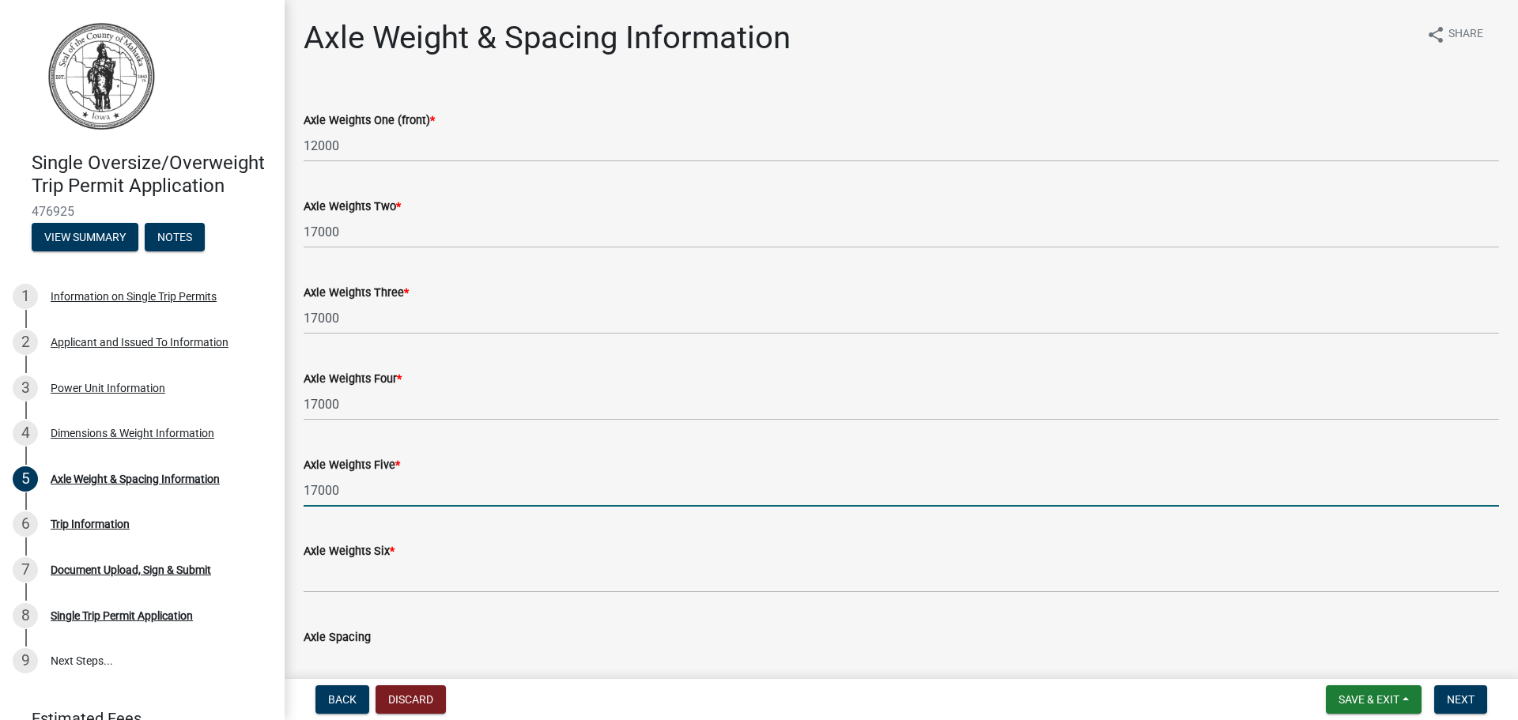
type input "17000"
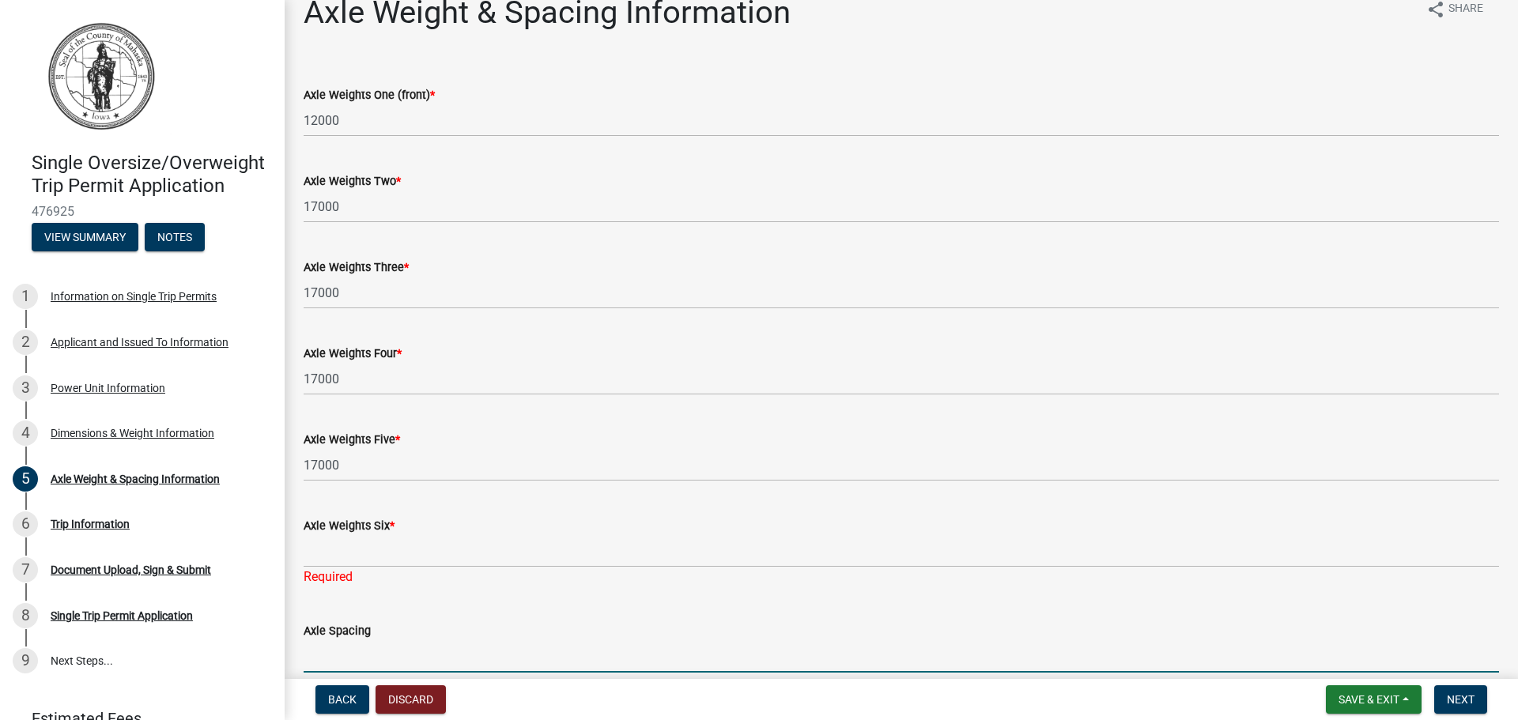
scroll to position [100, 0]
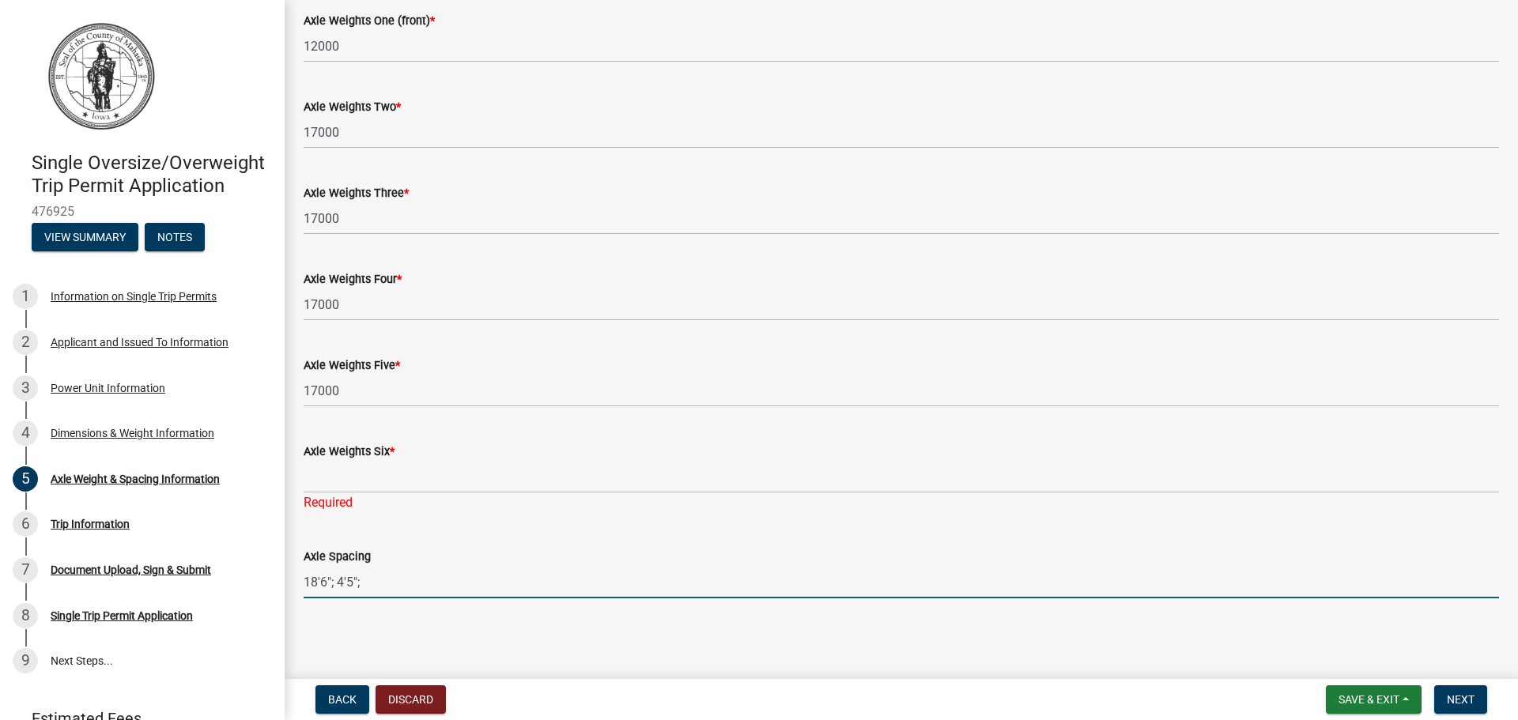
type input "18'6"; 4'5";"
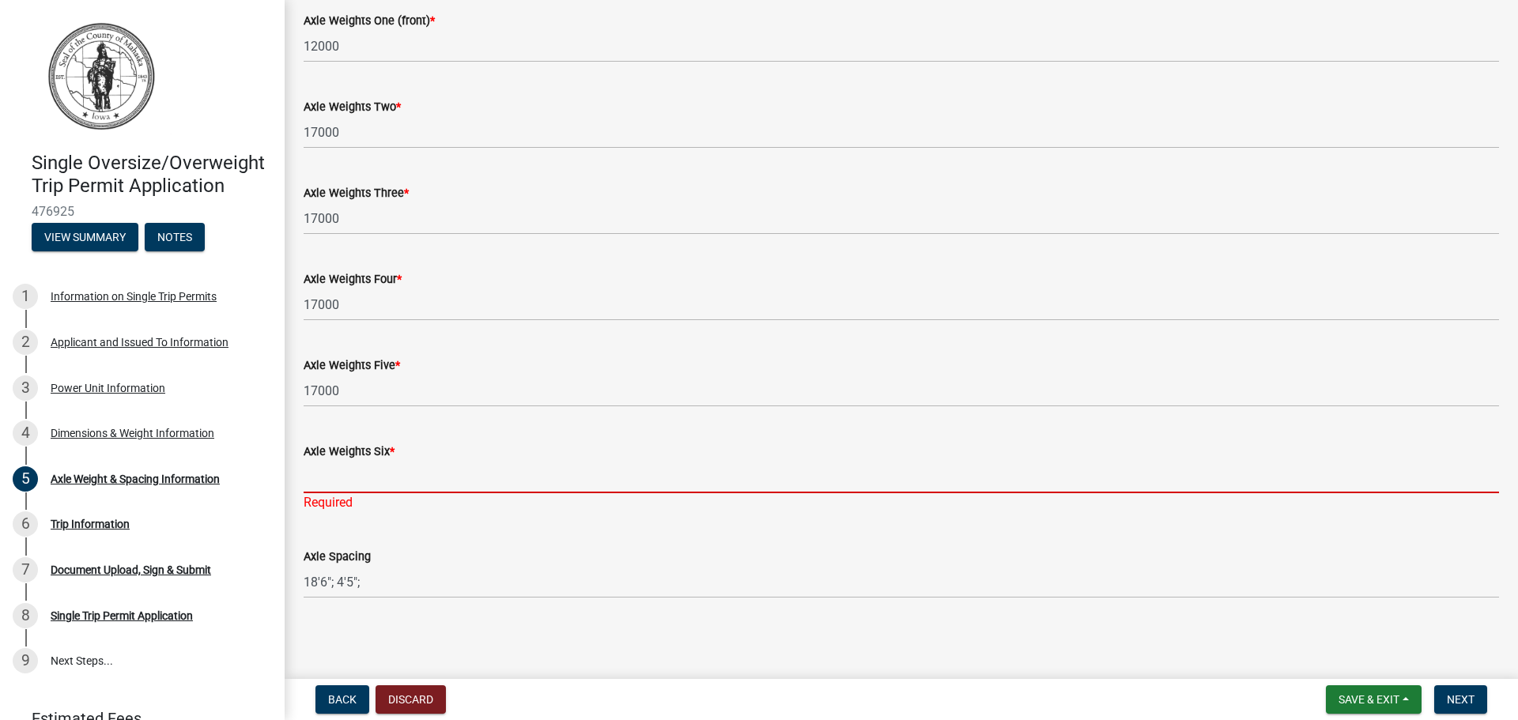
click at [368, 489] on input "Axle Weights Six *" at bounding box center [902, 477] width 1196 height 32
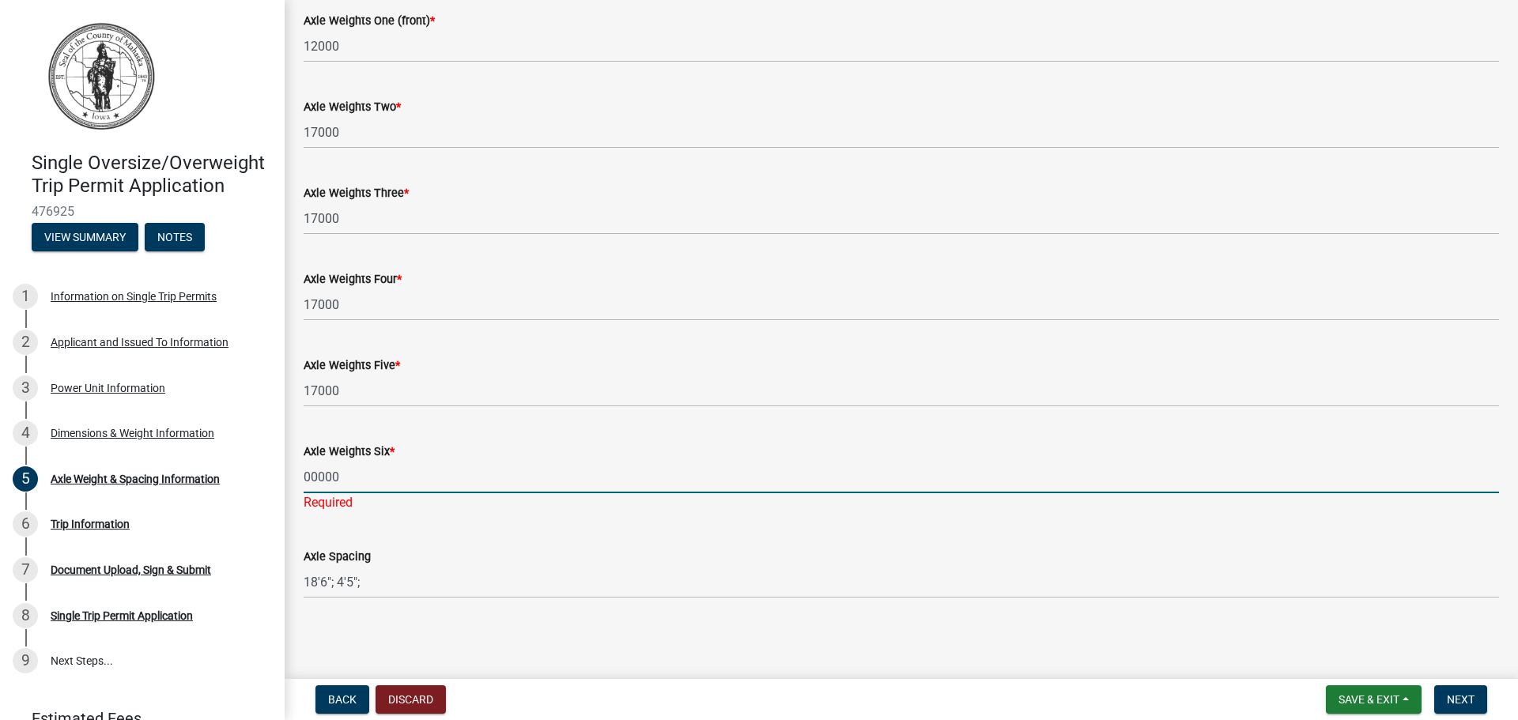
type input "00000"
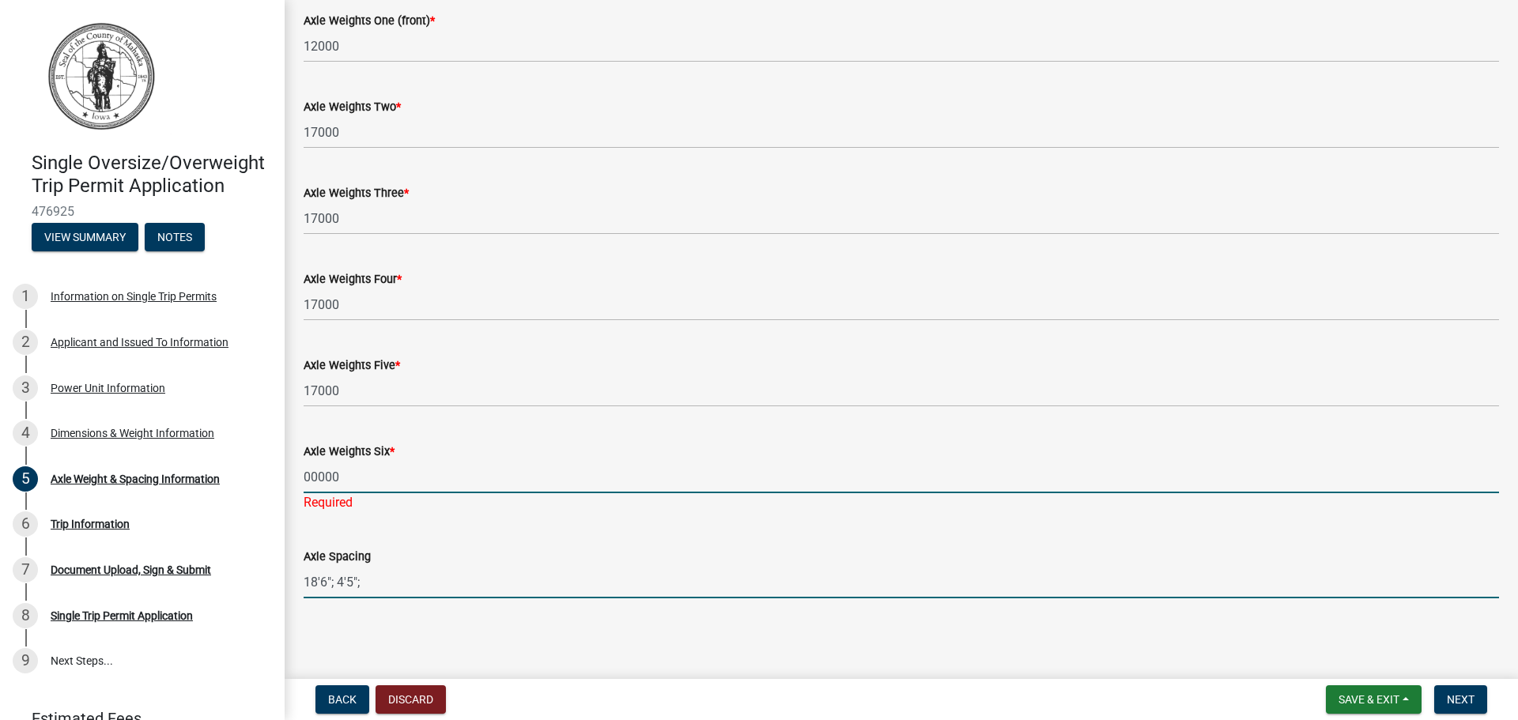
scroll to position [81, 0]
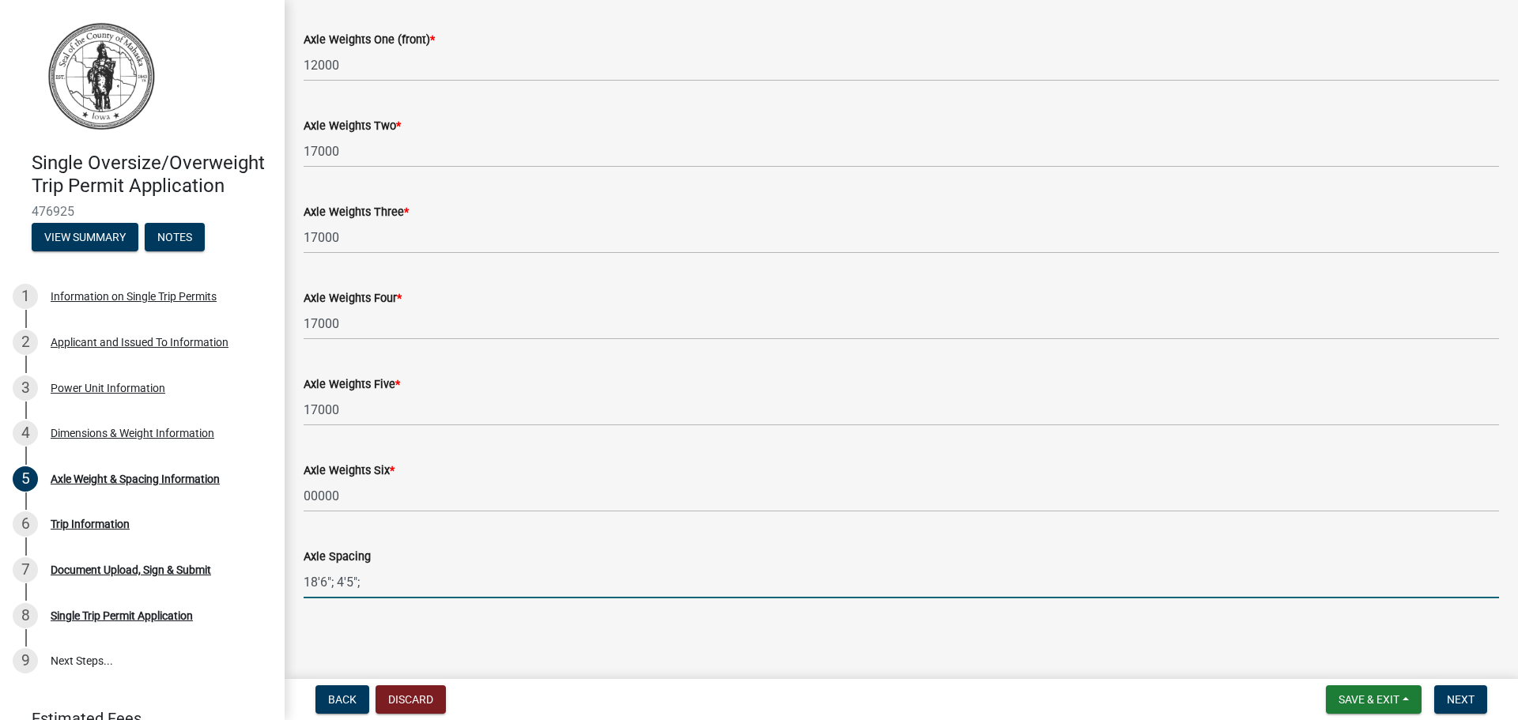
click at [392, 580] on input "18'6"; 4'5";" at bounding box center [902, 582] width 1196 height 32
click at [359, 584] on input "18'6"; 4'5";" at bounding box center [902, 582] width 1196 height 32
click at [363, 582] on input "18'6"; 4'5";" at bounding box center [902, 582] width 1196 height 32
click at [362, 582] on input "18'6"; 4'5";" at bounding box center [902, 582] width 1196 height 32
click at [362, 583] on input "18'6"; 4'5";" at bounding box center [902, 582] width 1196 height 32
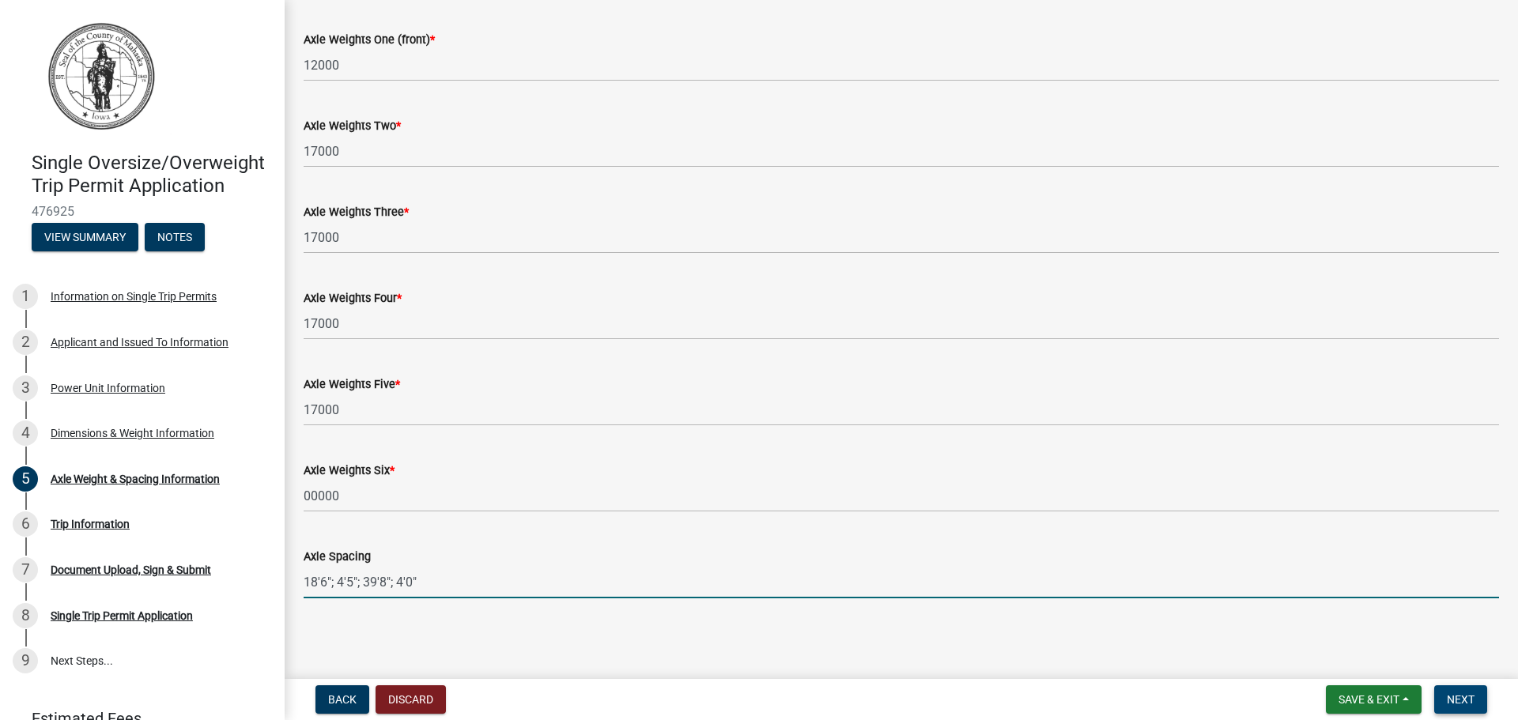
type input "18'6"; 4'5"; 39'8"; 4'0""
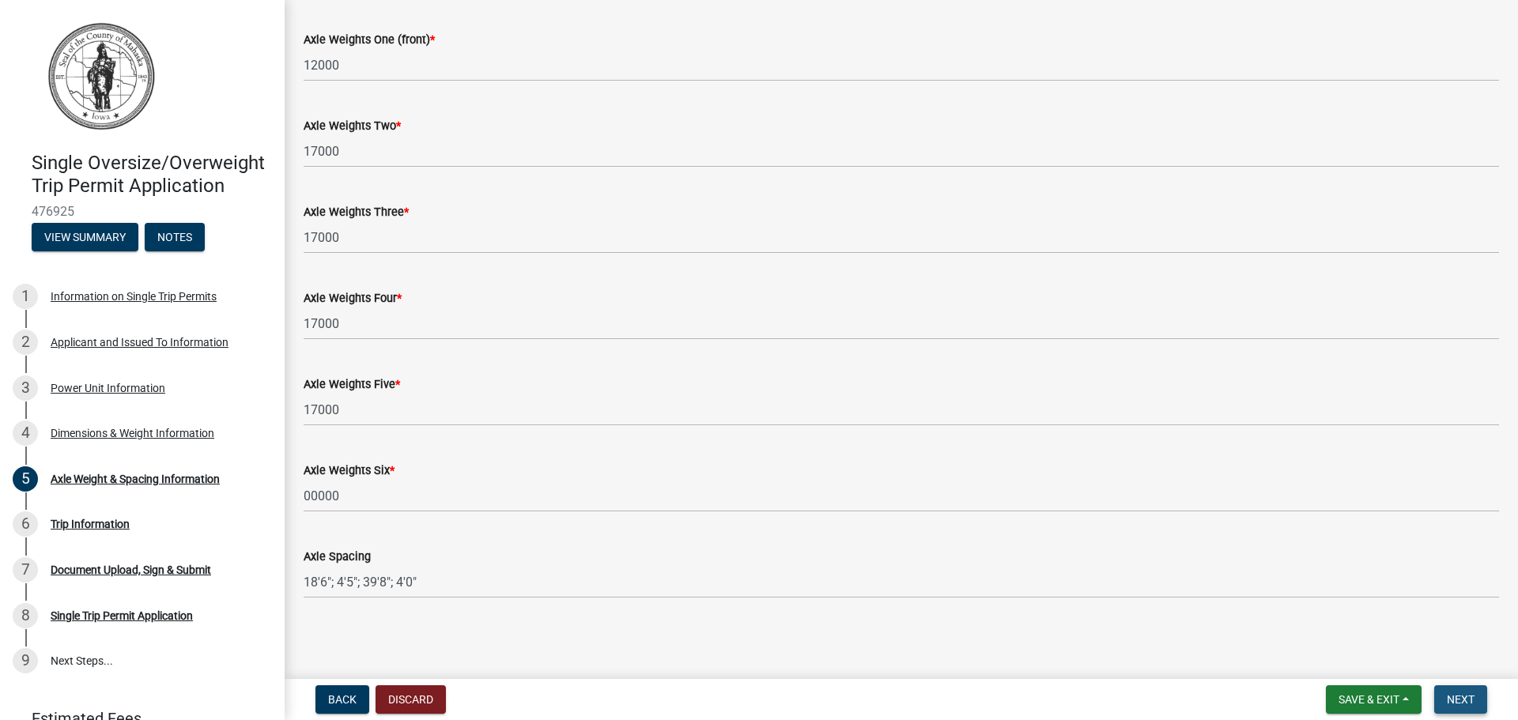
click at [1457, 697] on span "Next" at bounding box center [1461, 699] width 28 height 13
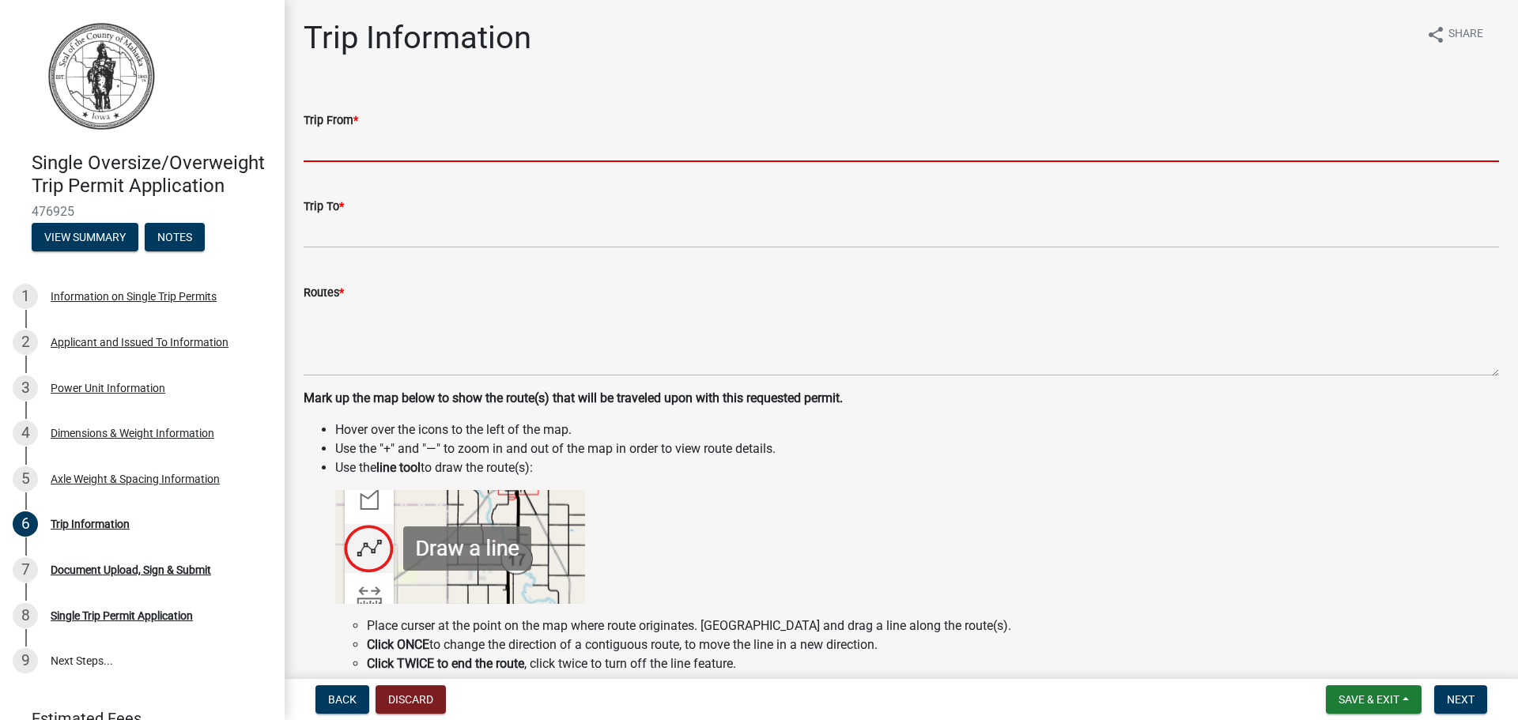
click at [325, 138] on input "Trip From *" at bounding box center [902, 146] width 1196 height 32
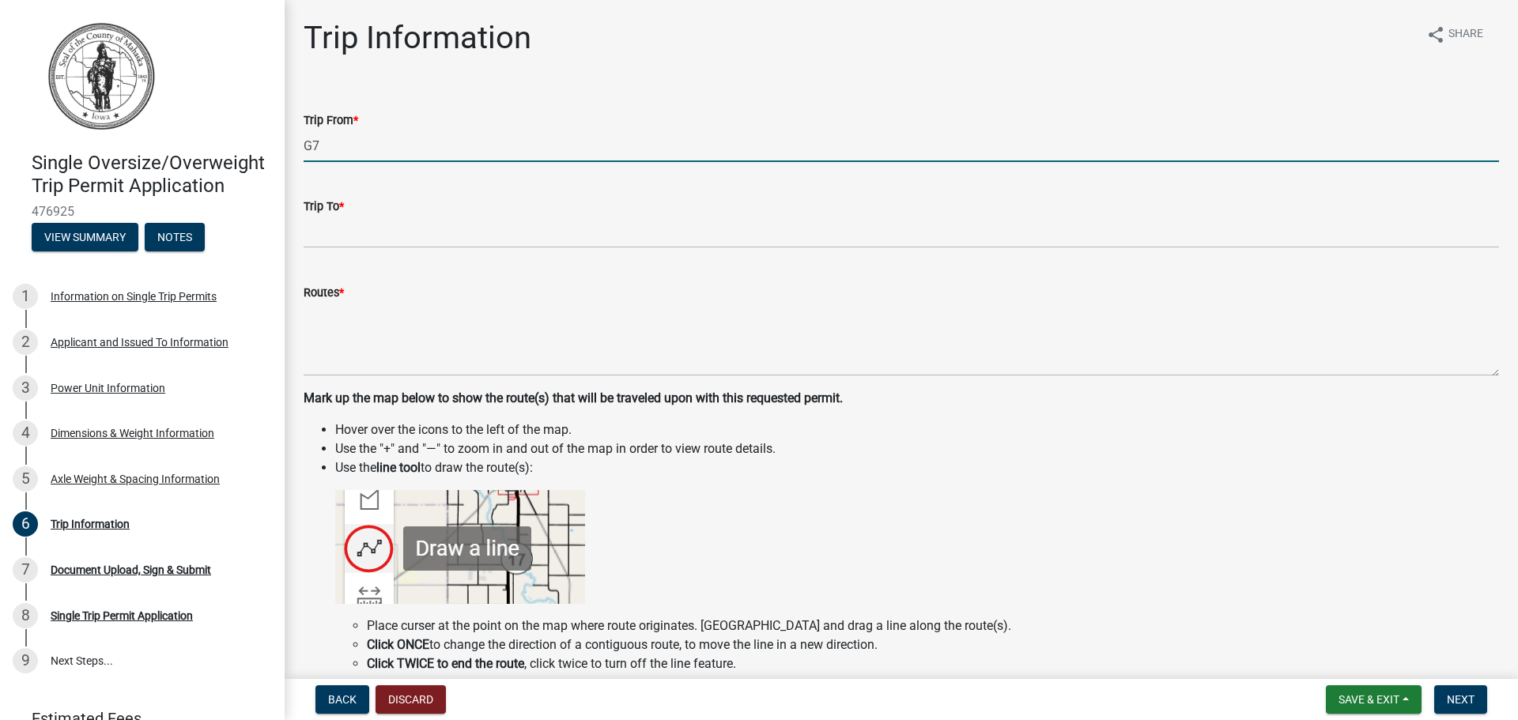
type input "G"
click at [409, 147] on input "[GEOGRAPHIC_DATA]" at bounding box center [902, 146] width 1196 height 32
type input "MARION COUNTY LINE"
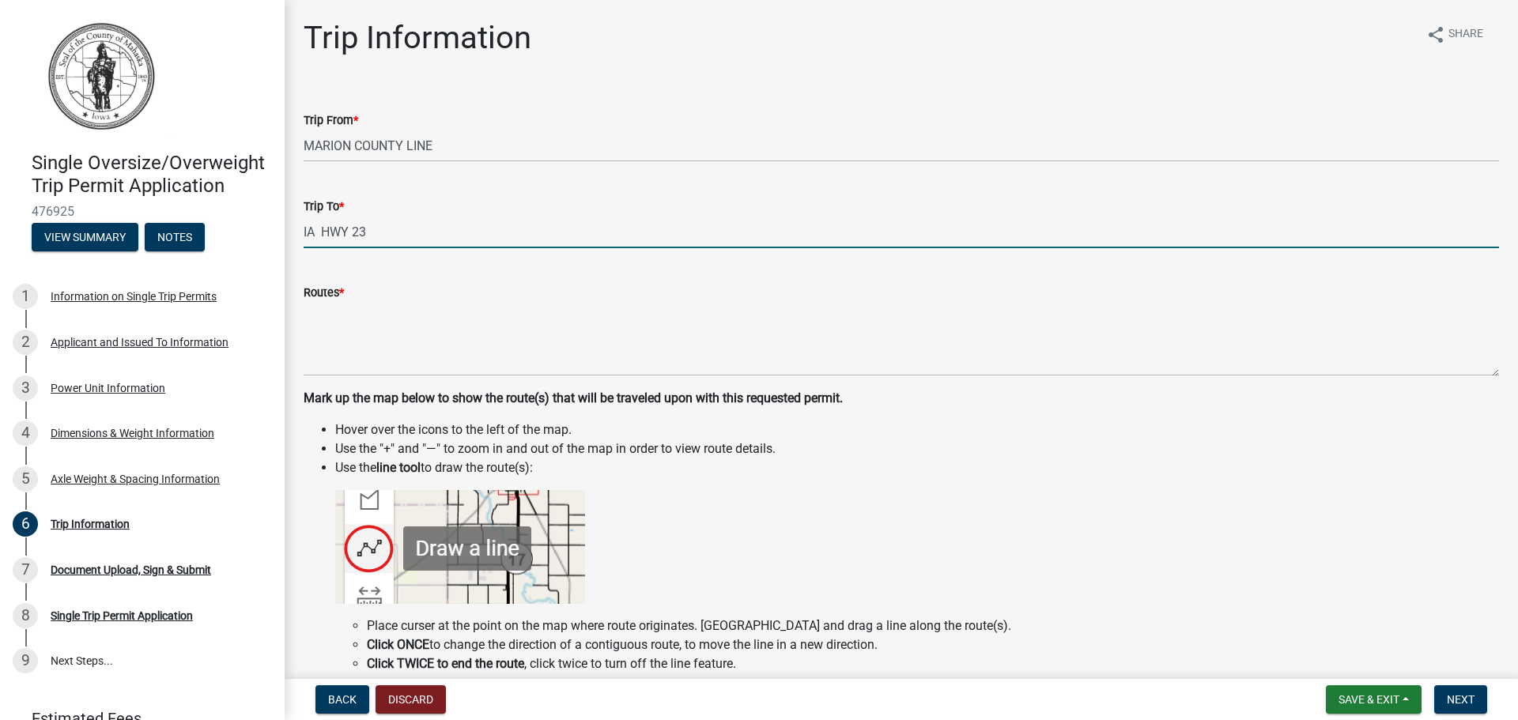
type input "IA HWY 23"
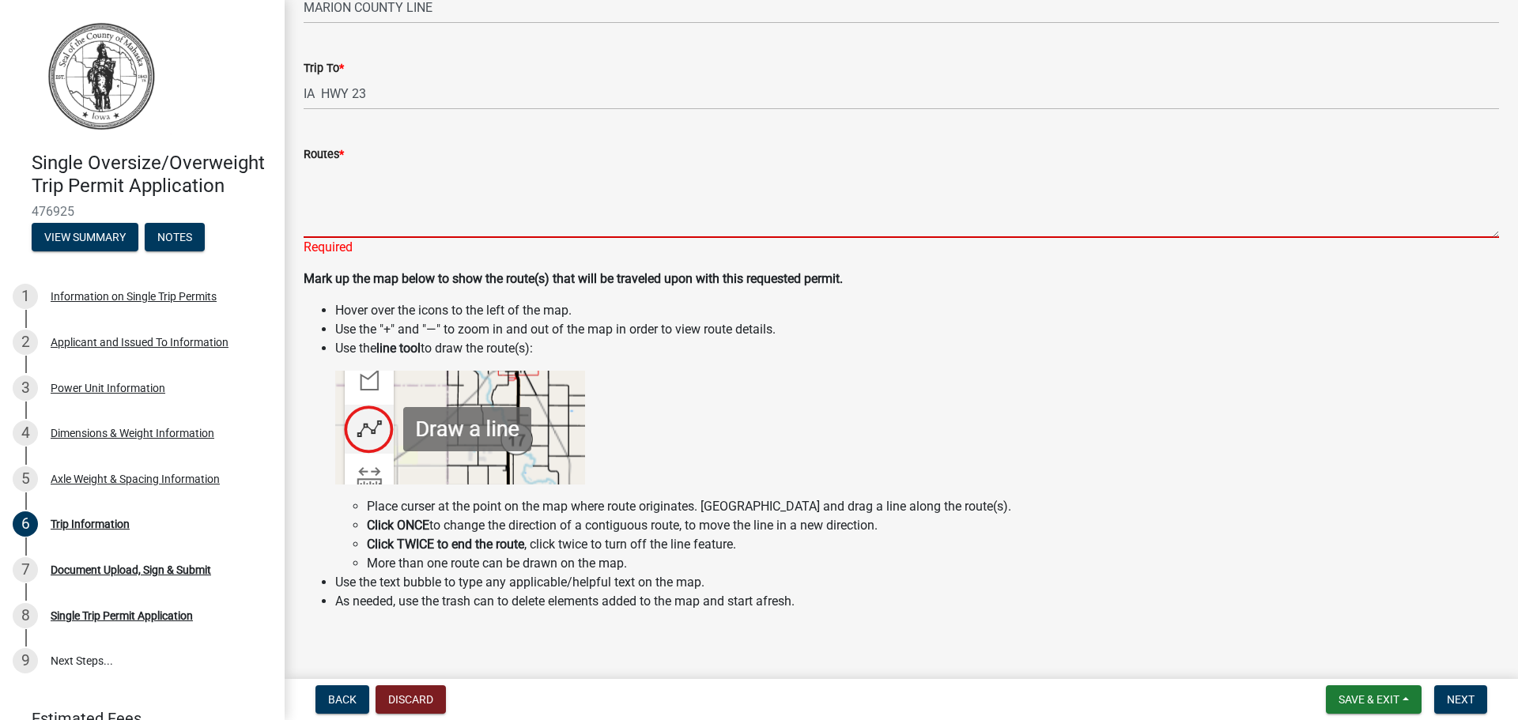
scroll to position [158, 0]
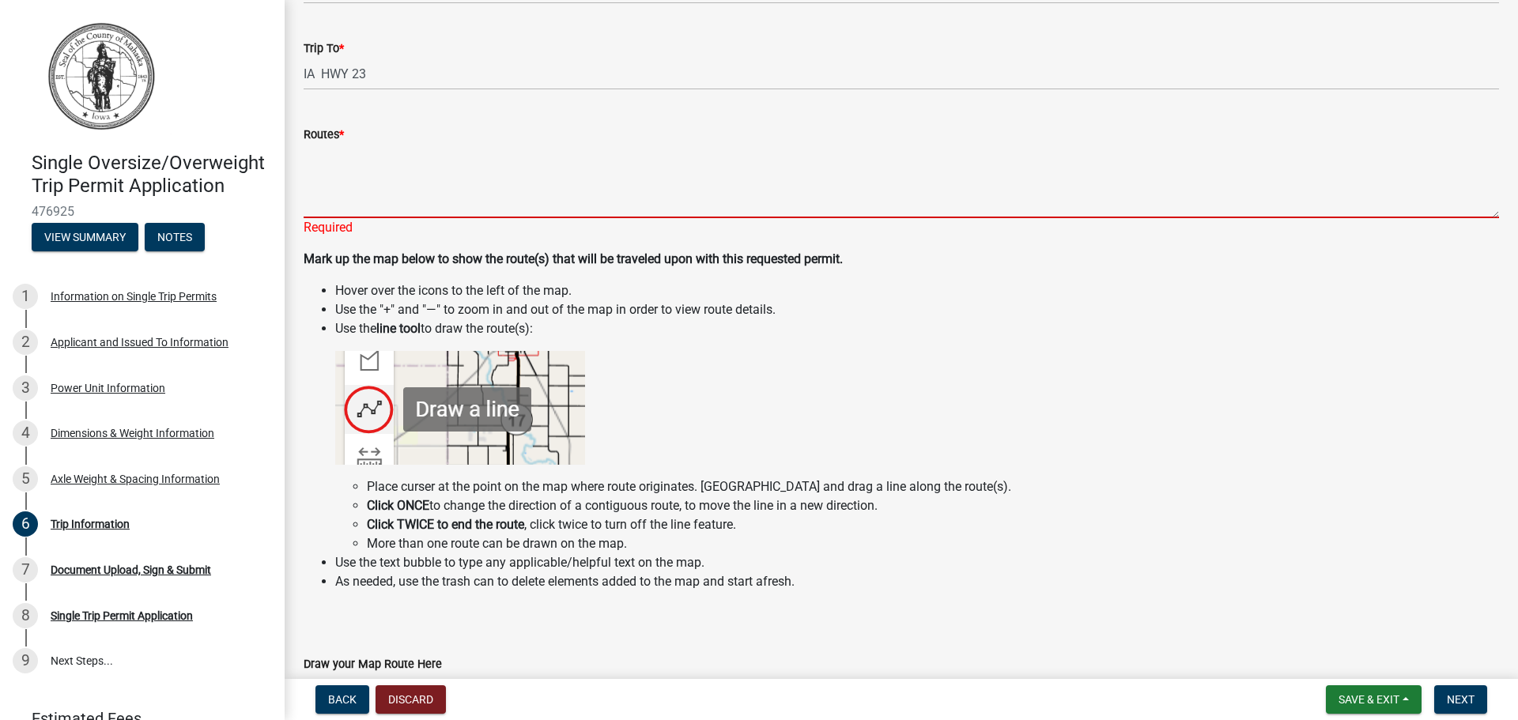
click at [319, 161] on textarea "Routes *" at bounding box center [902, 181] width 1196 height 74
click at [310, 153] on textarea "Routes *" at bounding box center [902, 181] width 1196 height 74
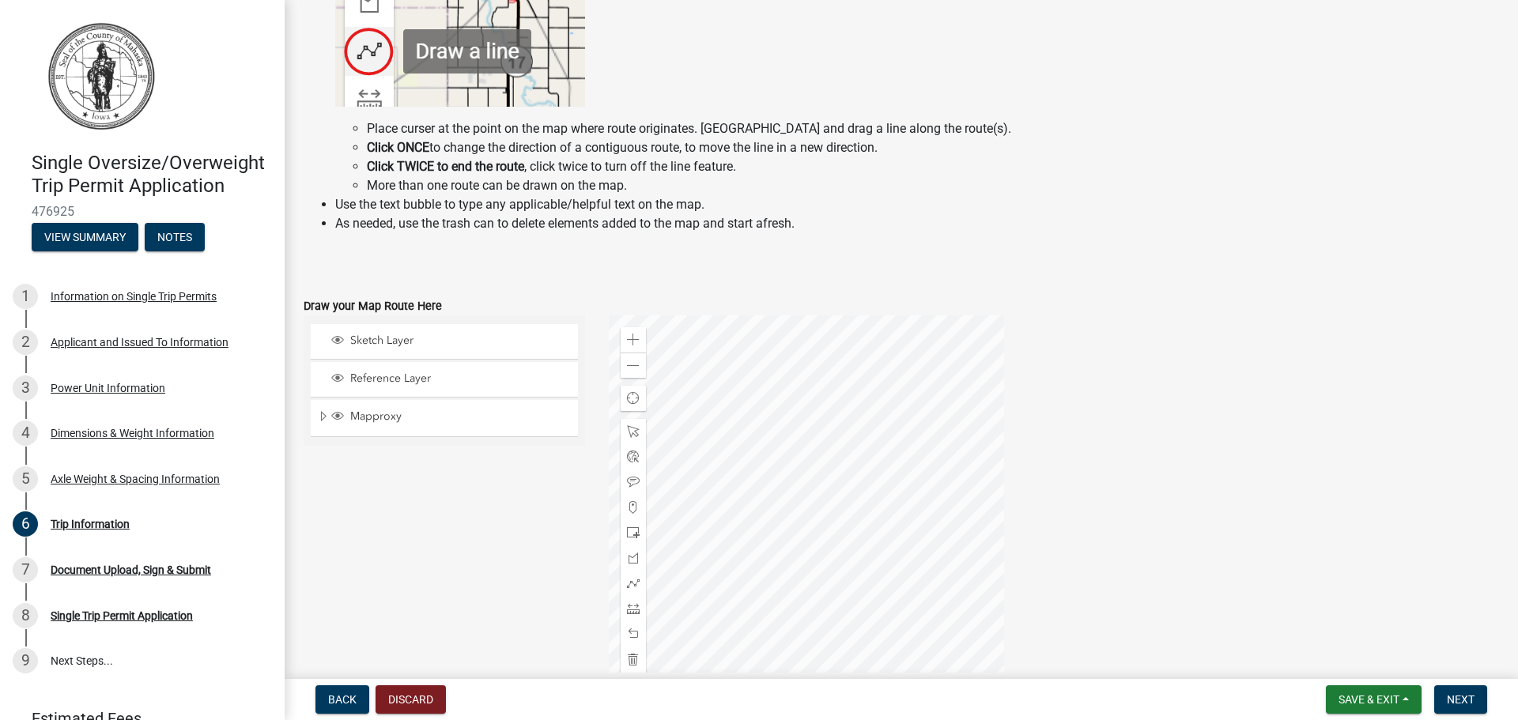
scroll to position [430, 0]
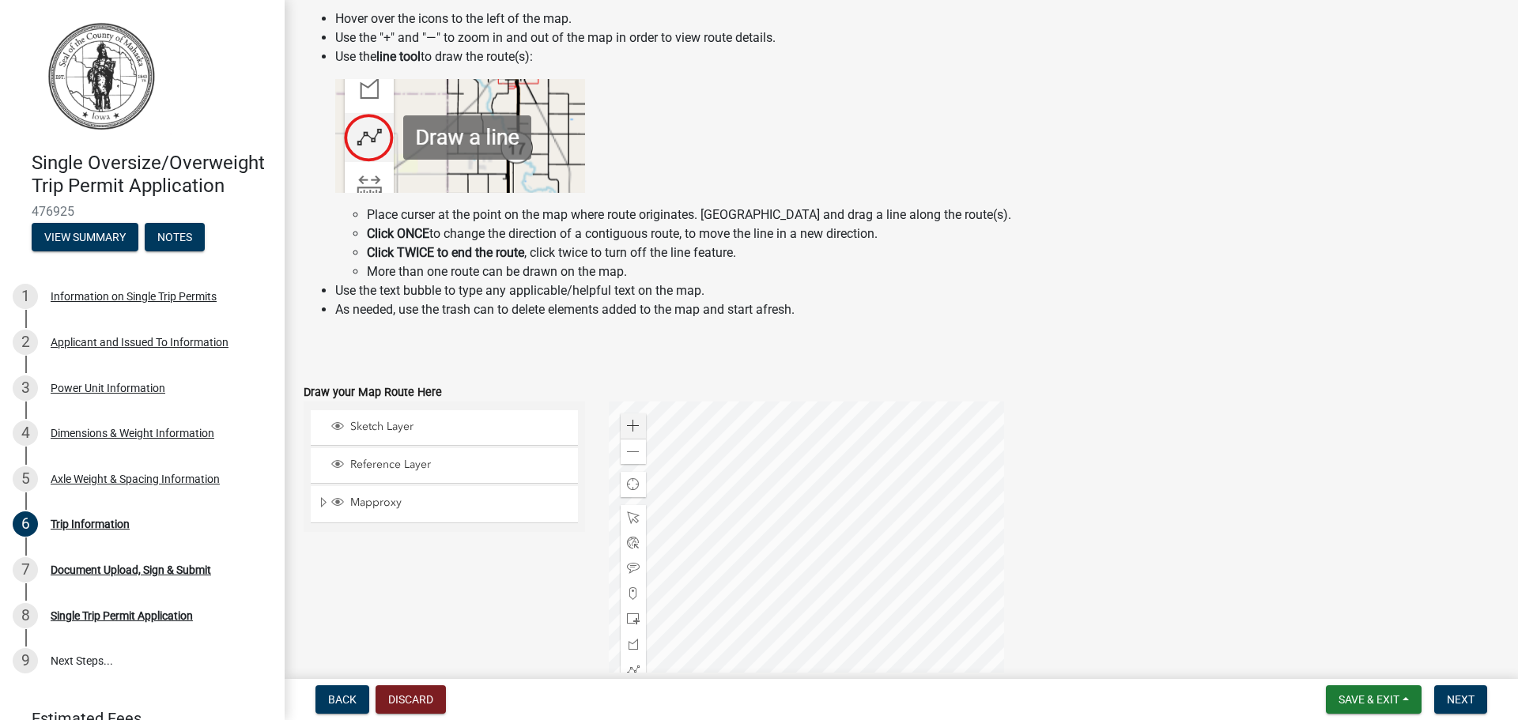
type textarea "G71 EB, G63 EB, T63 NB, G63 EB, T67 NB, to Hwy 23"
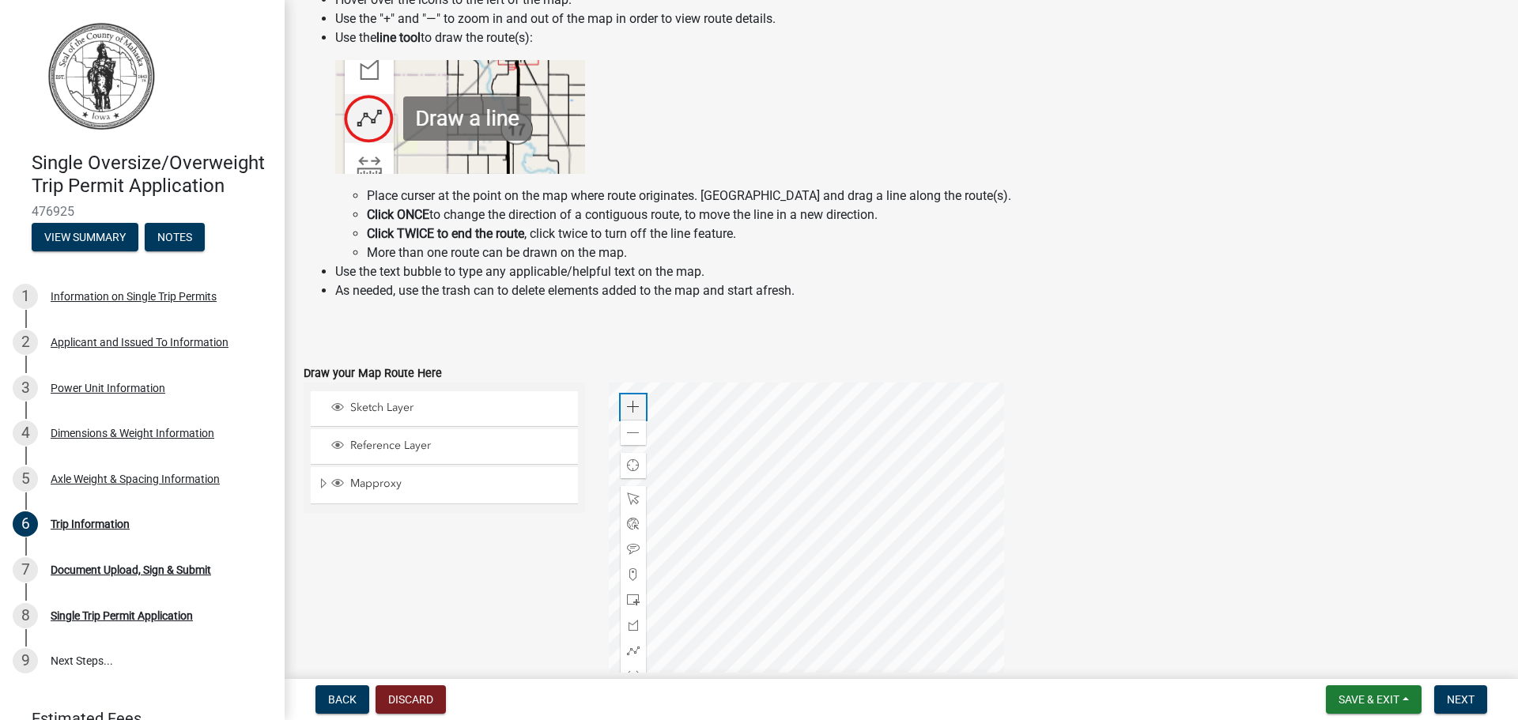
scroll to position [411, 0]
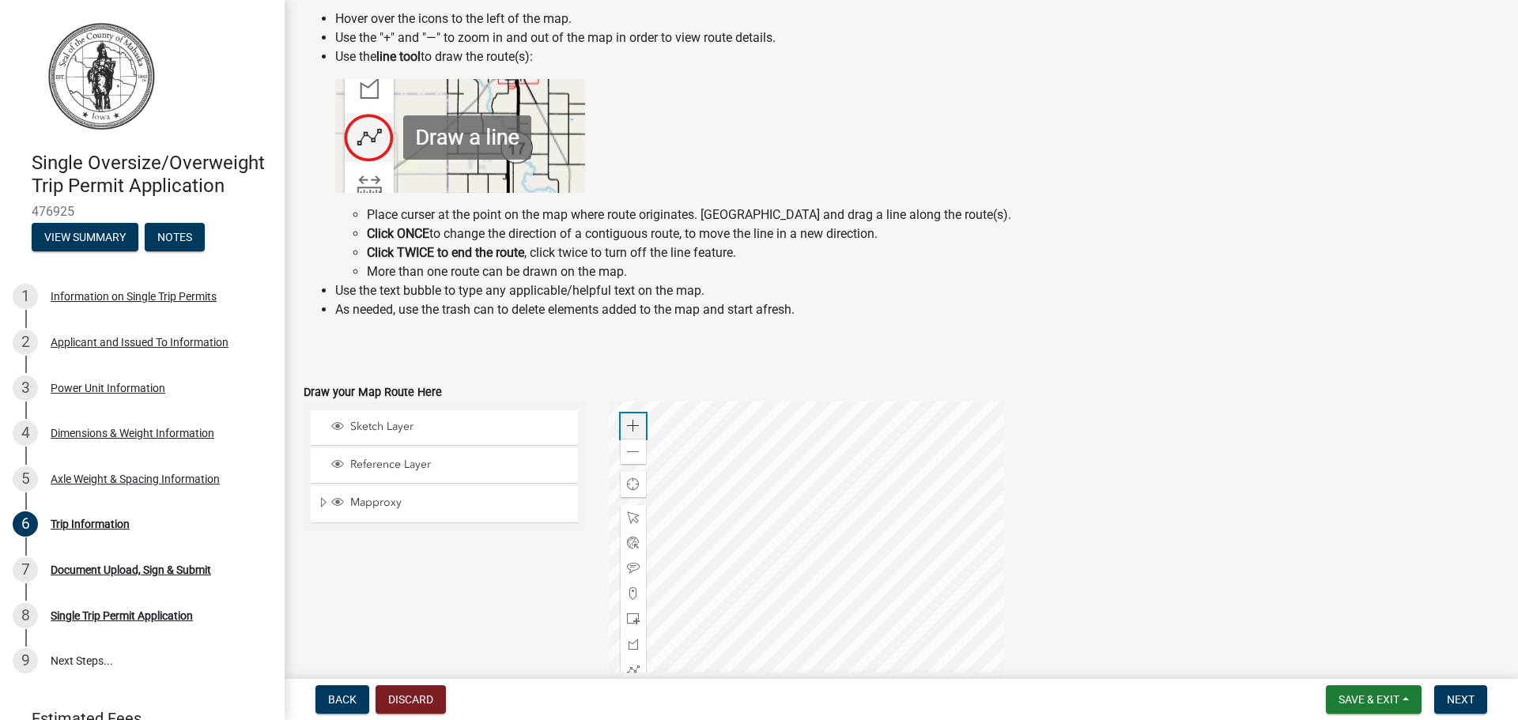
click at [631, 420] on span at bounding box center [633, 426] width 13 height 13
click at [862, 493] on div at bounding box center [806, 599] width 395 height 395
click at [833, 434] on div at bounding box center [806, 599] width 395 height 395
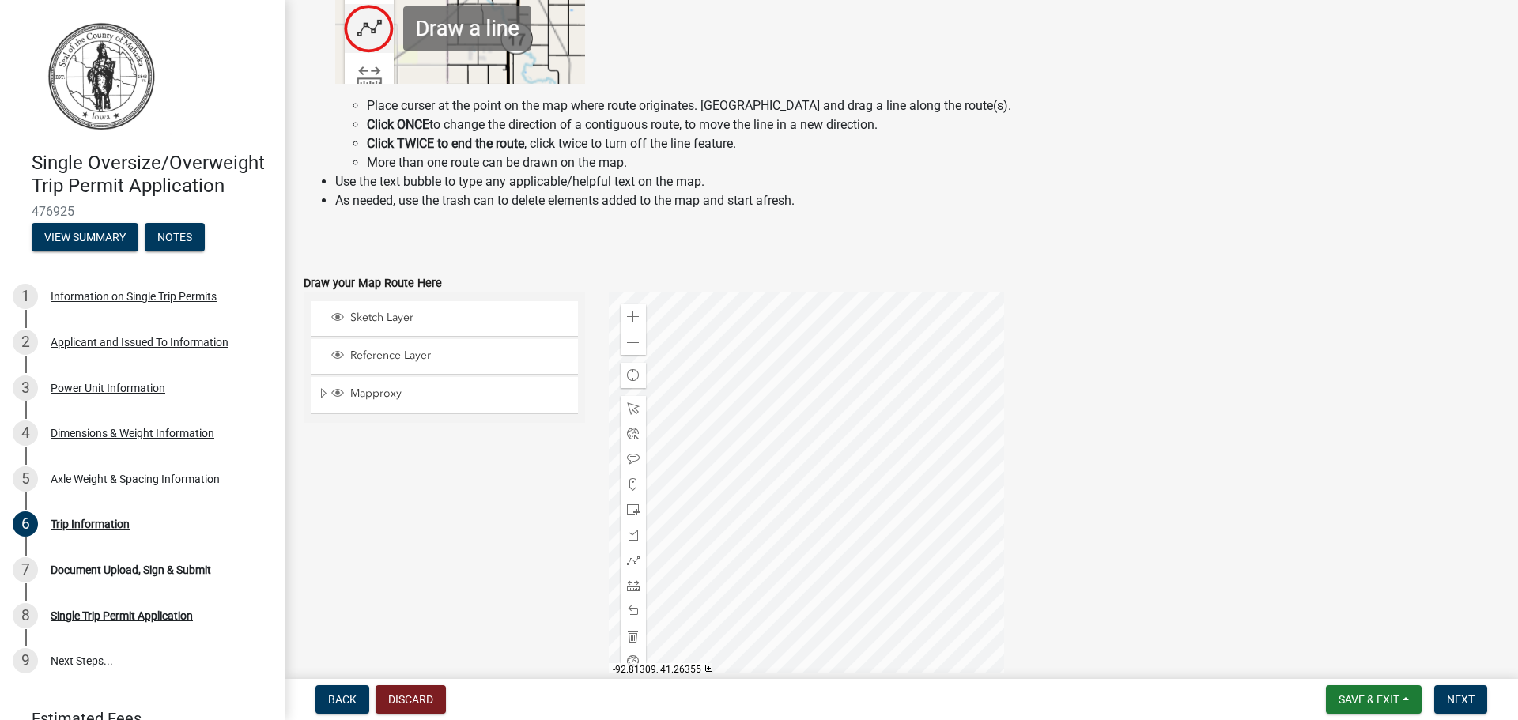
scroll to position [569, 0]
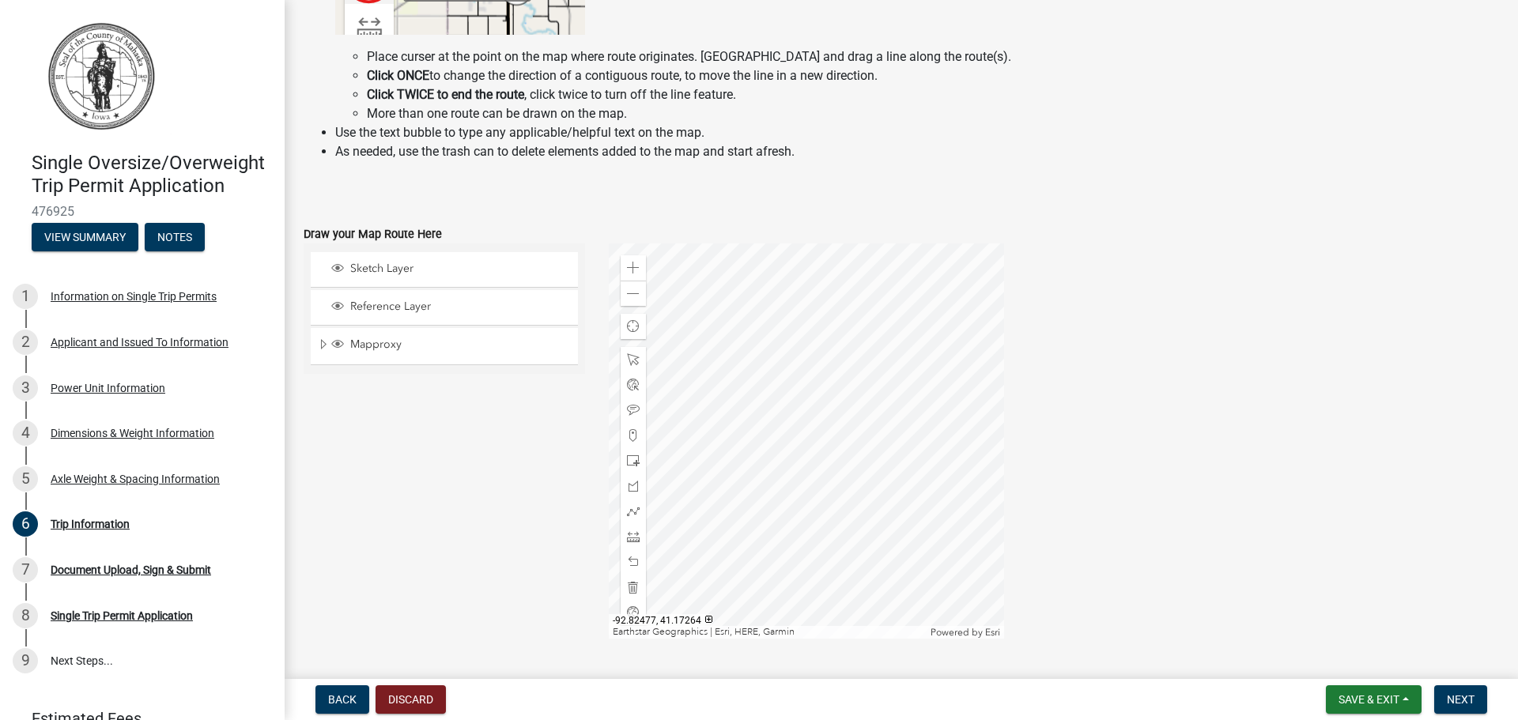
click at [770, 551] on div at bounding box center [806, 441] width 395 height 395
click at [749, 436] on div at bounding box center [806, 441] width 395 height 395
click at [631, 263] on span at bounding box center [633, 268] width 13 height 13
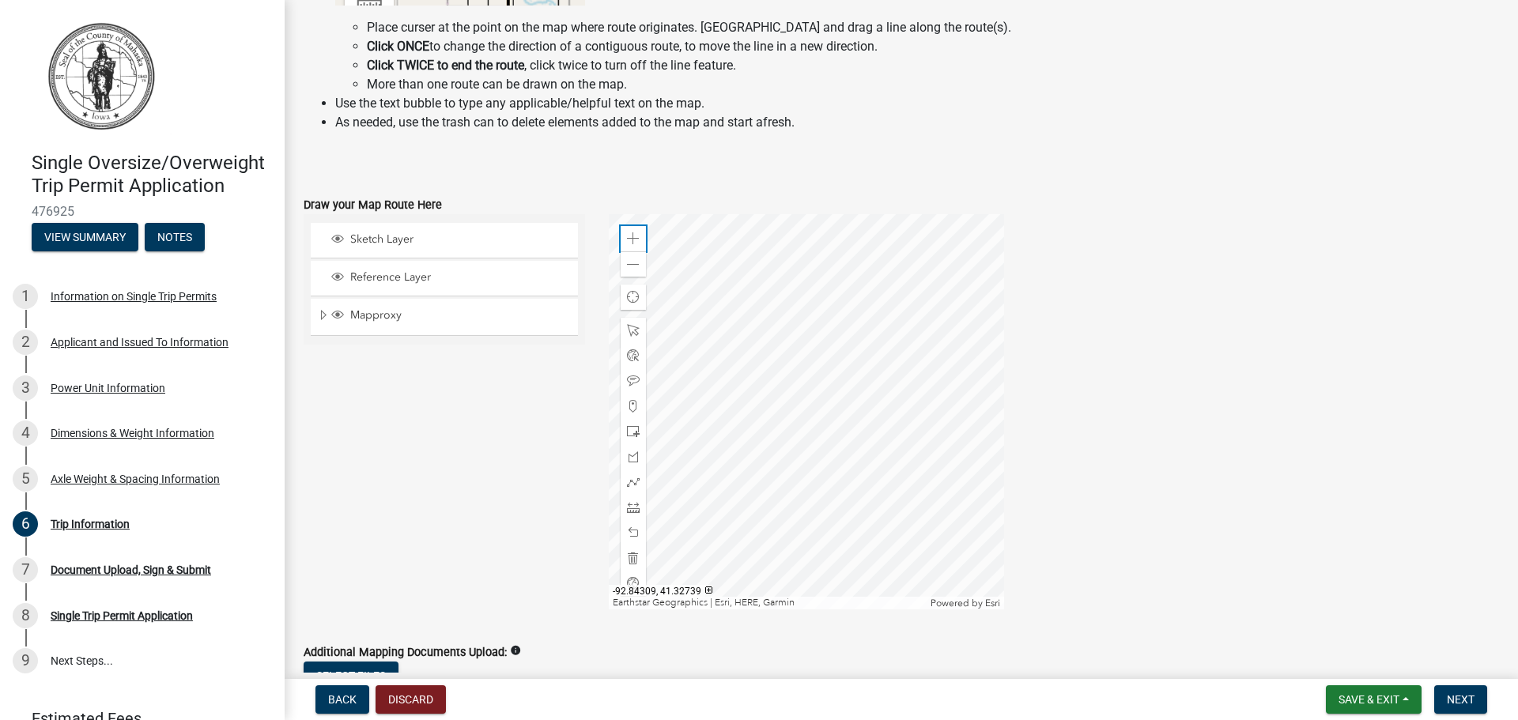
scroll to position [727, 0]
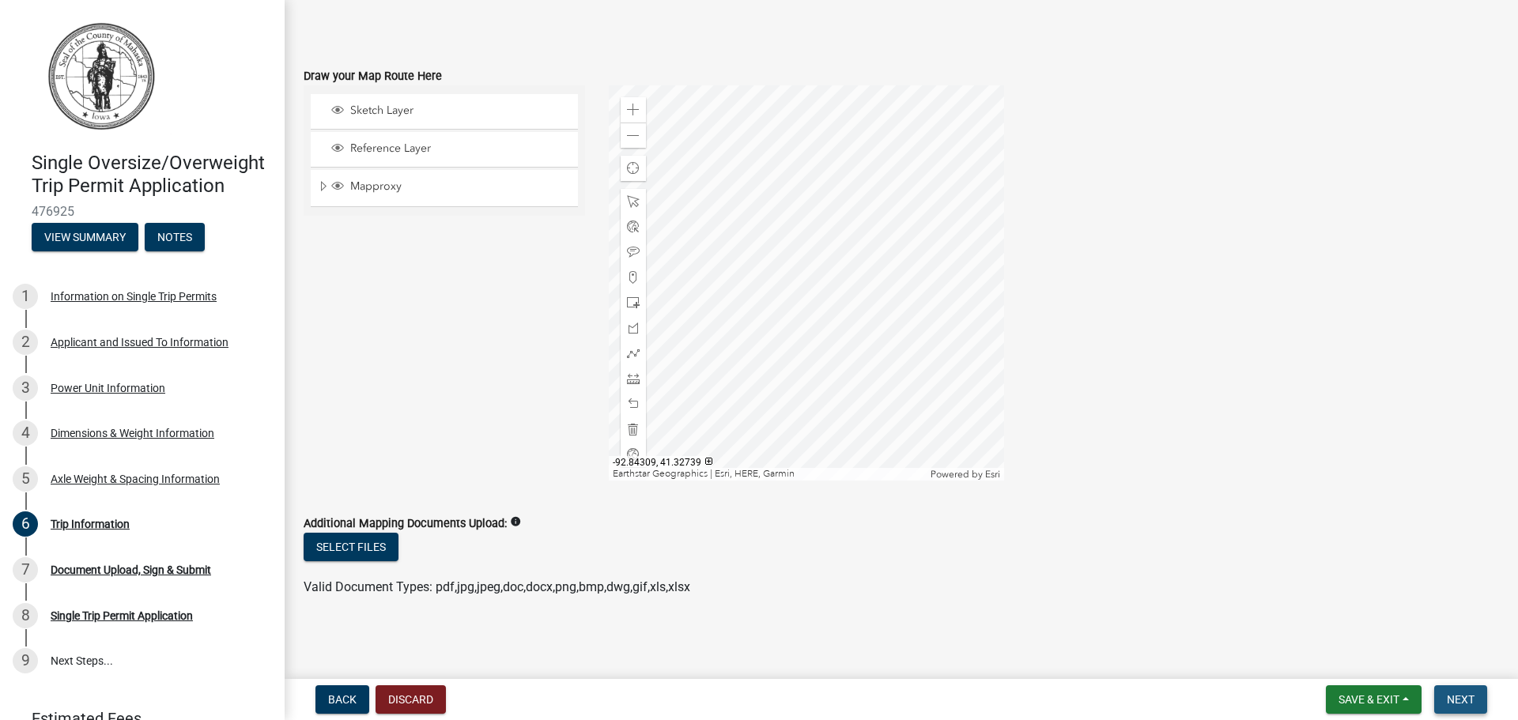
click at [1460, 697] on span "Next" at bounding box center [1461, 699] width 28 height 13
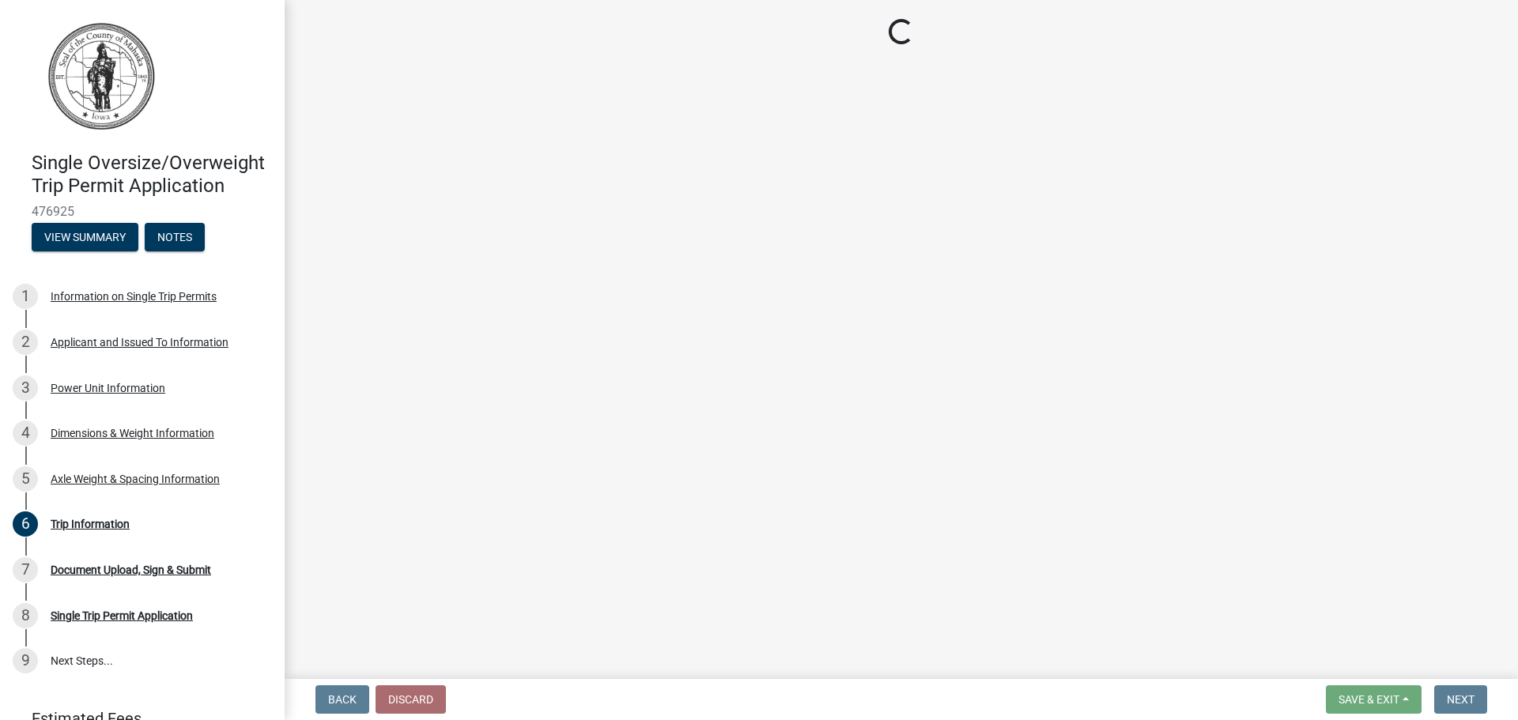
scroll to position [0, 0]
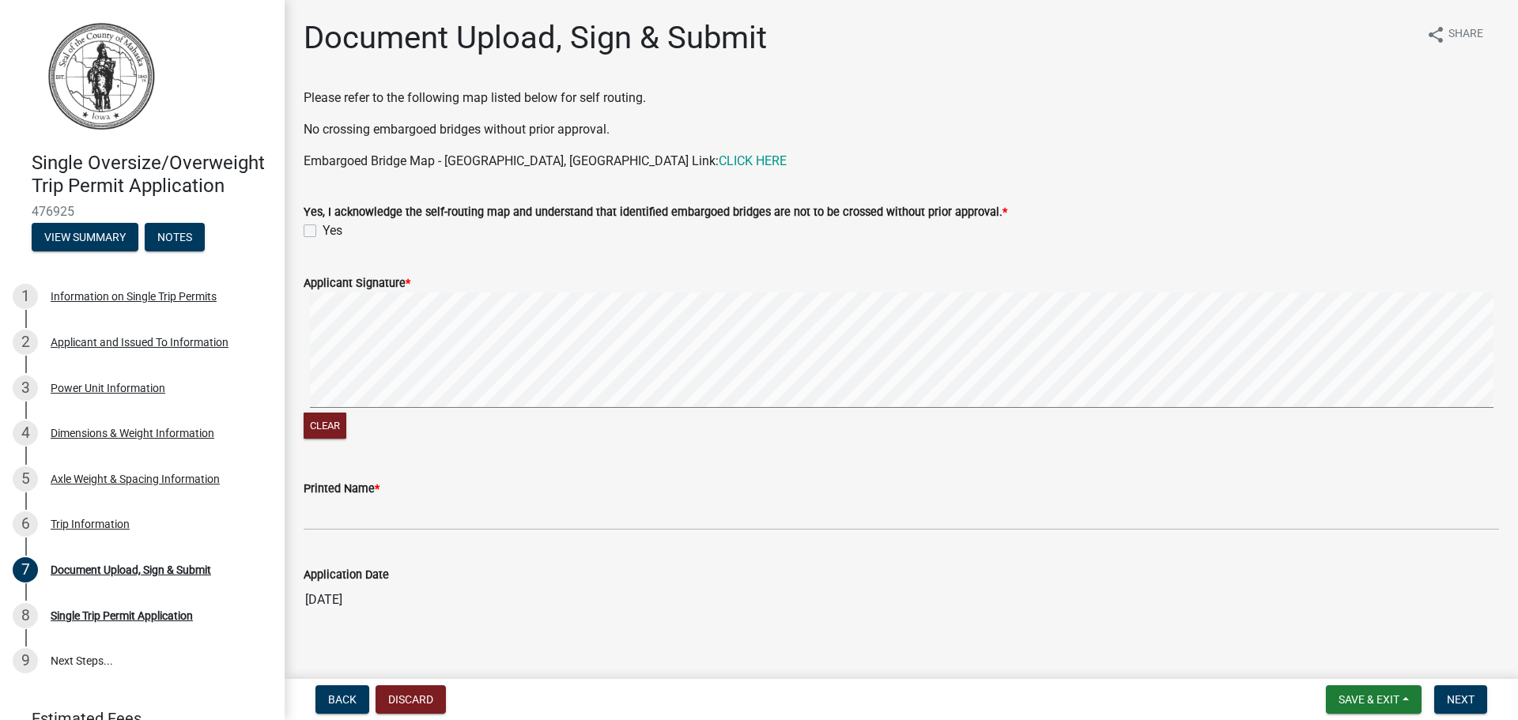
click at [323, 228] on label "Yes" at bounding box center [333, 230] width 20 height 19
click at [323, 228] on input "Yes" at bounding box center [328, 226] width 10 height 10
checkbox input "true"
click at [296, 389] on div "Applicant Signature * Clear" at bounding box center [901, 349] width 1219 height 188
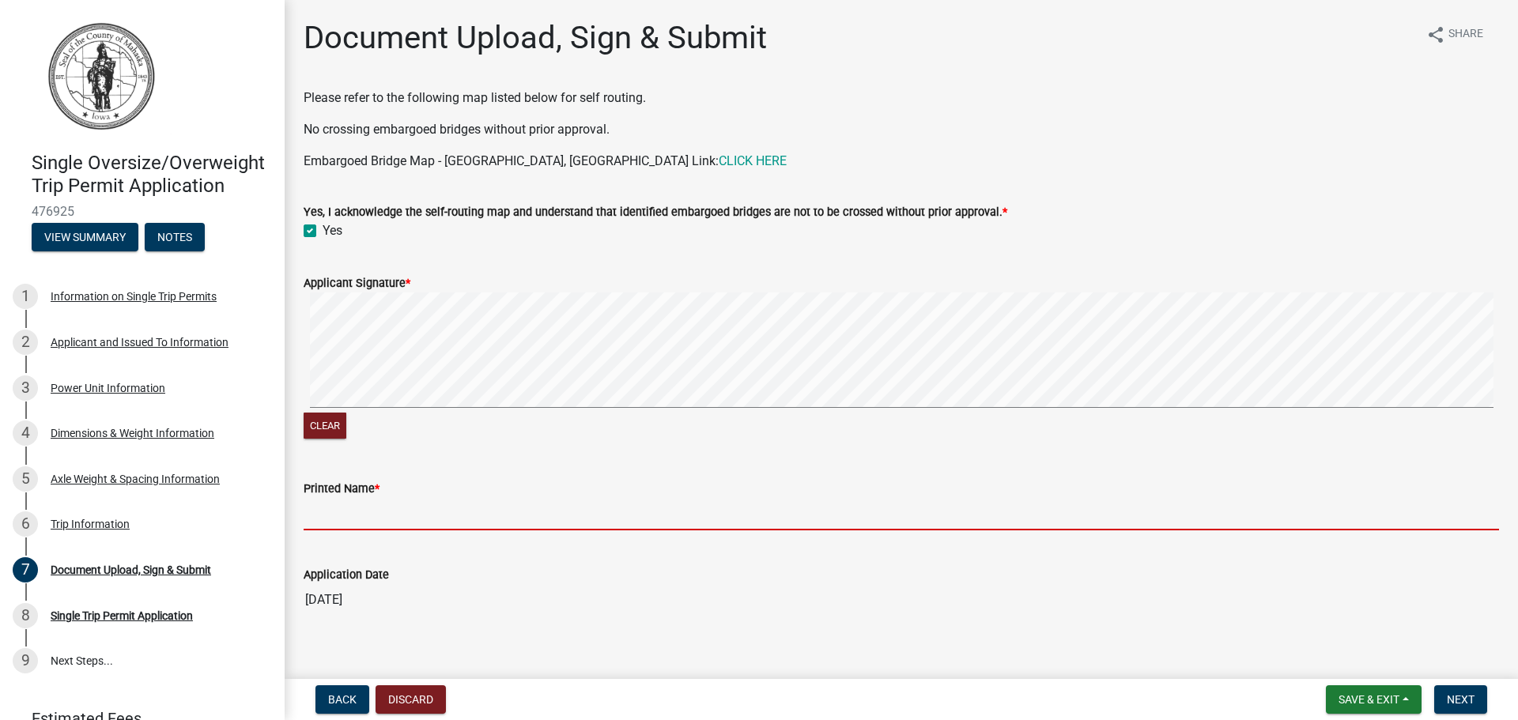
click at [329, 523] on input "Printed Name *" at bounding box center [902, 514] width 1196 height 32
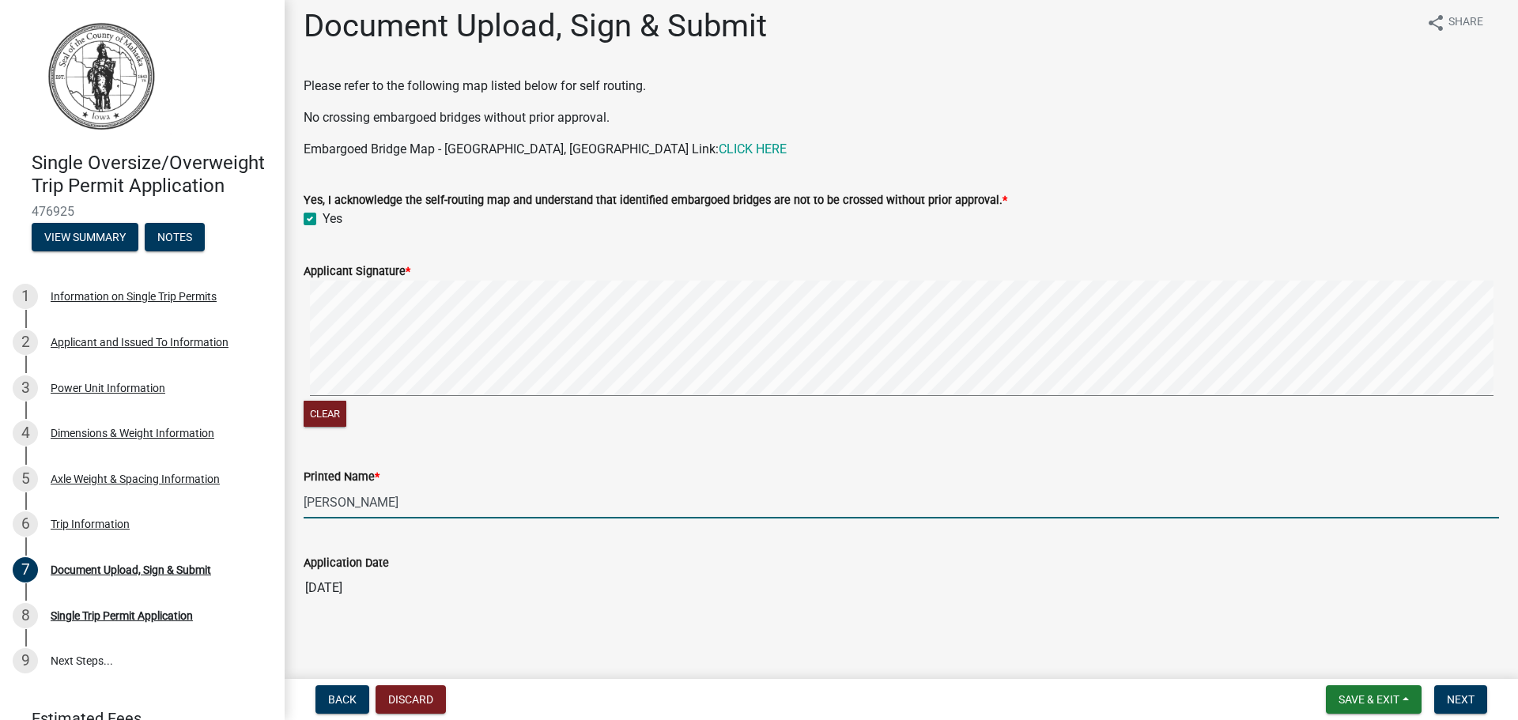
scroll to position [17, 0]
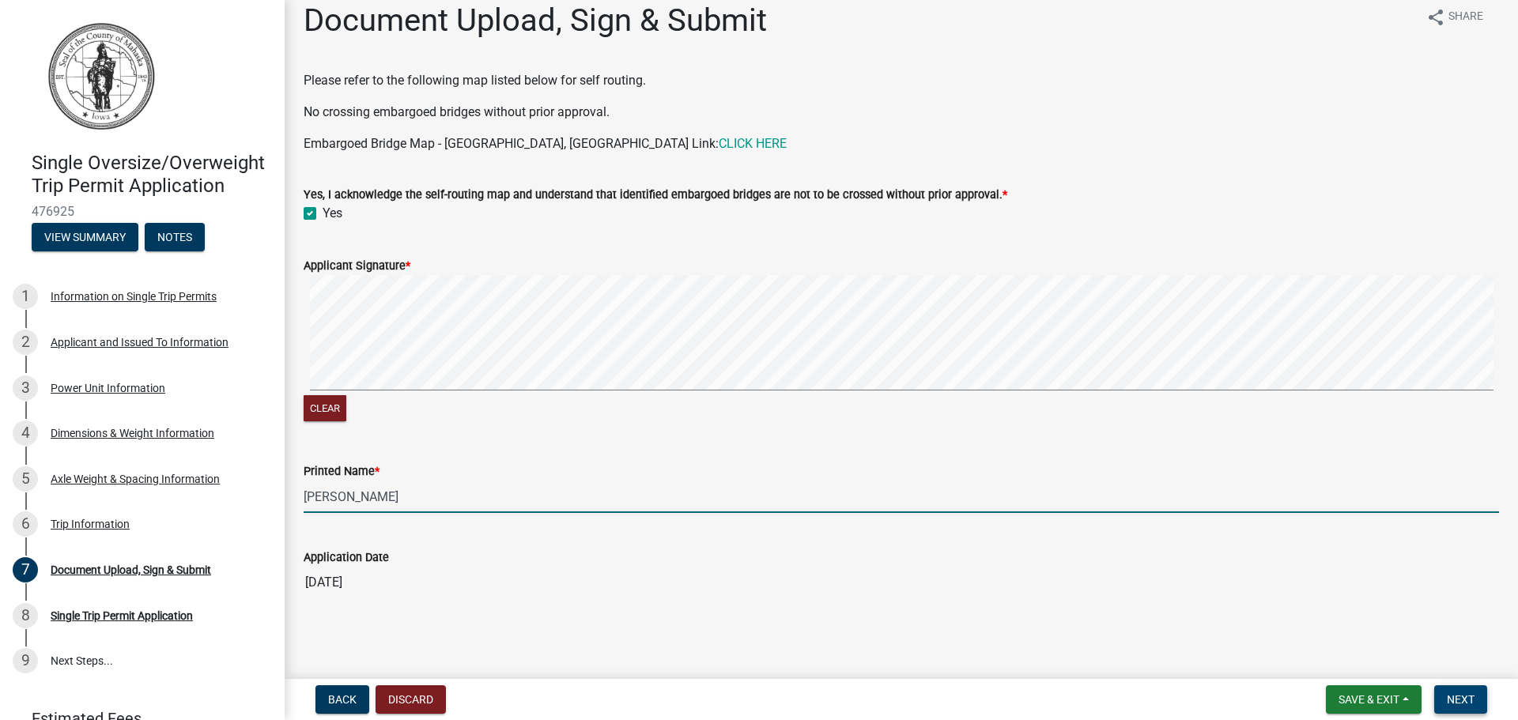
type input "[PERSON_NAME]"
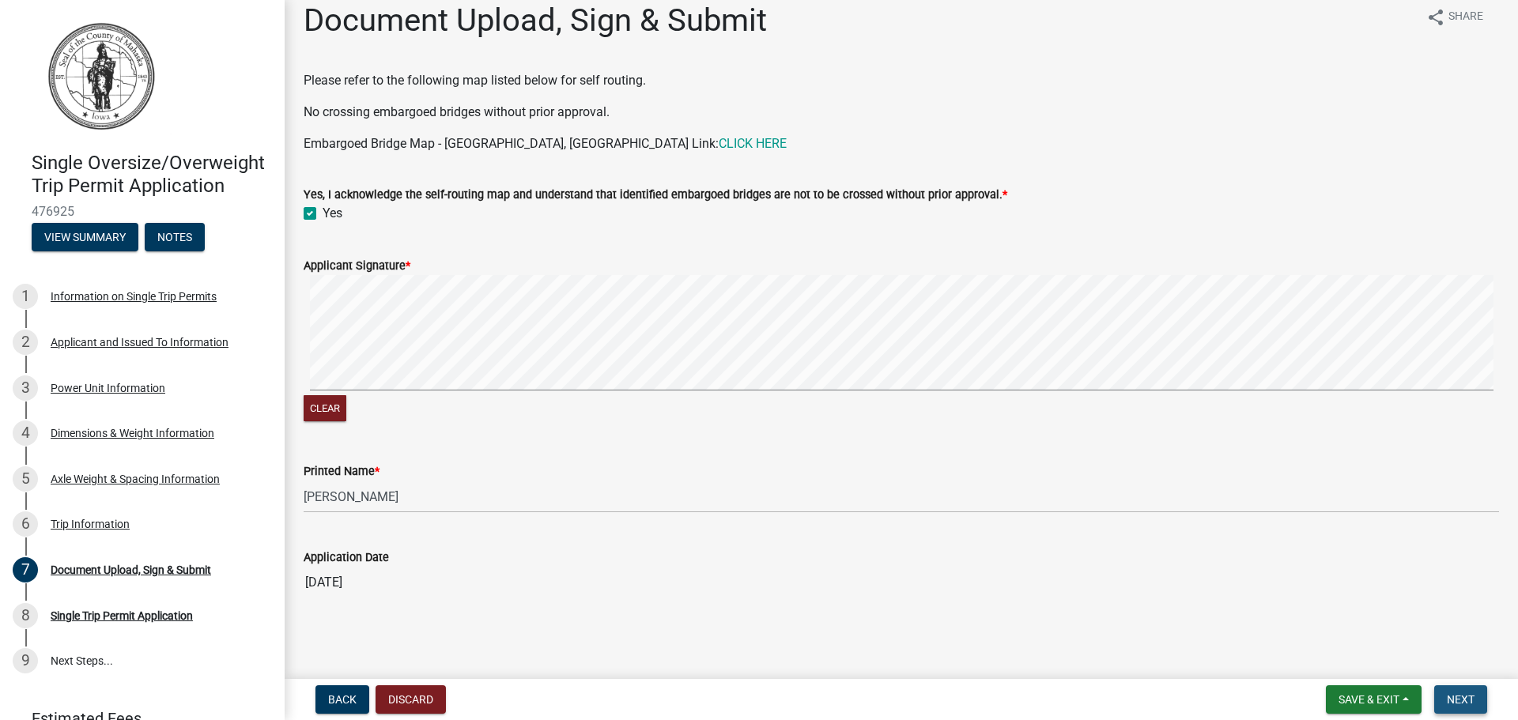
click at [1458, 701] on span "Next" at bounding box center [1461, 699] width 28 height 13
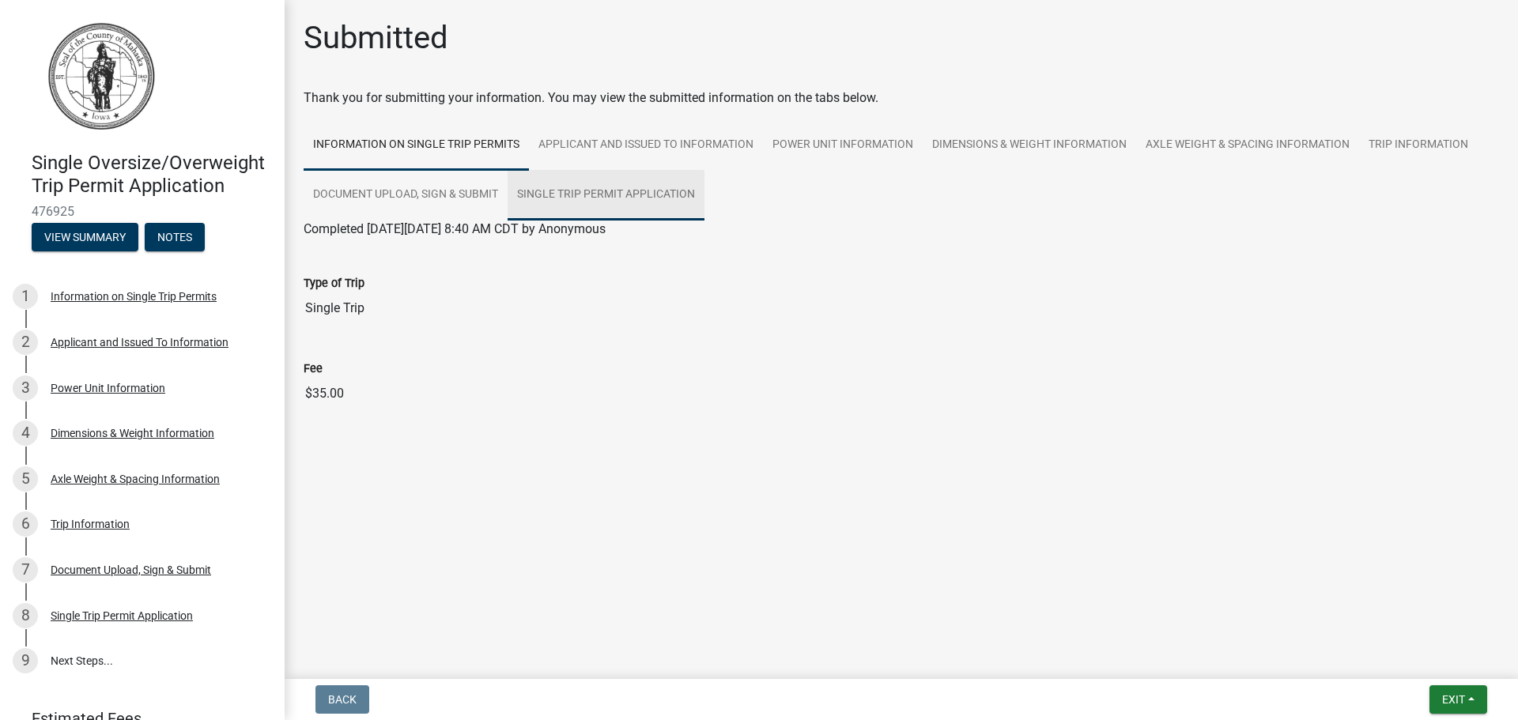
click at [591, 191] on link "Single Trip Permit Application" at bounding box center [606, 195] width 197 height 51
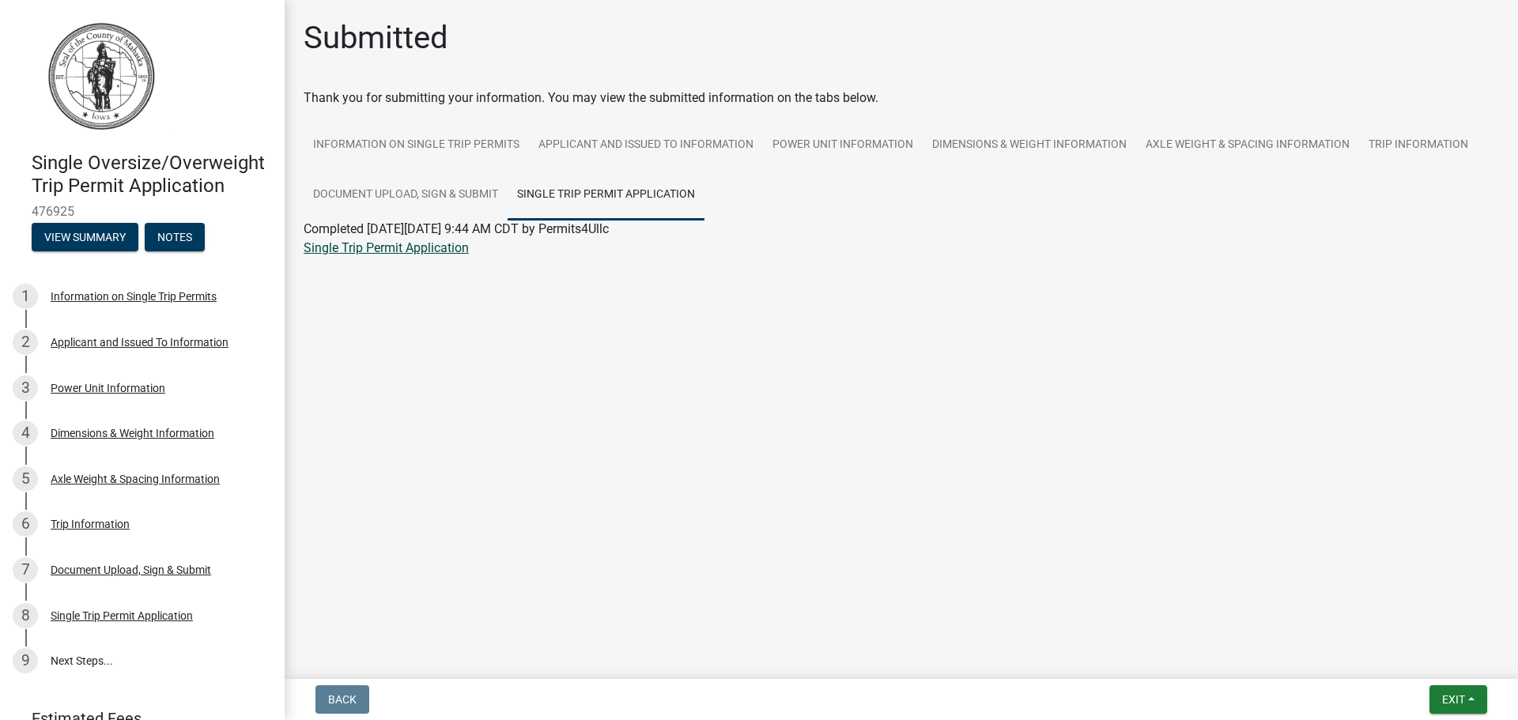
click at [310, 247] on link "Single Trip Permit Application" at bounding box center [386, 247] width 165 height 15
